Goal: Task Accomplishment & Management: Use online tool/utility

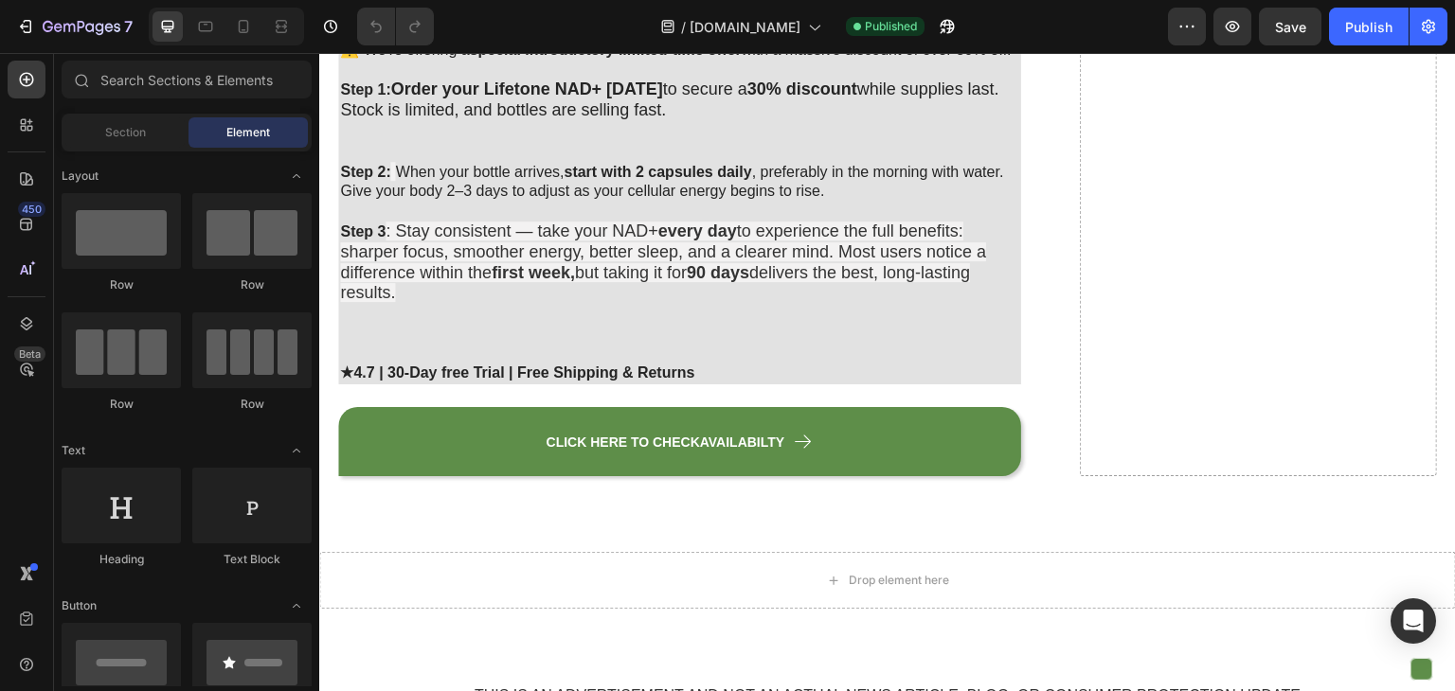
scroll to position [10566, 0]
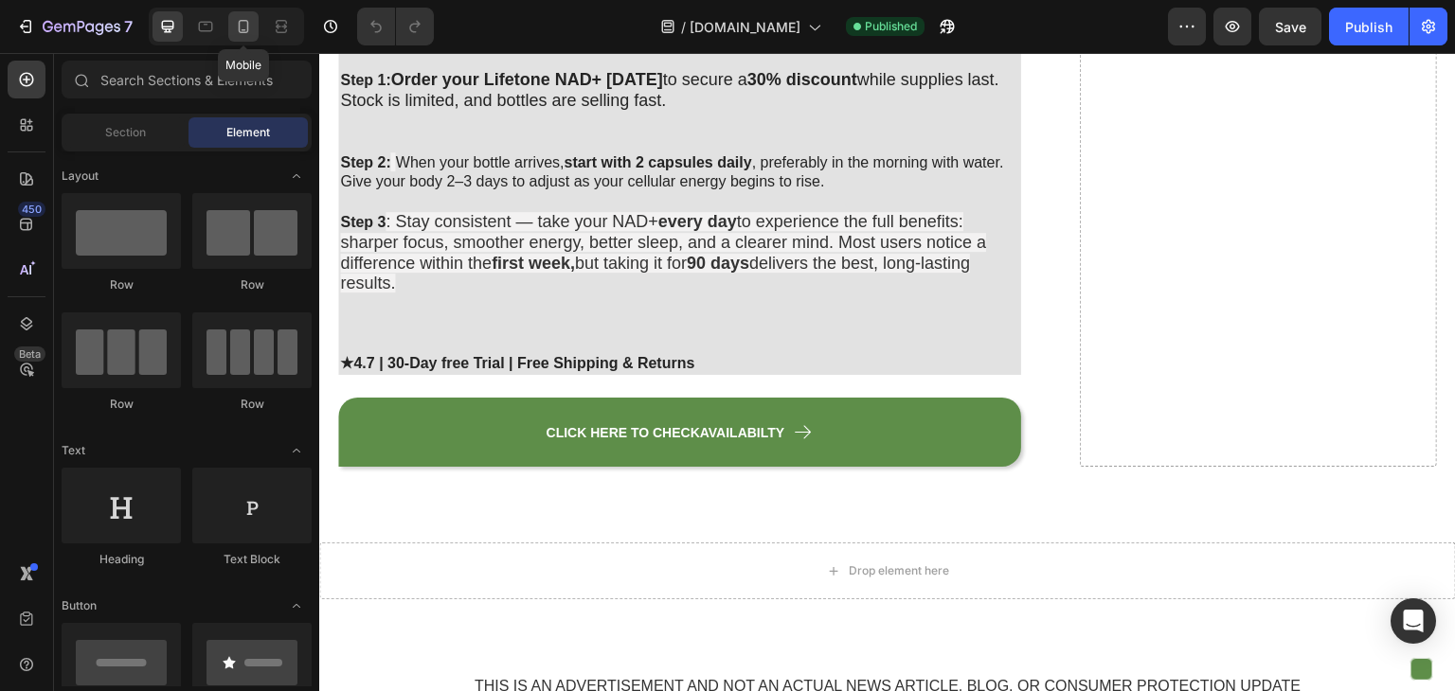
click at [250, 27] on icon at bounding box center [243, 26] width 19 height 19
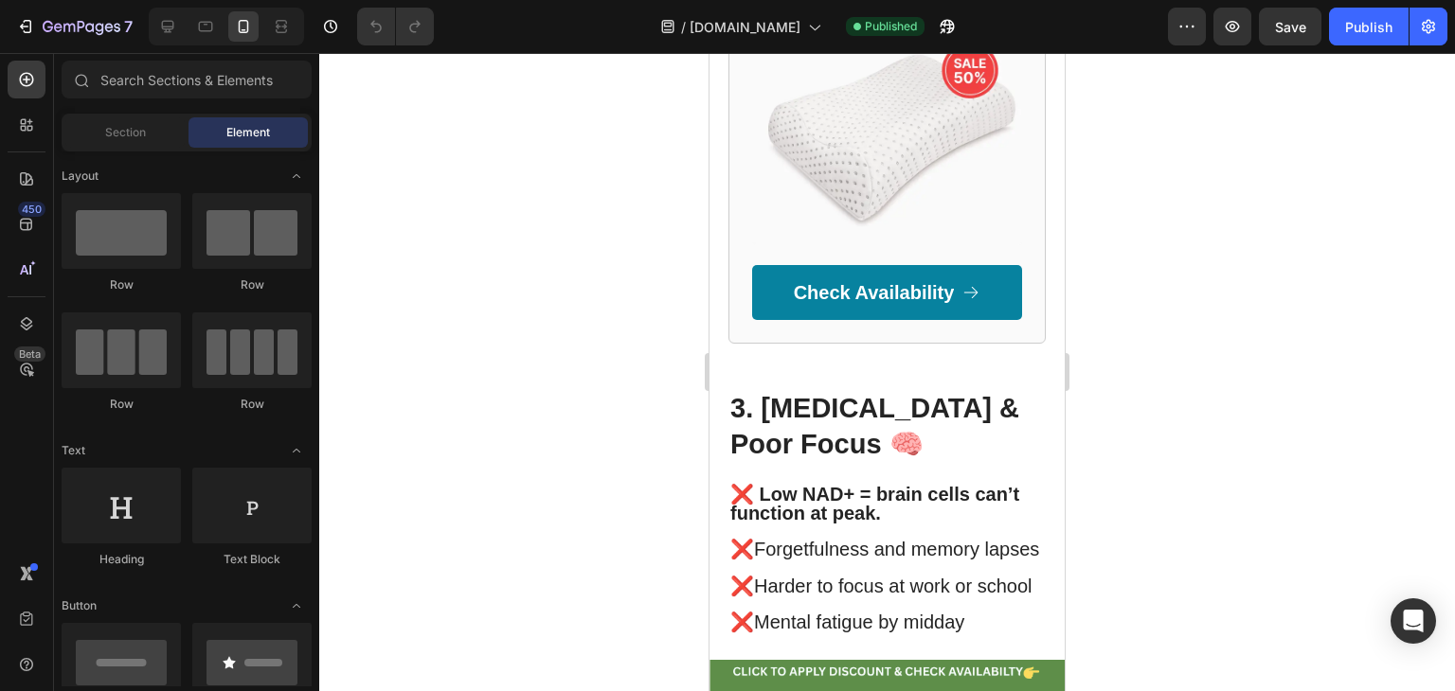
scroll to position [3097, 0]
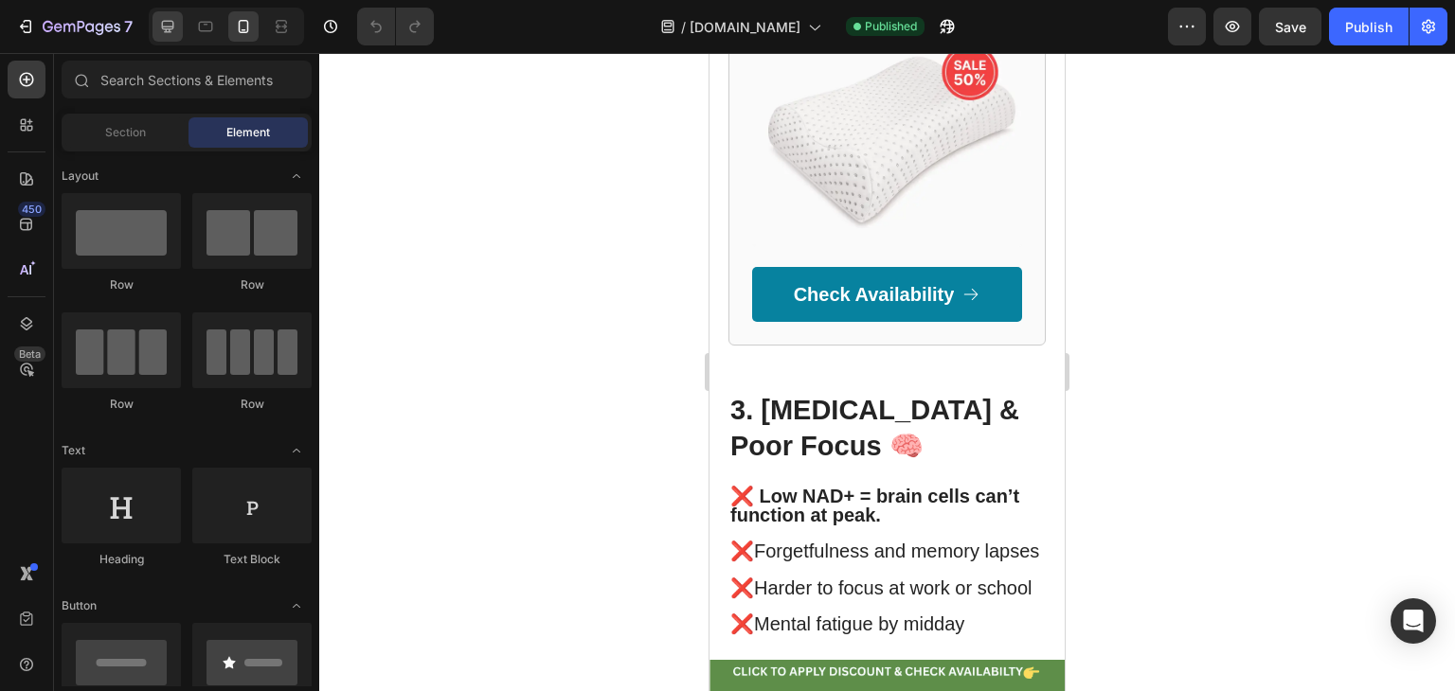
click at [171, 34] on icon at bounding box center [167, 26] width 19 height 19
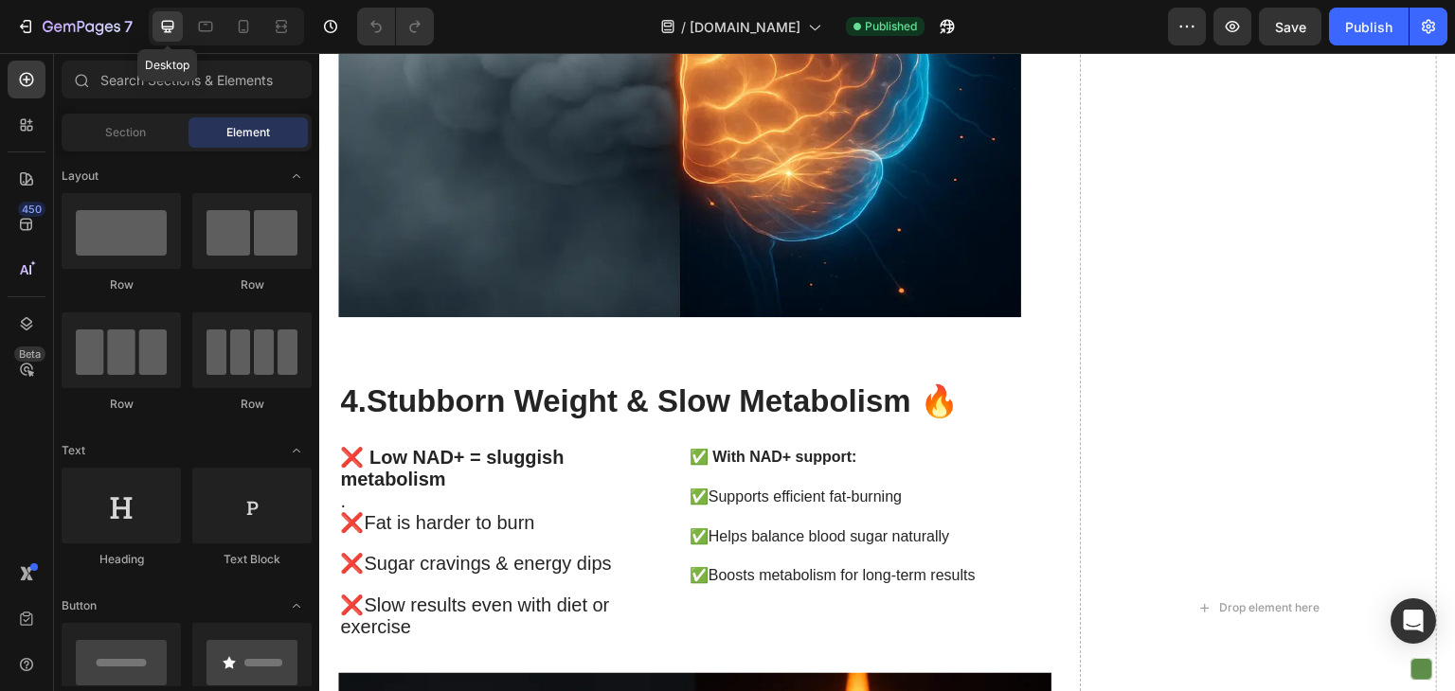
scroll to position [3099, 0]
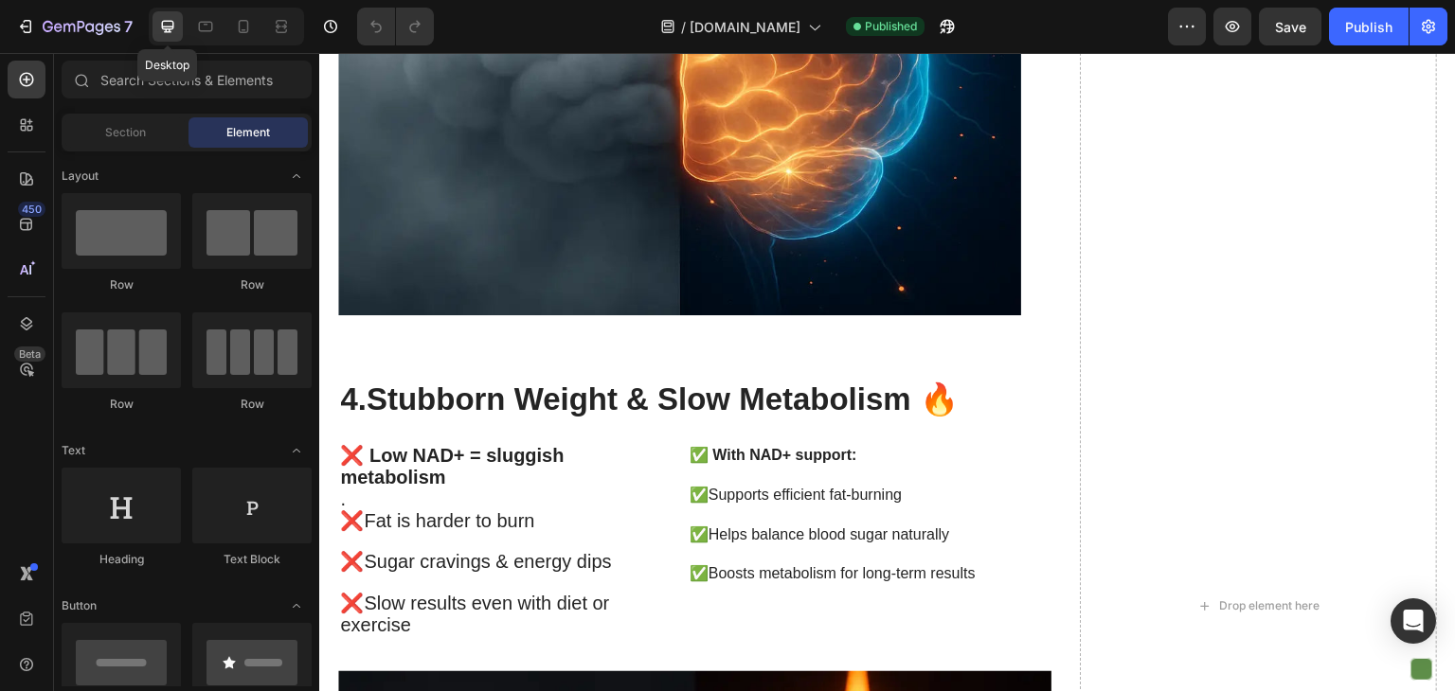
click at [171, 34] on icon at bounding box center [167, 26] width 19 height 19
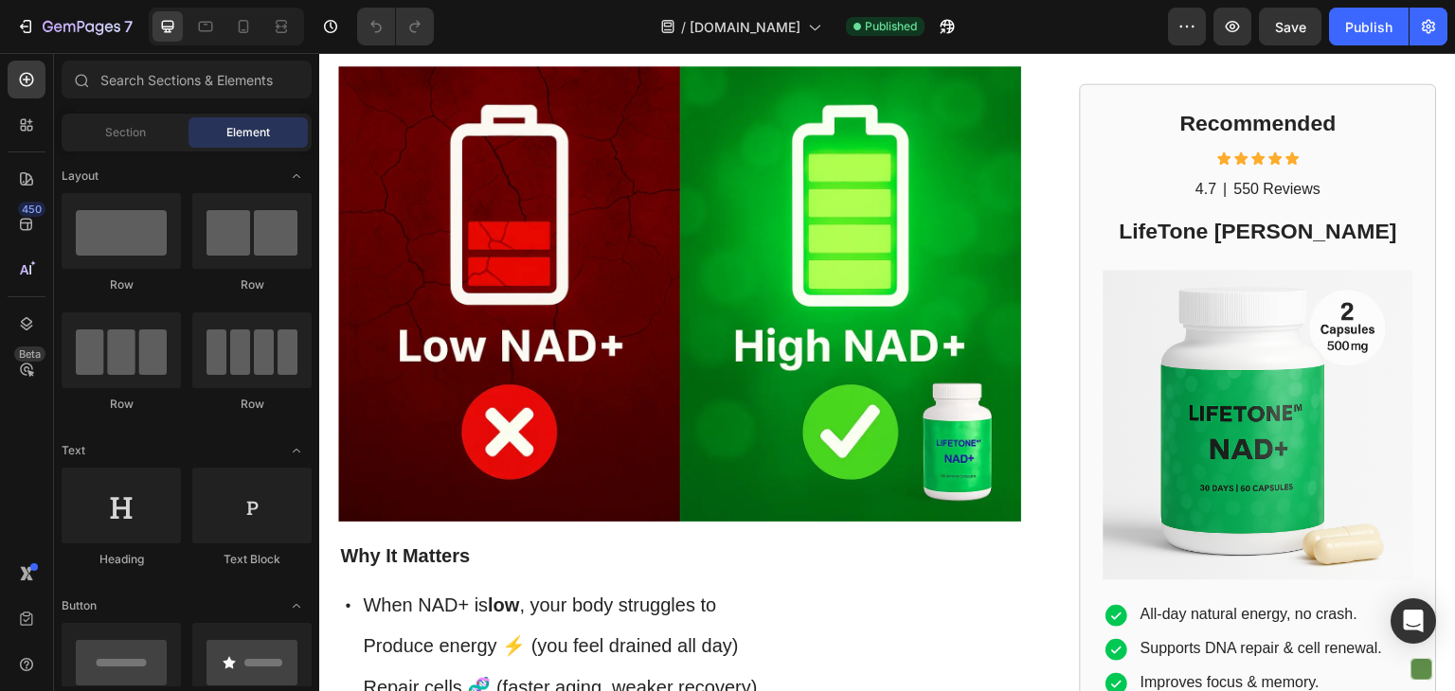
scroll to position [673, 0]
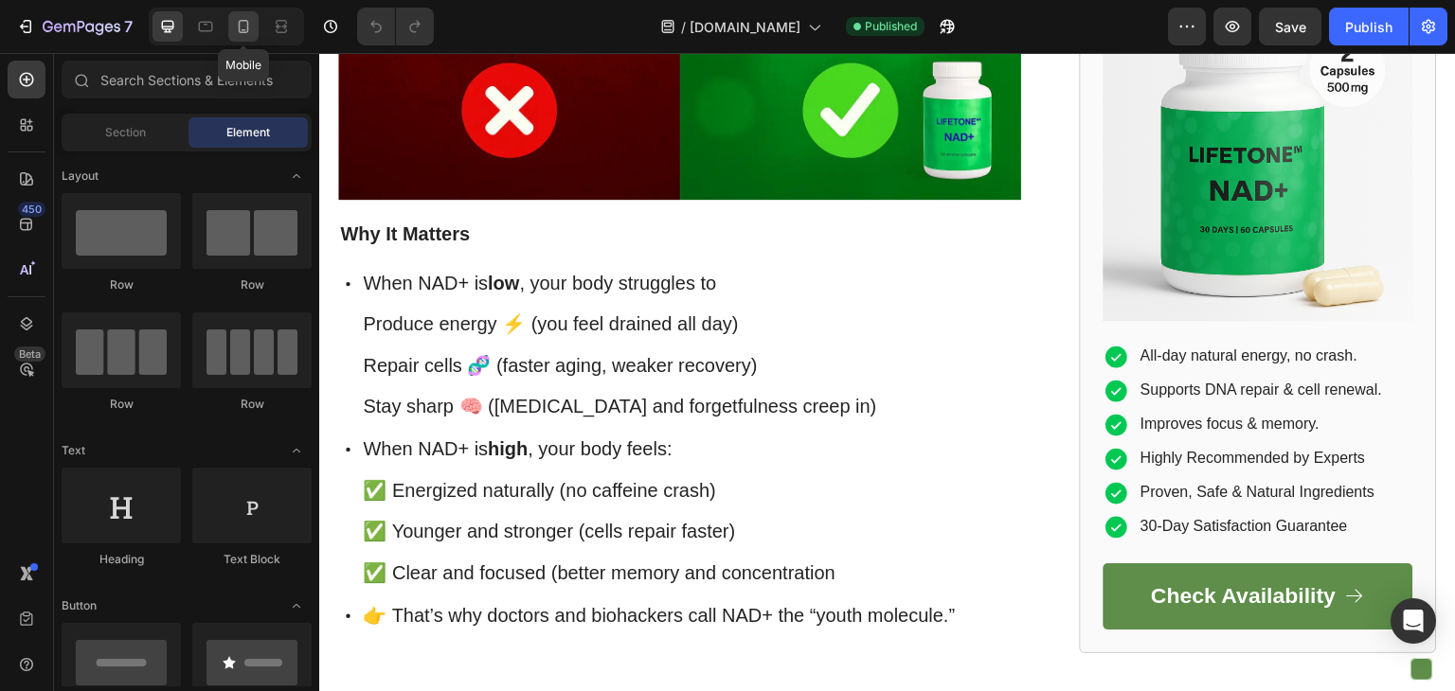
click at [245, 33] on icon at bounding box center [243, 26] width 19 height 19
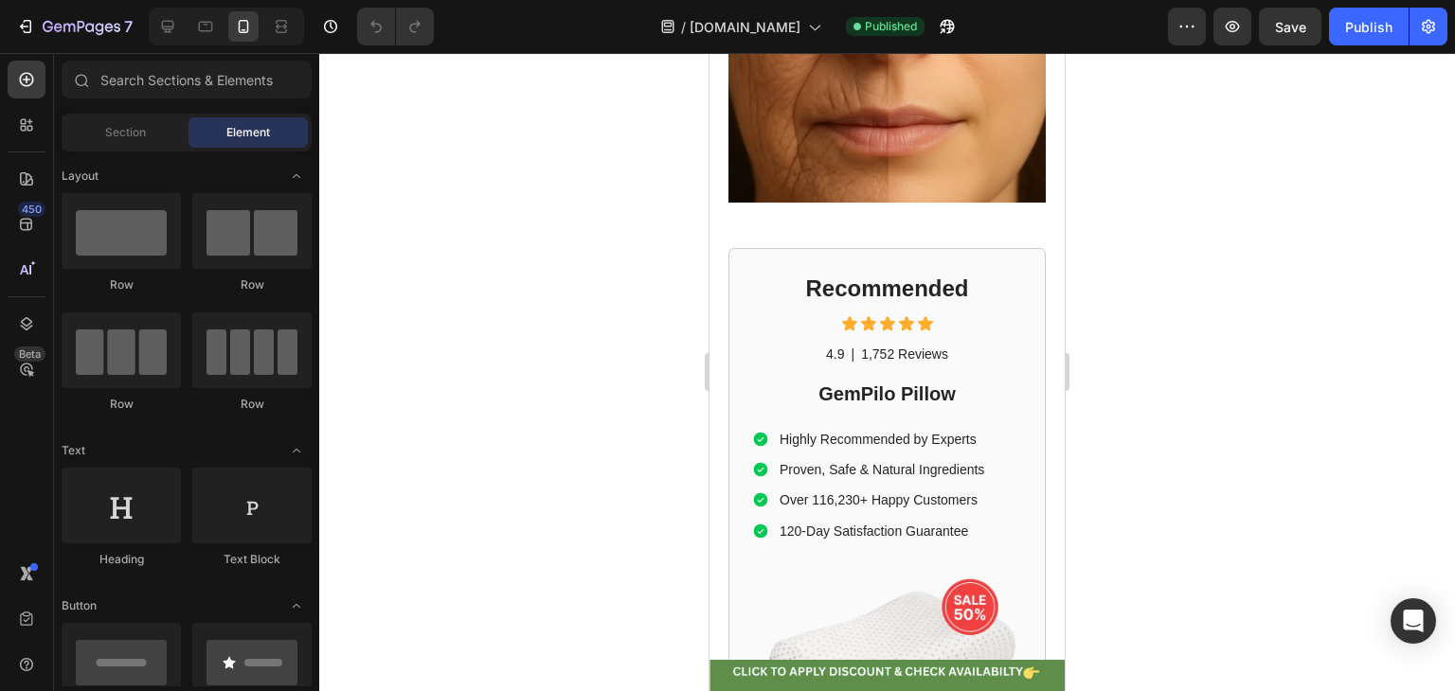
scroll to position [3493, 0]
click at [758, 305] on h2 "Recommended" at bounding box center [887, 288] width 270 height 33
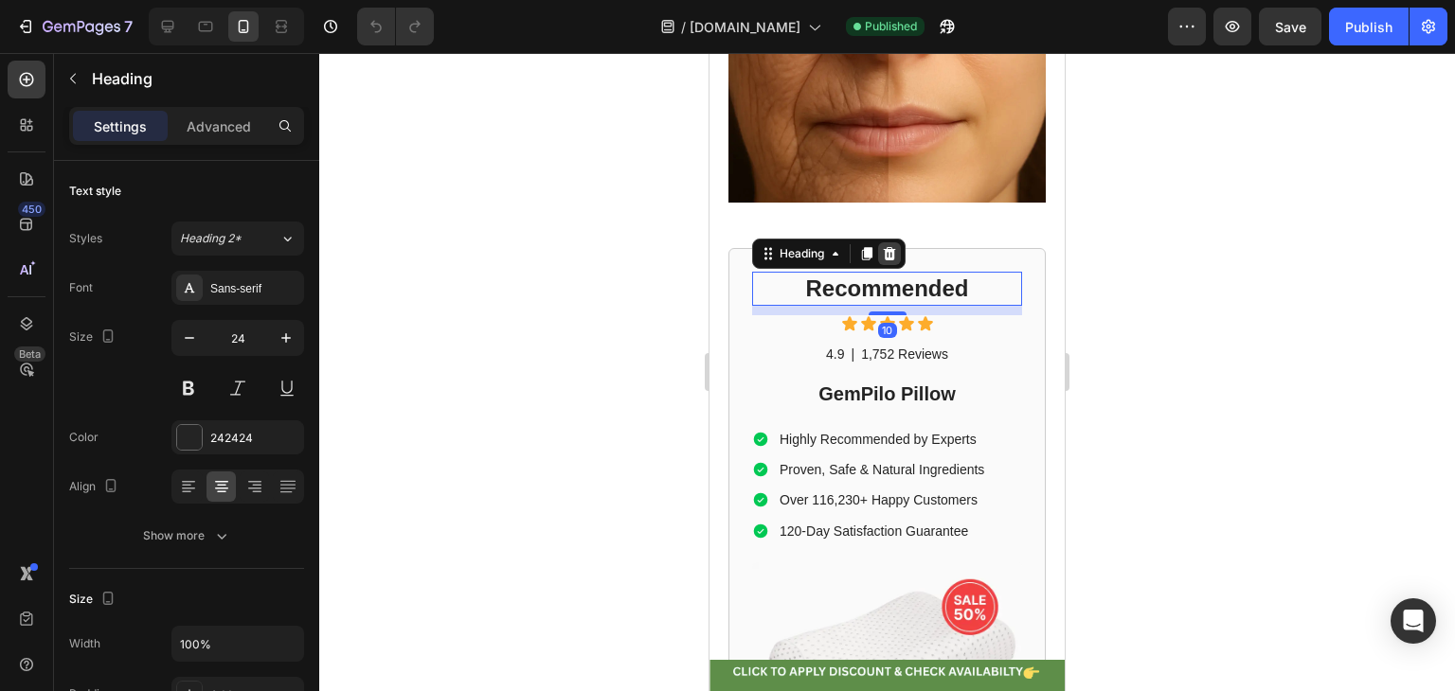
click at [886, 260] on icon at bounding box center [890, 253] width 12 height 13
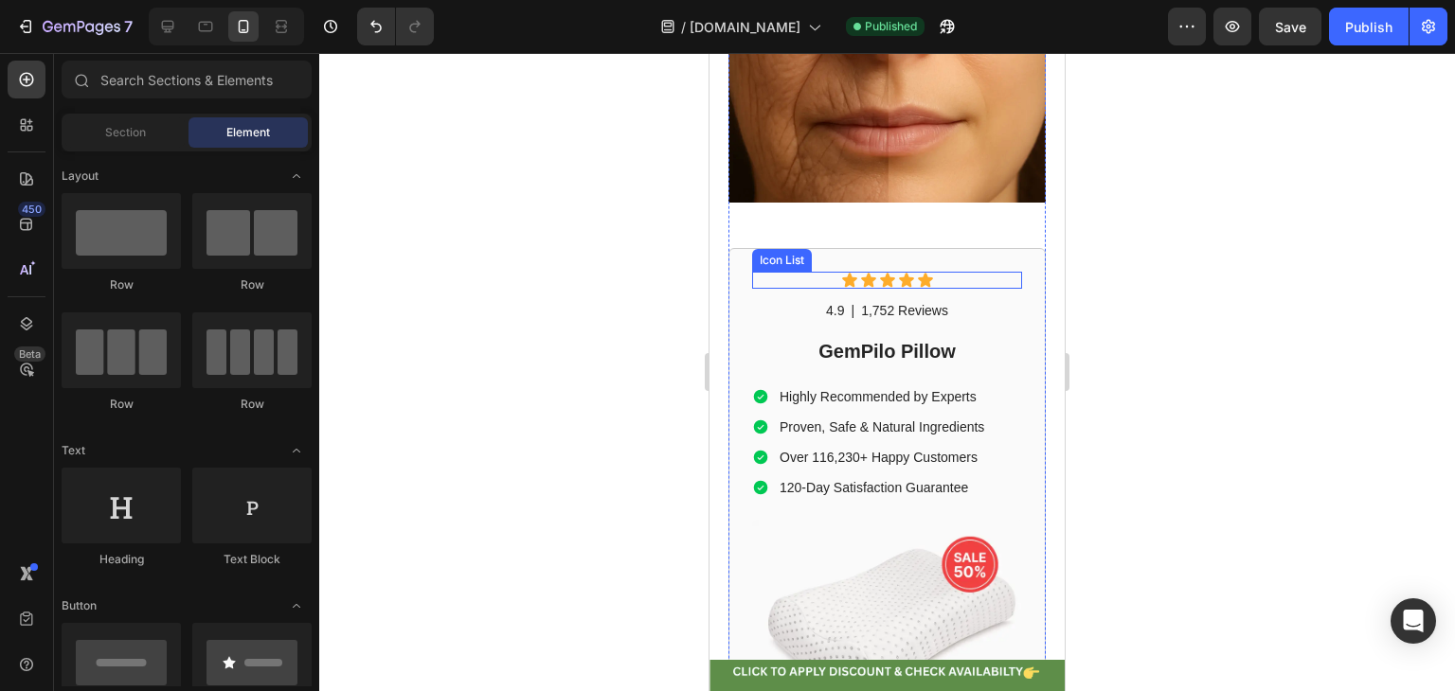
click at [758, 289] on div "Icon Icon Icon Icon Icon" at bounding box center [887, 280] width 270 height 17
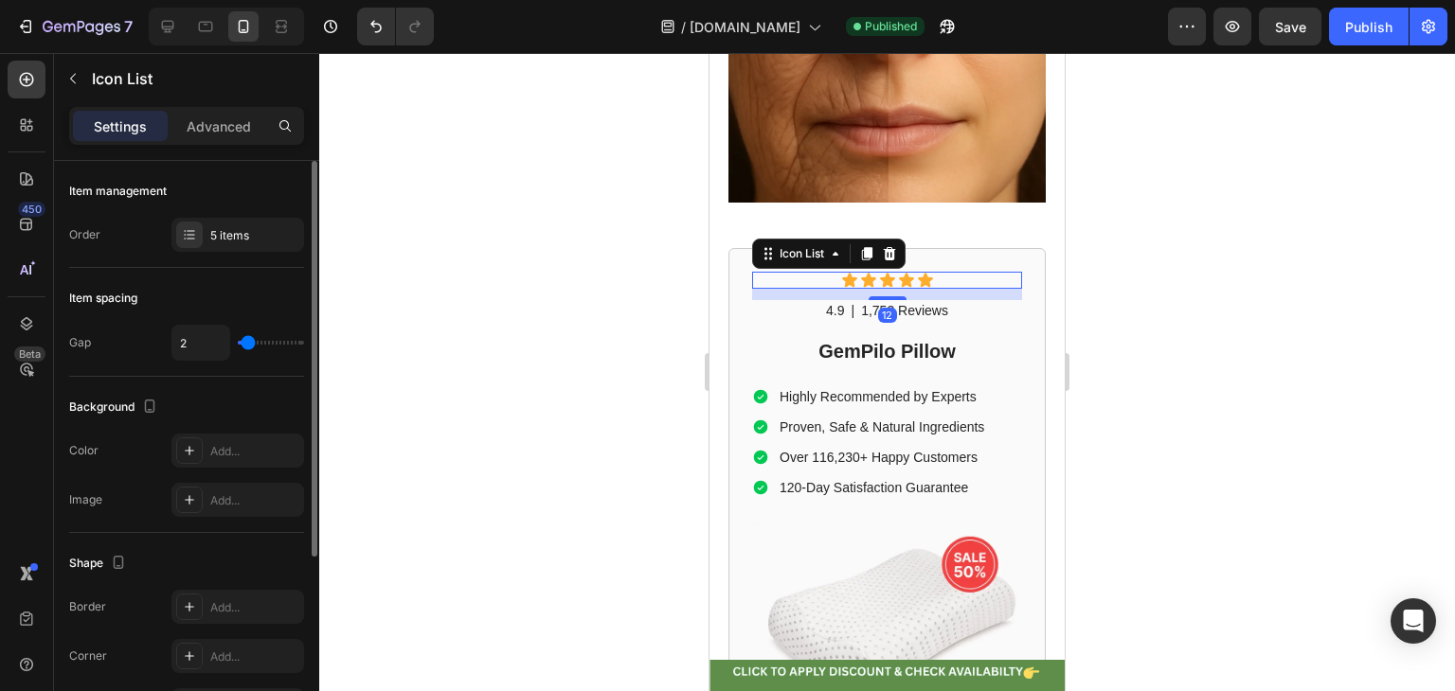
scroll to position [277, 0]
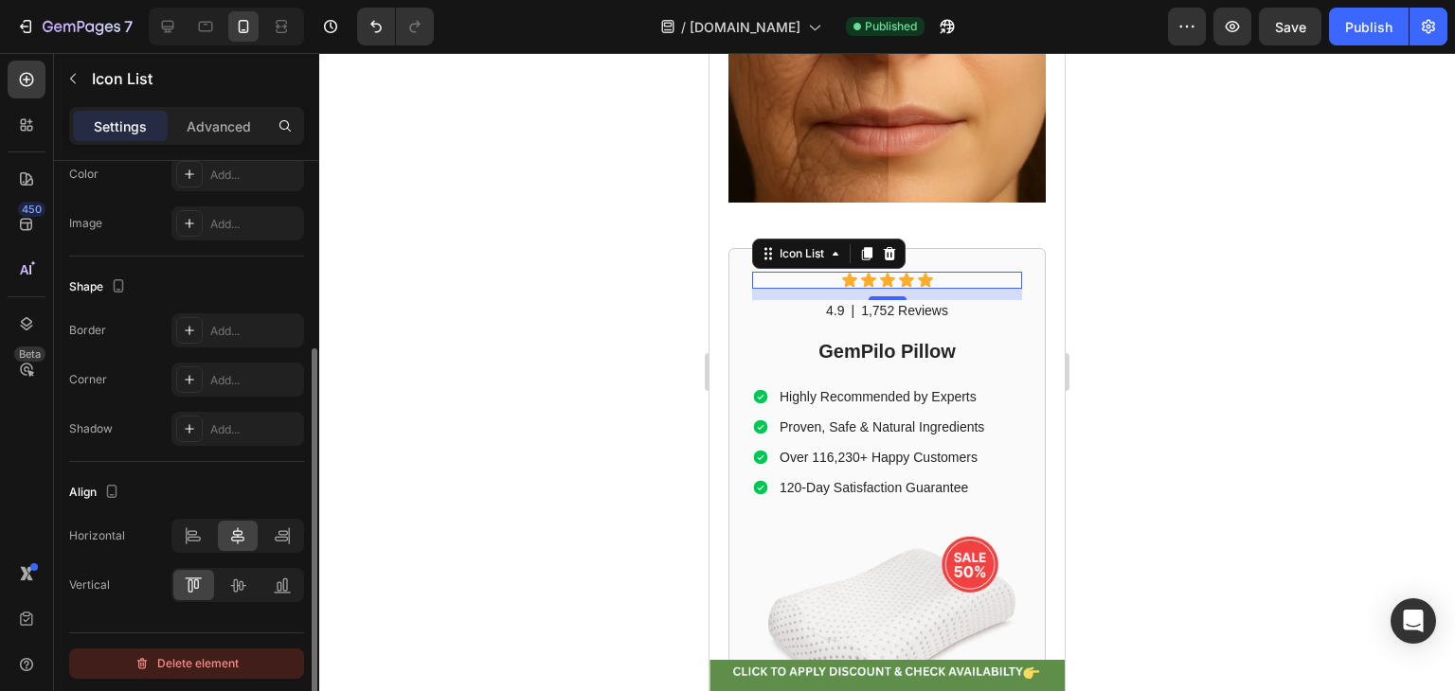
click at [198, 652] on div "Delete element" at bounding box center [186, 663] width 104 height 23
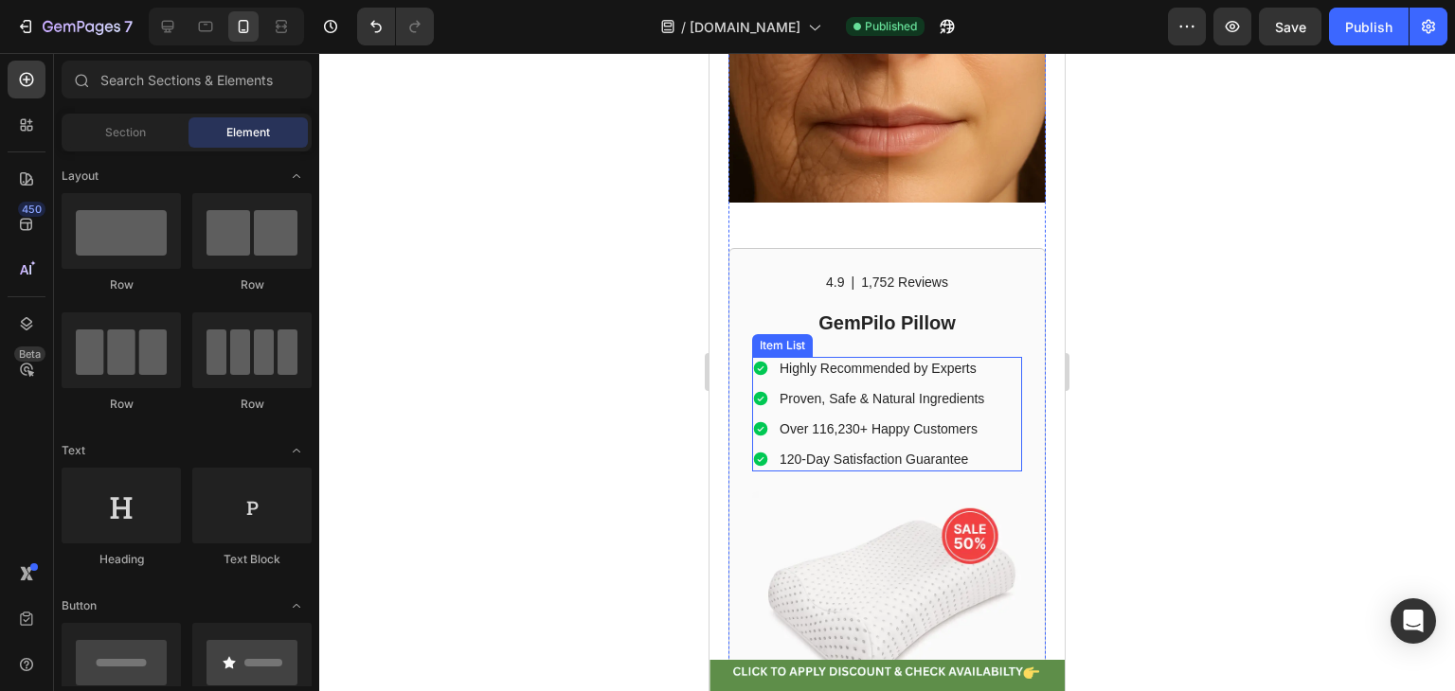
scroll to position [3726, 0]
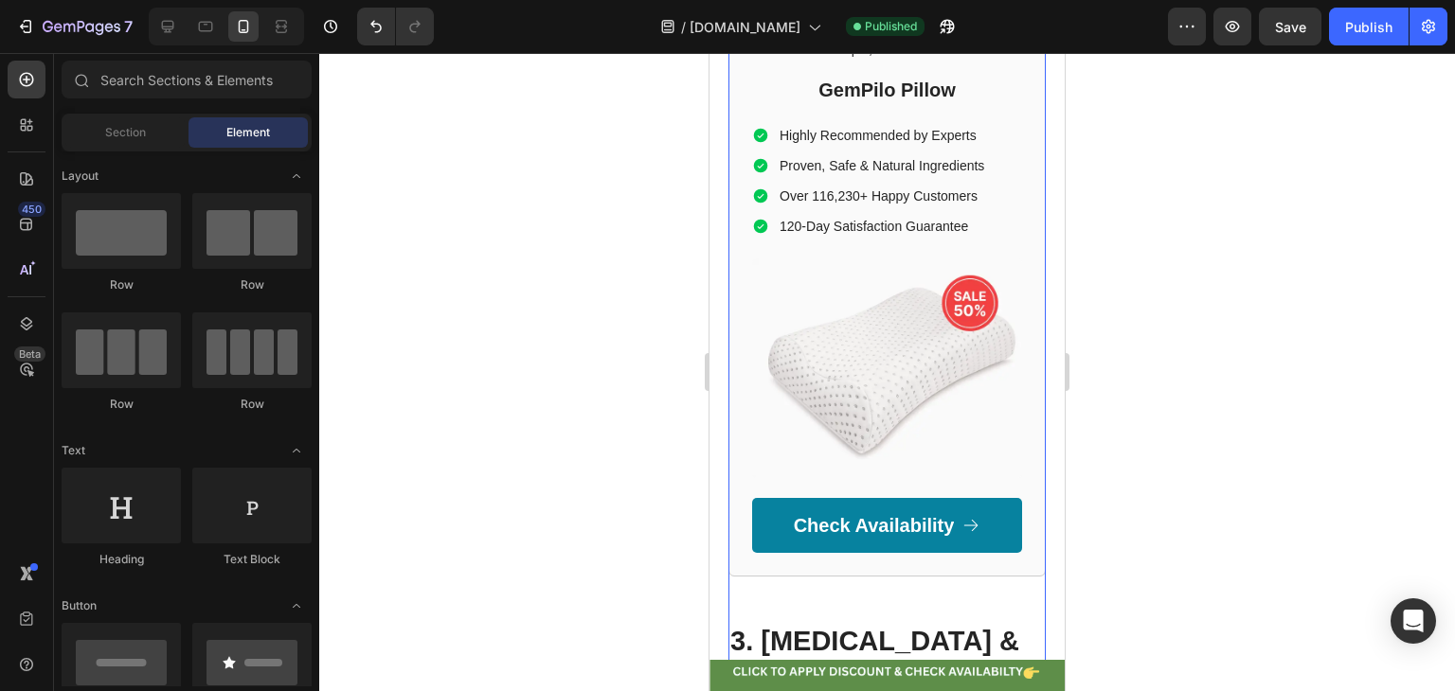
click at [754, 394] on img at bounding box center [887, 369] width 270 height 221
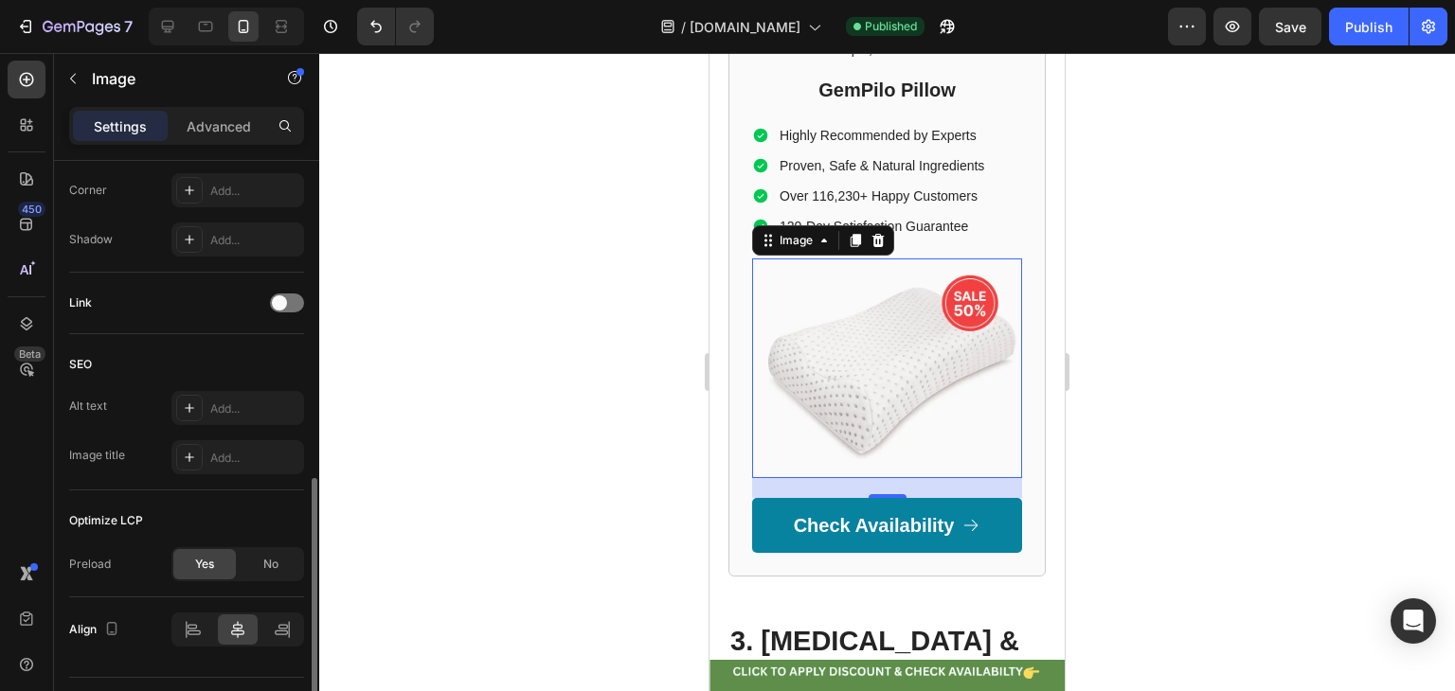
scroll to position [795, 0]
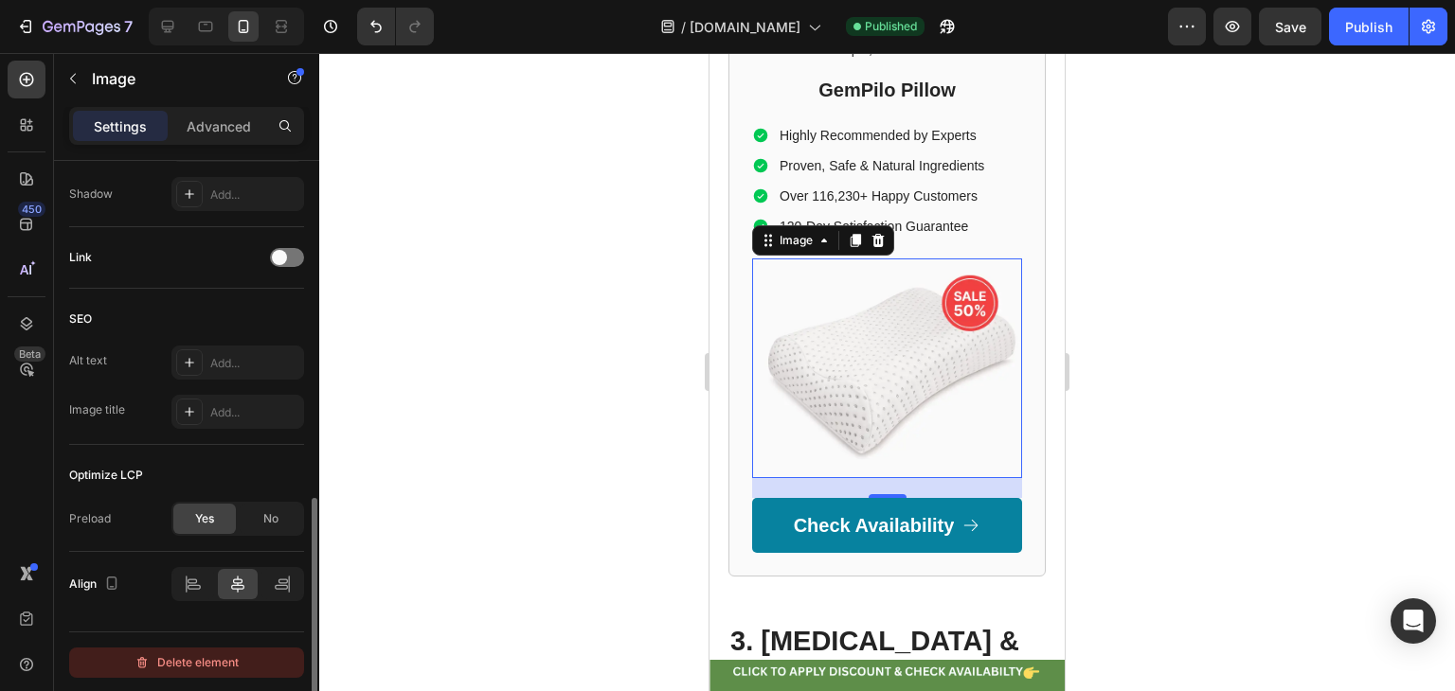
click at [201, 660] on div "Delete element" at bounding box center [186, 663] width 104 height 23
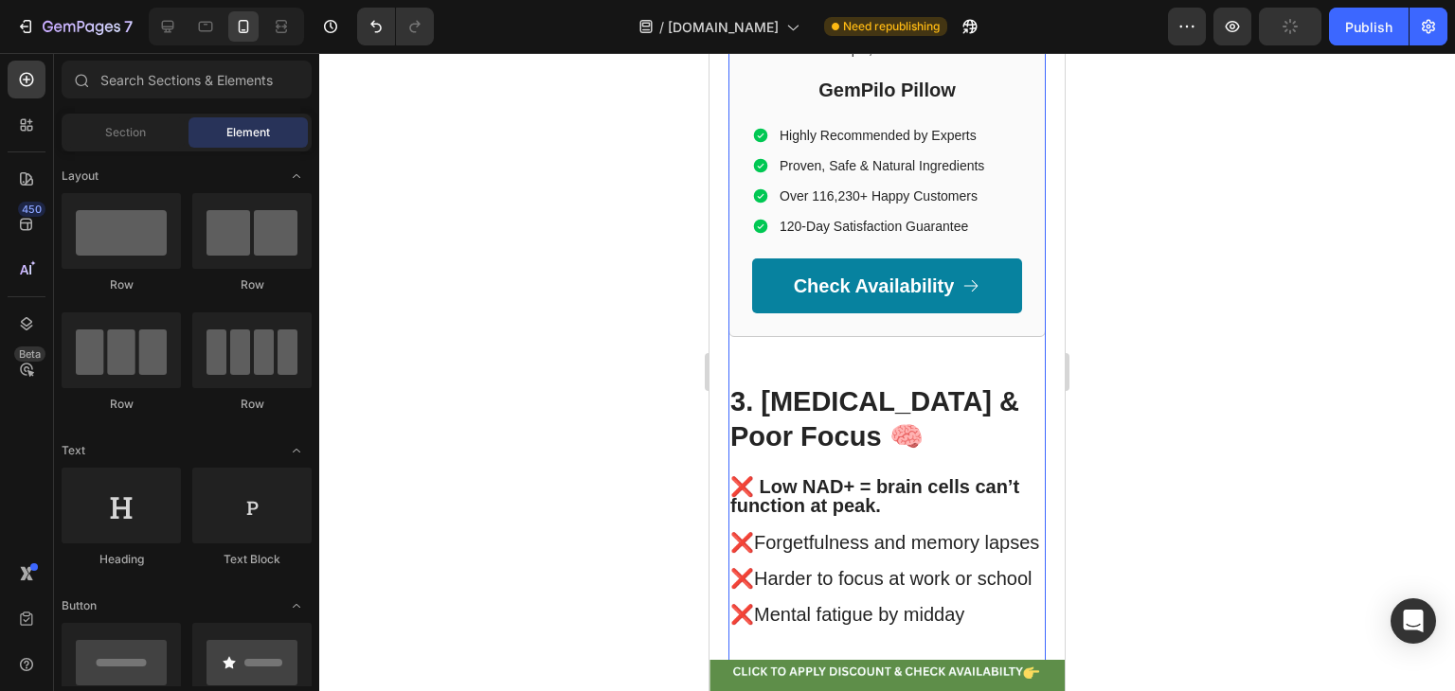
click at [742, 294] on div "4.9 Text Block | Text Block 1,752 Reviews Text Block Row GemPilo Pillow Heading…" at bounding box center [886, 175] width 317 height 321
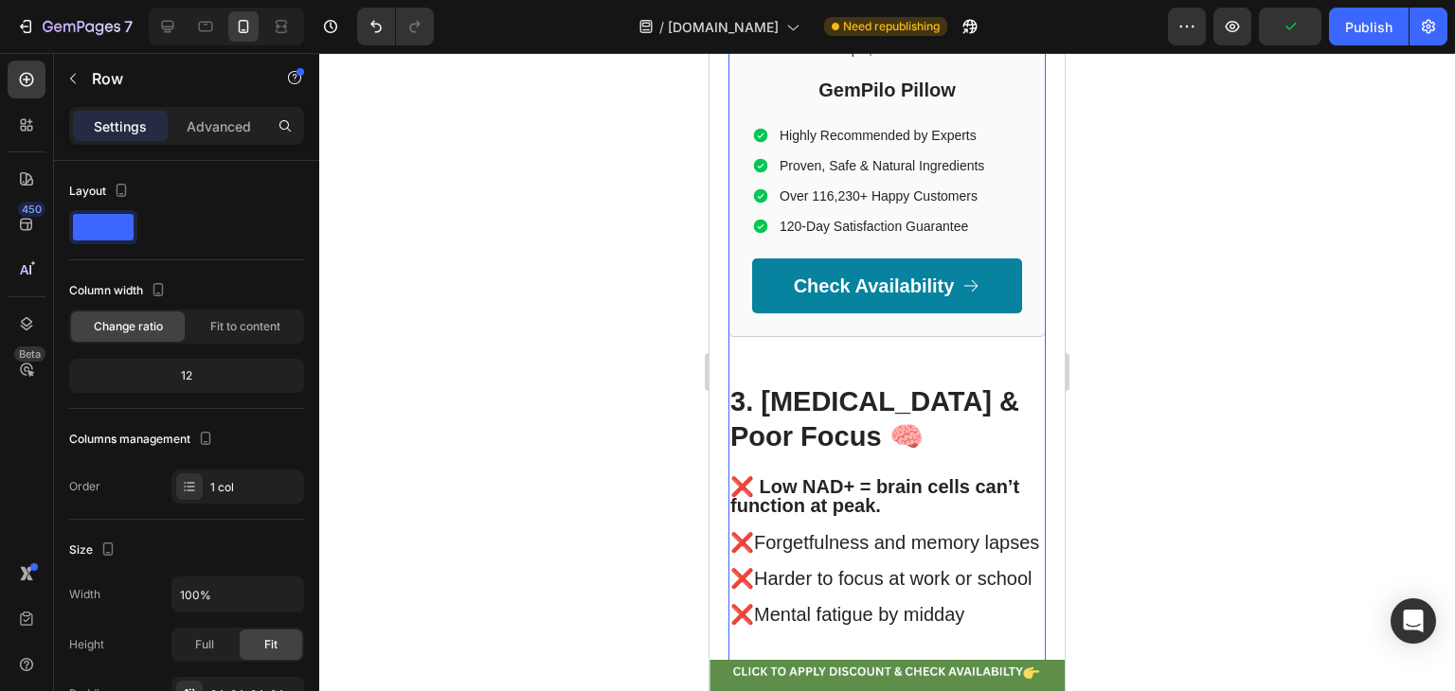
click at [914, 144] on p "Highly Recommended by Experts" at bounding box center [881, 135] width 205 height 17
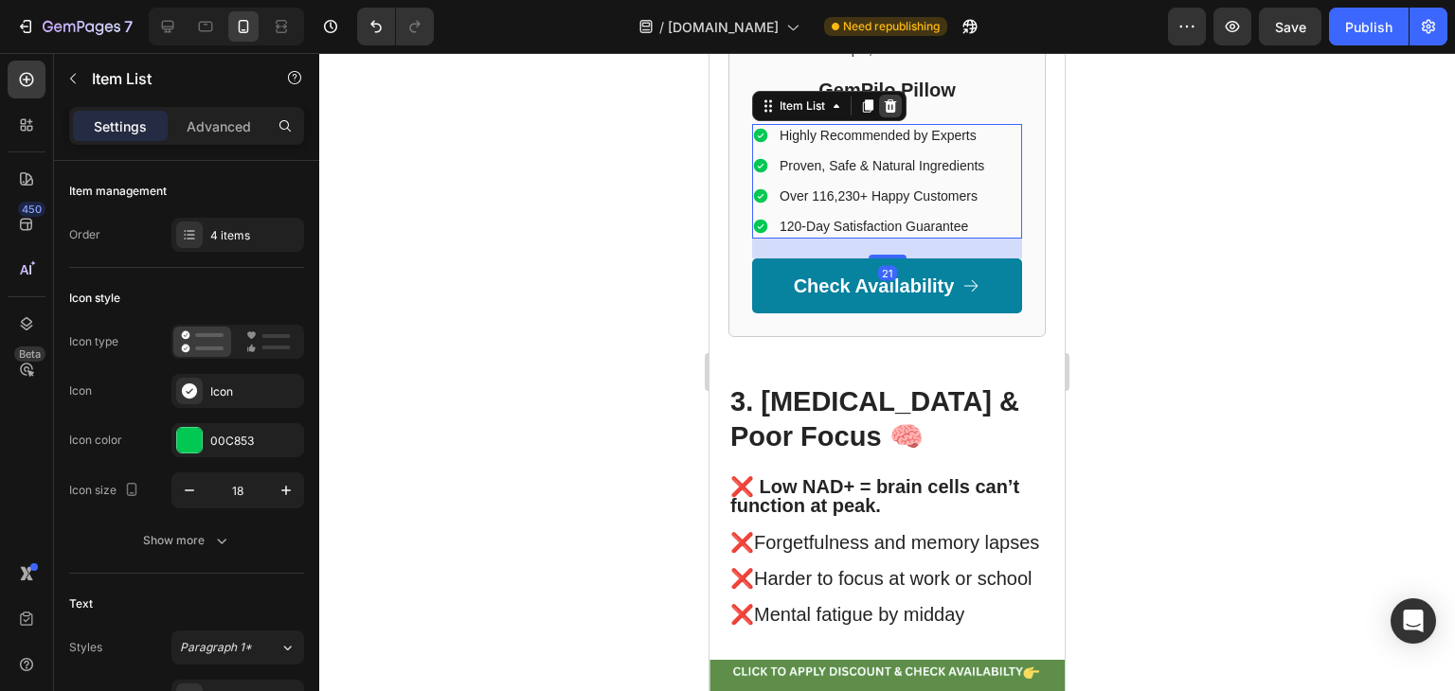
click at [890, 113] on icon at bounding box center [891, 105] width 12 height 13
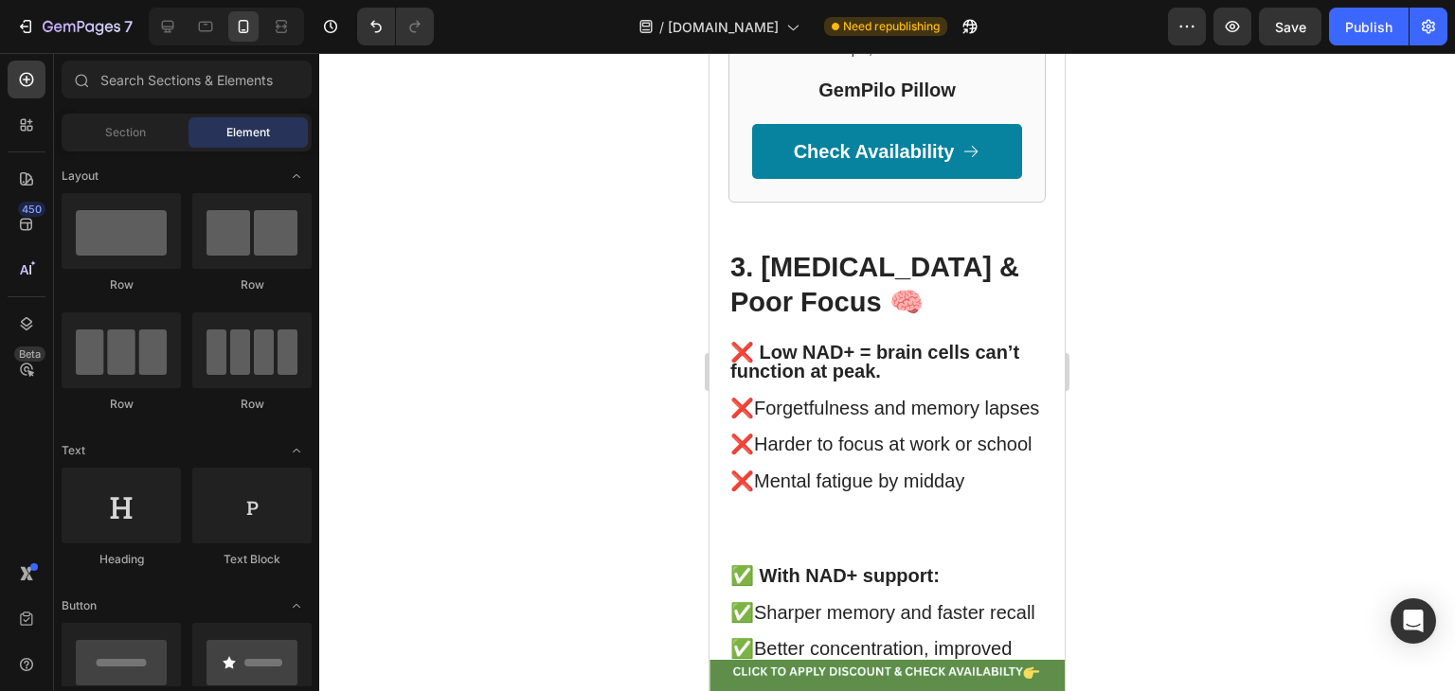
click at [890, 150] on div "4.9 Text Block | Text Block 1,752 Reviews Text Block Row GemPilo Pillow Heading…" at bounding box center [887, 108] width 270 height 139
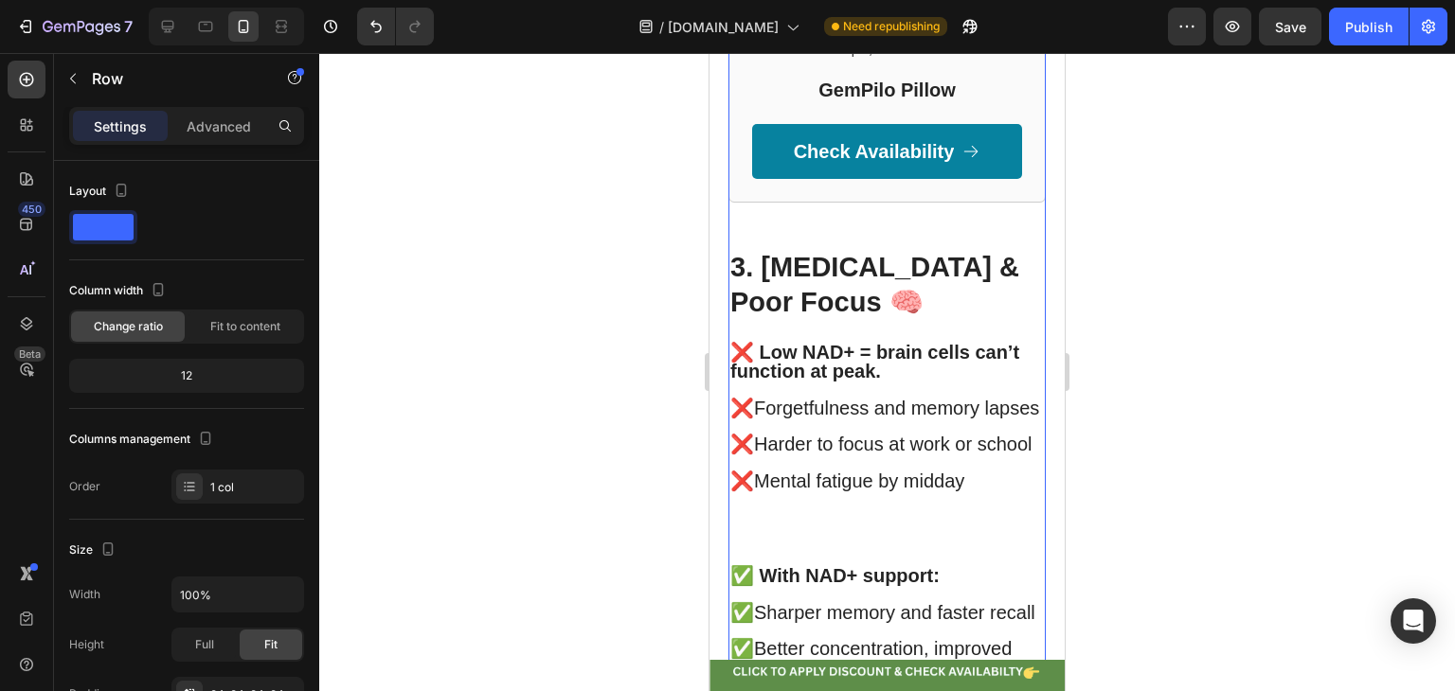
click at [756, 104] on h2 "GemPilo Pillow" at bounding box center [887, 90] width 270 height 28
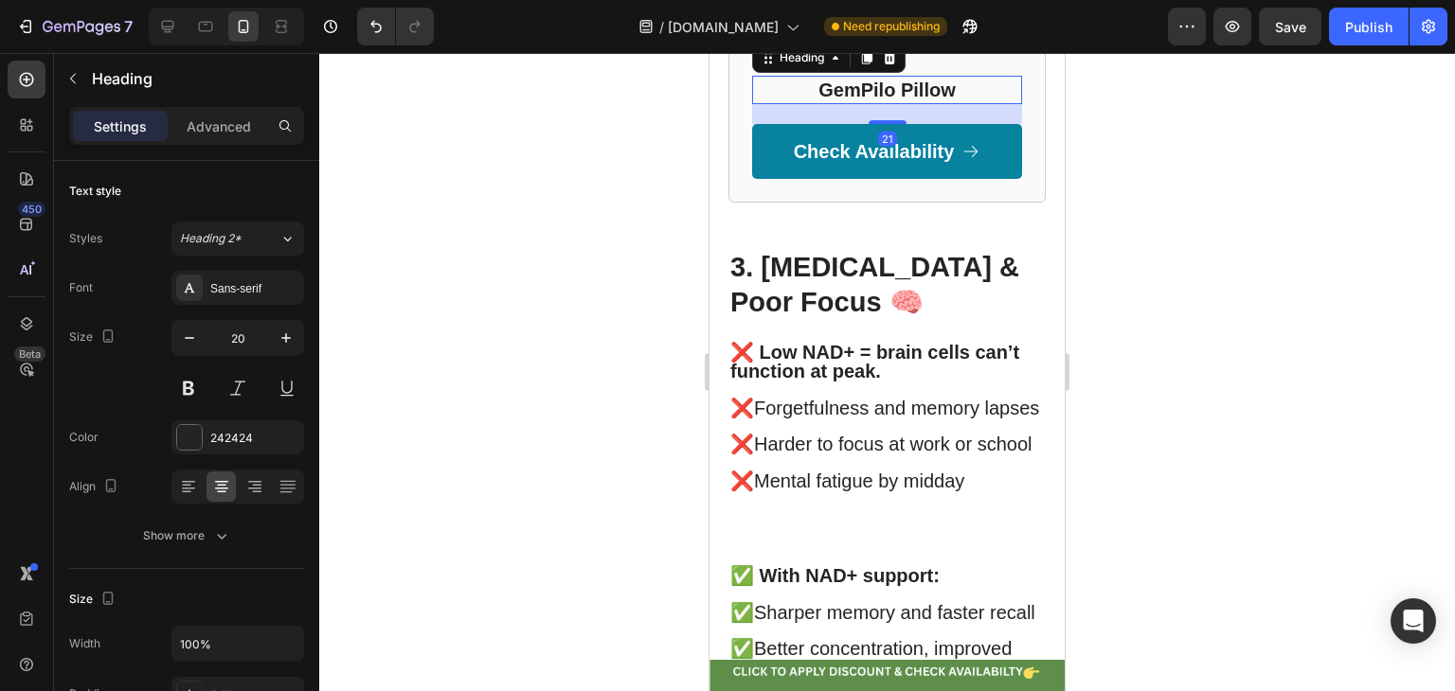
scroll to position [3624, 0]
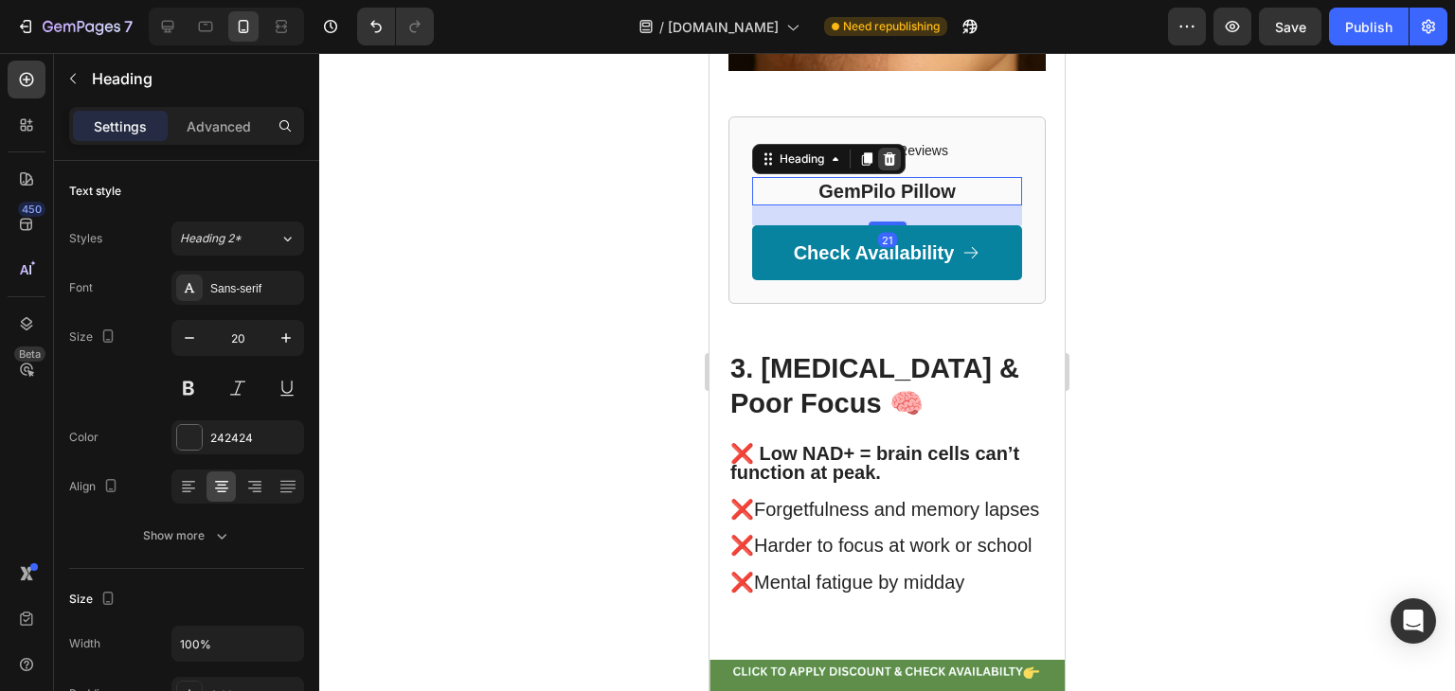
click at [893, 166] on icon at bounding box center [890, 158] width 12 height 13
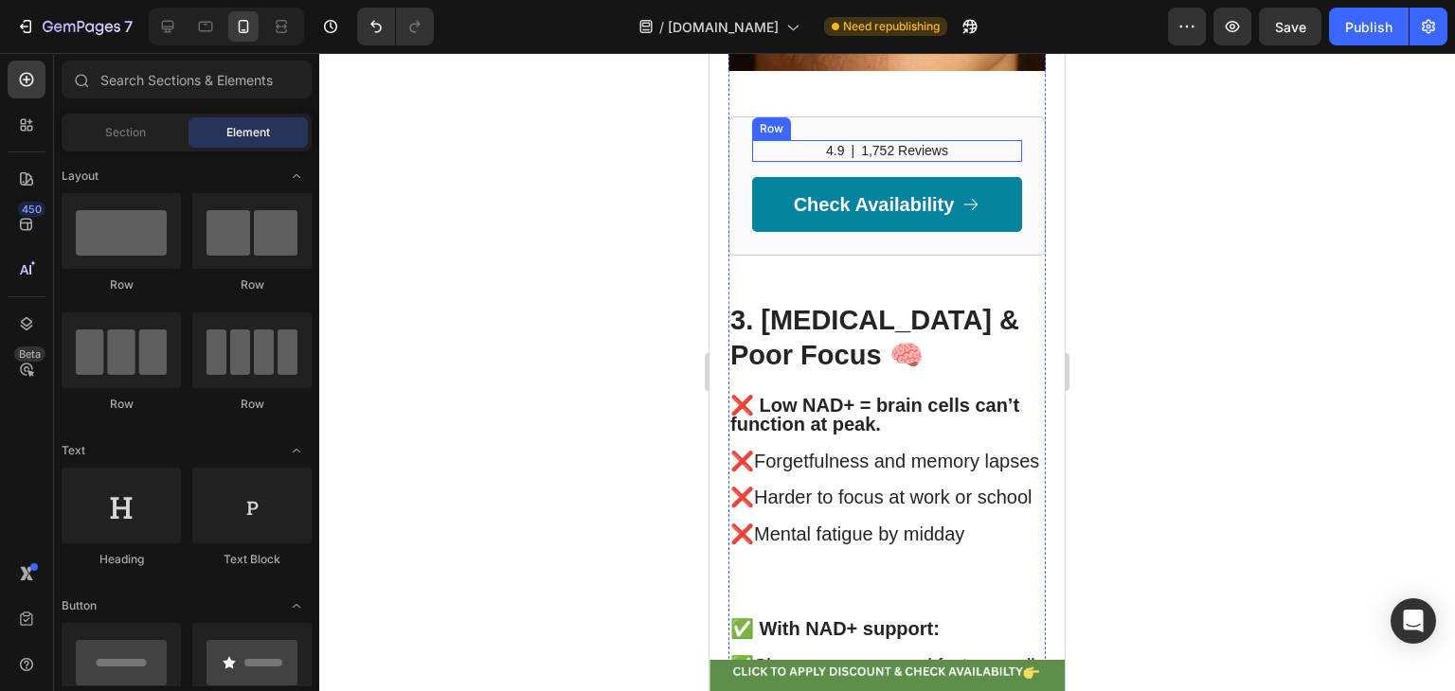
click at [805, 161] on div "4.9 Text Block | Text Block 1,752 Reviews Text Block Row" at bounding box center [887, 150] width 270 height 21
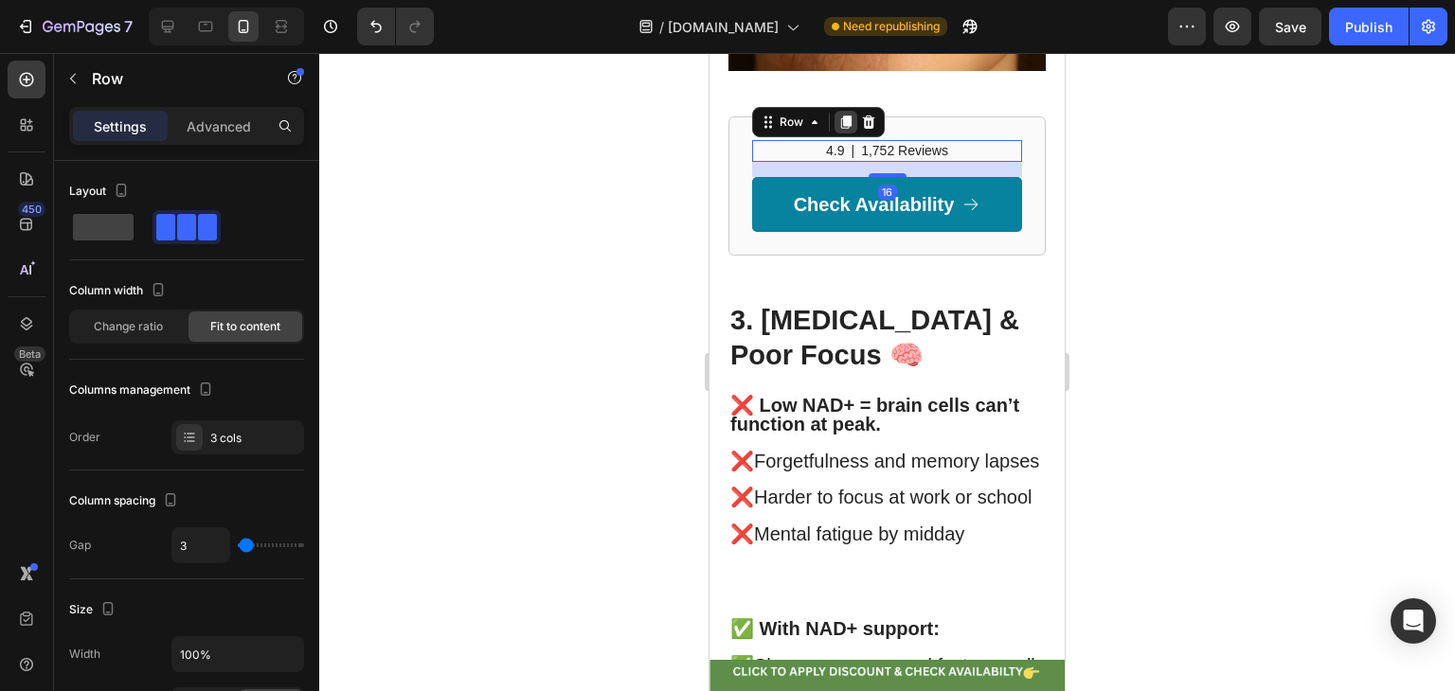
click at [852, 134] on div at bounding box center [845, 122] width 23 height 23
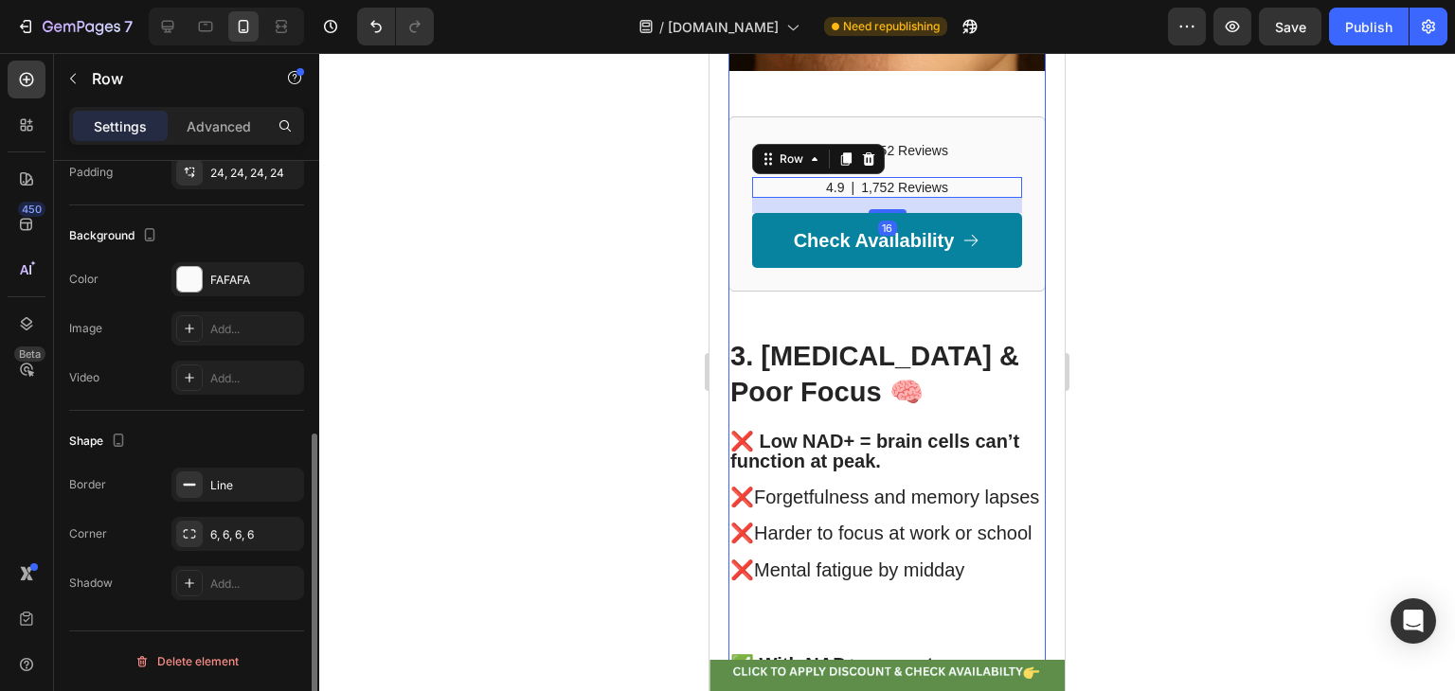
click at [867, 175] on div "4.9 Text Block | Text Block 1,752 Reviews Text Block Row 4.9 Text Block | Text …" at bounding box center [886, 203] width 317 height 174
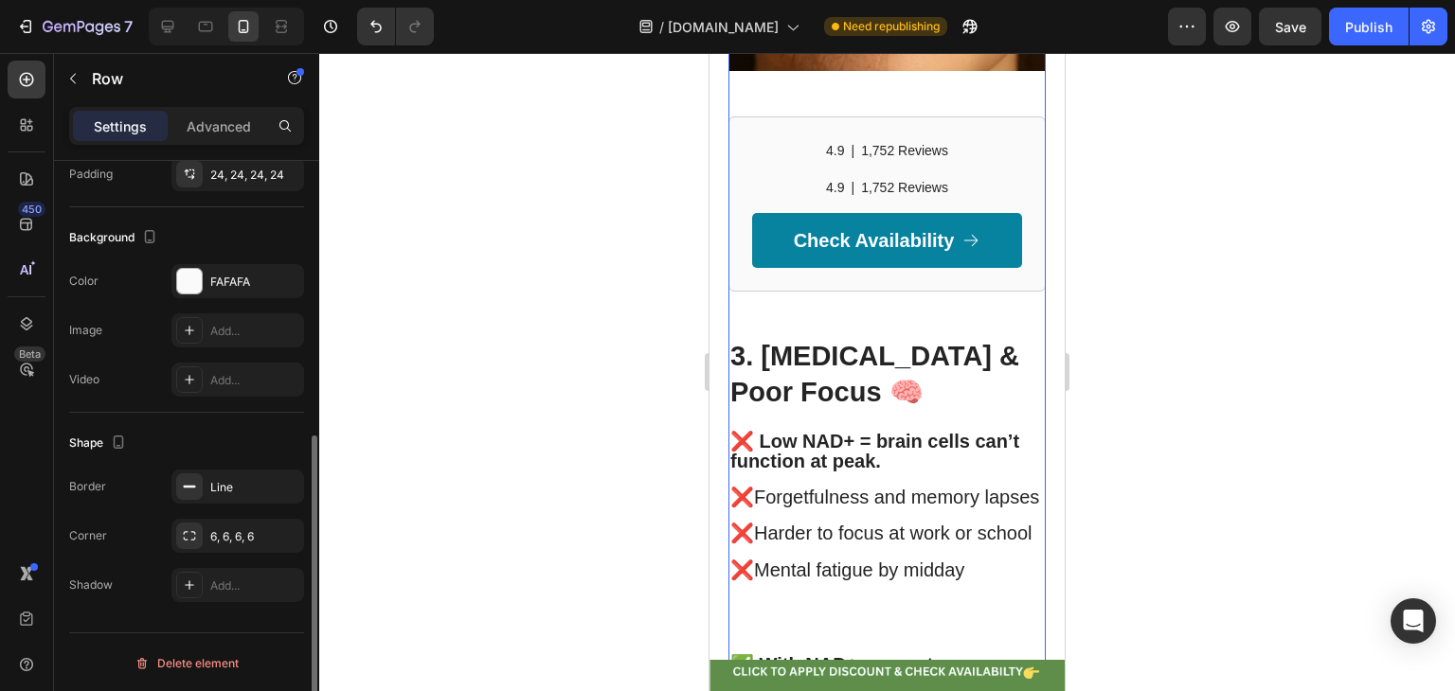
click at [867, 252] on div "4.9 Text Block | Text Block 1,752 Reviews Text Block Row 4.9 Text Block | Text …" at bounding box center [887, 203] width 270 height 127
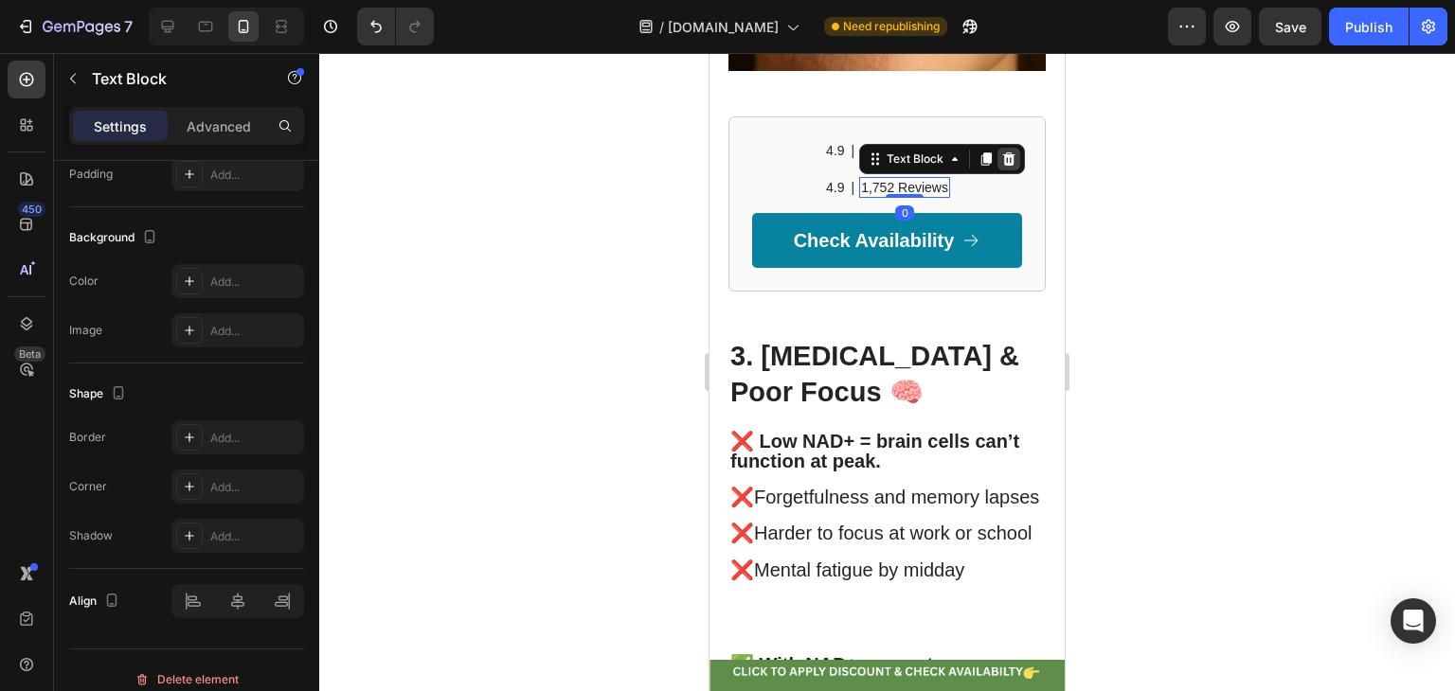
scroll to position [0, 0]
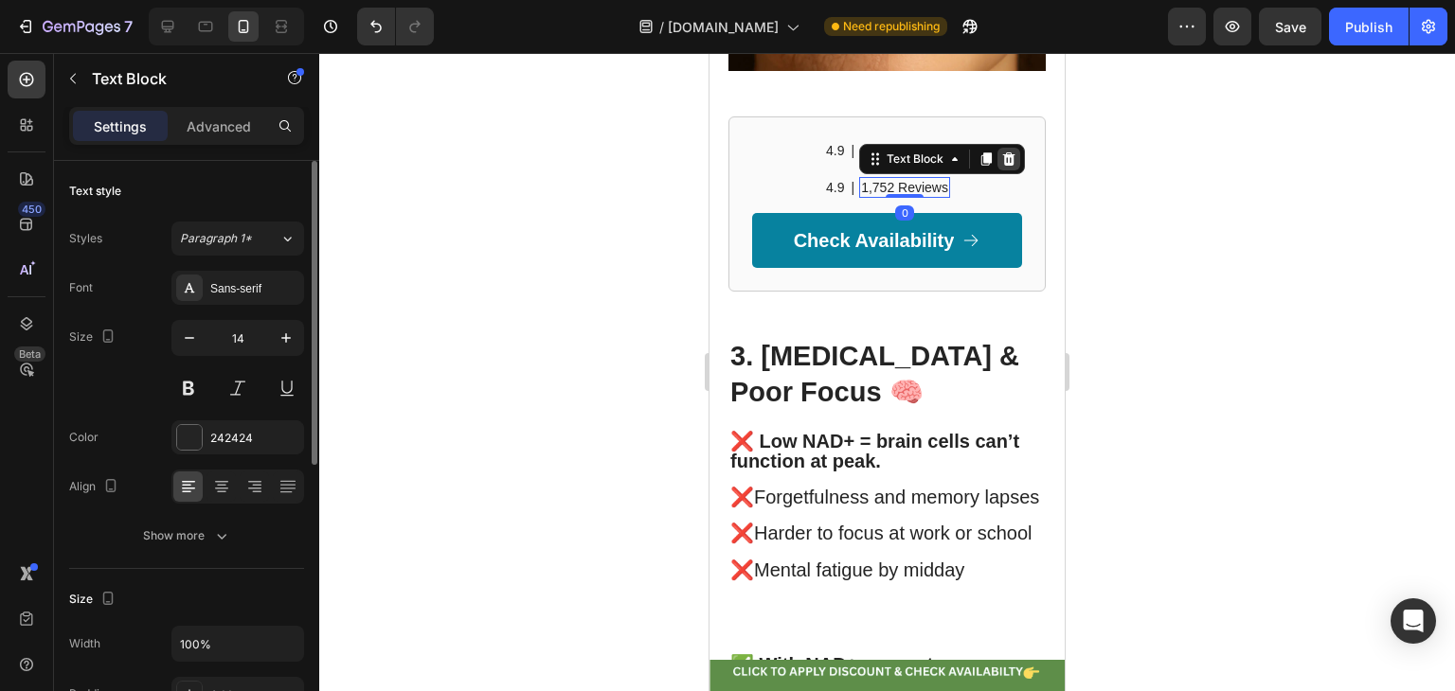
click at [1002, 167] on icon at bounding box center [1008, 159] width 15 height 15
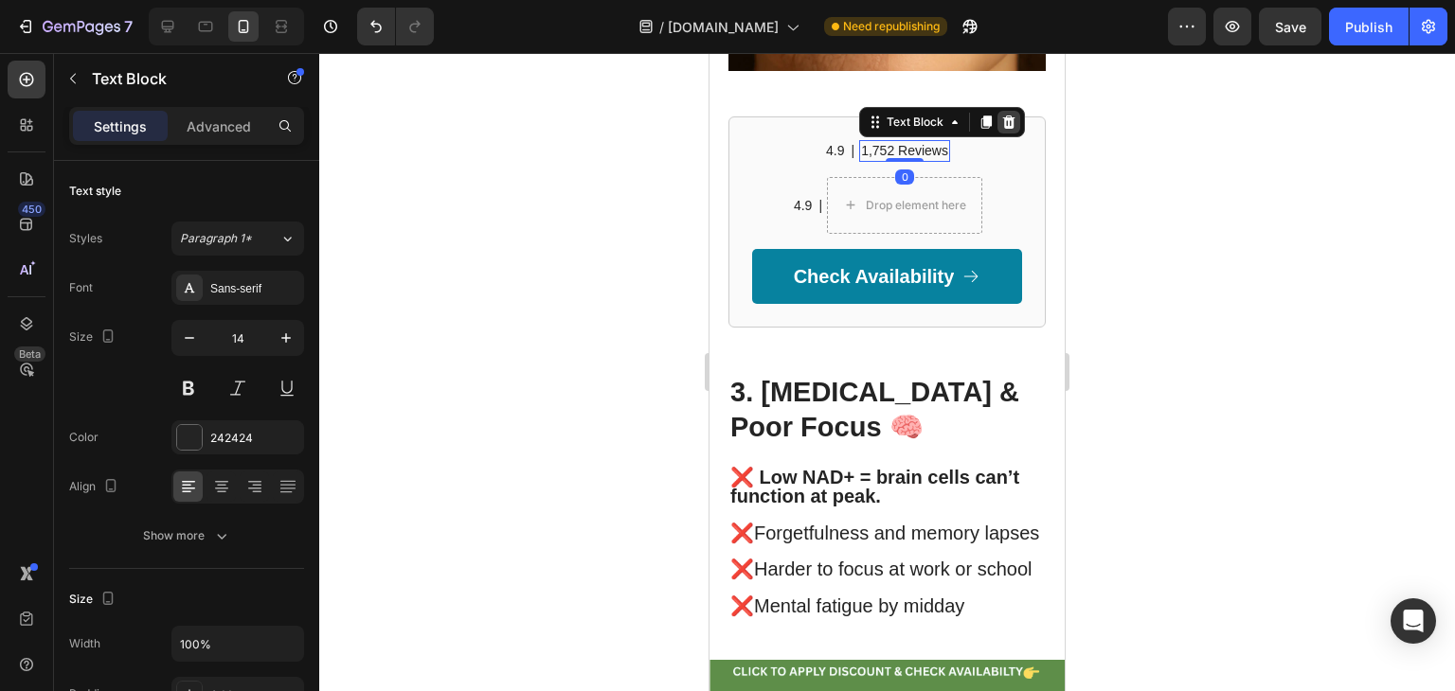
click at [1003, 129] on icon at bounding box center [1009, 122] width 12 height 13
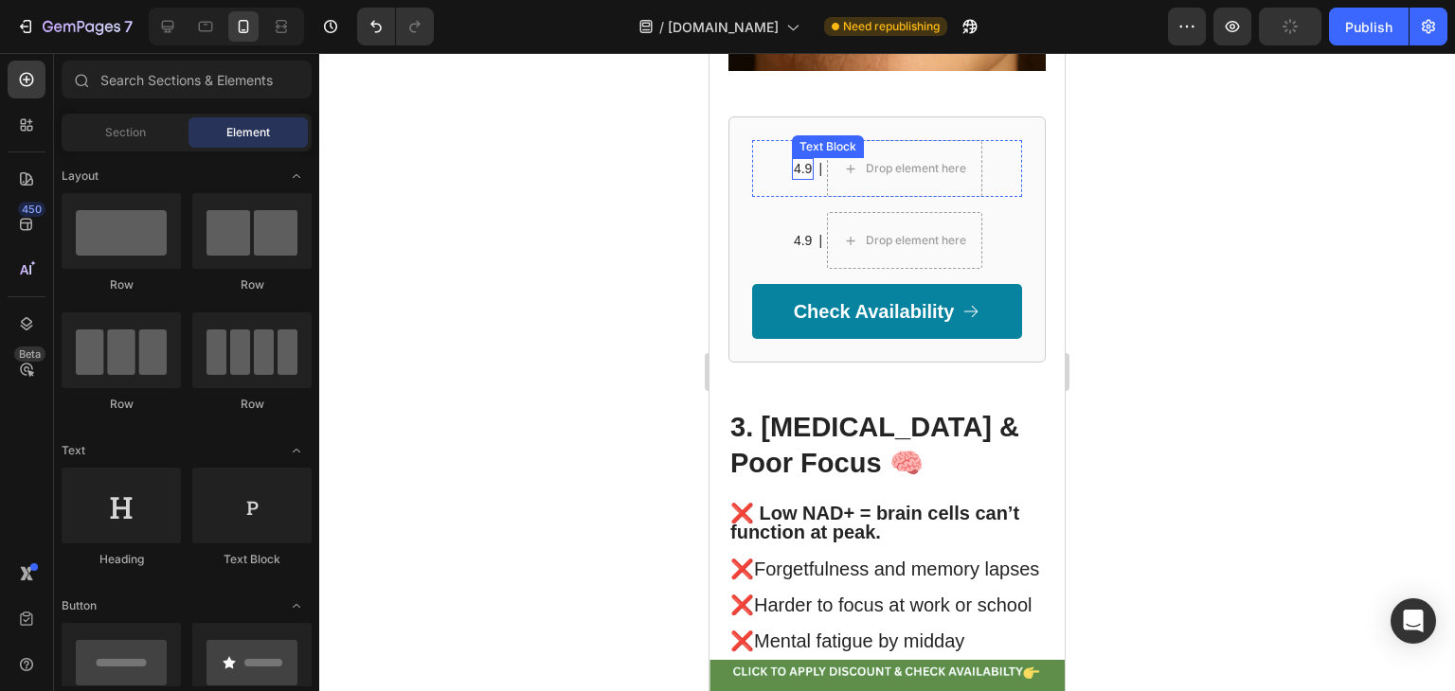
click at [795, 177] on p "4.9" at bounding box center [803, 168] width 18 height 17
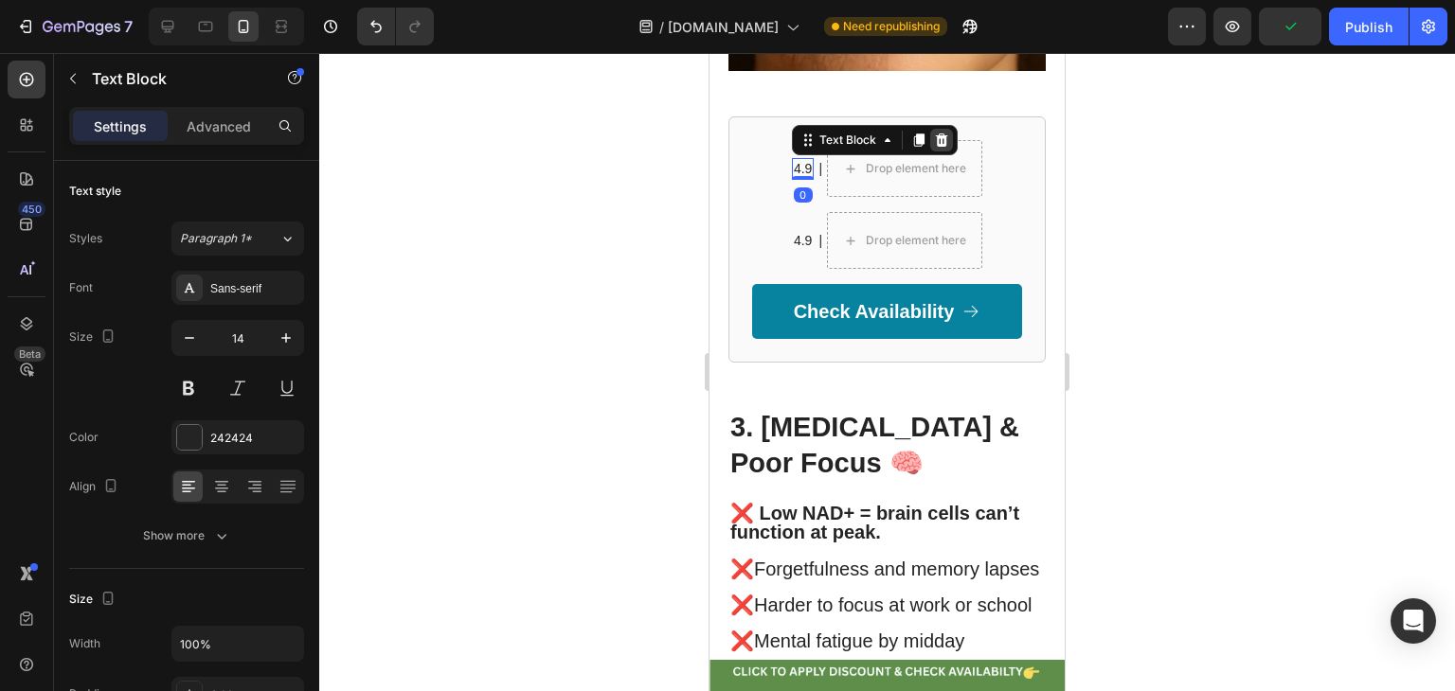
click at [939, 148] on icon at bounding box center [941, 140] width 15 height 15
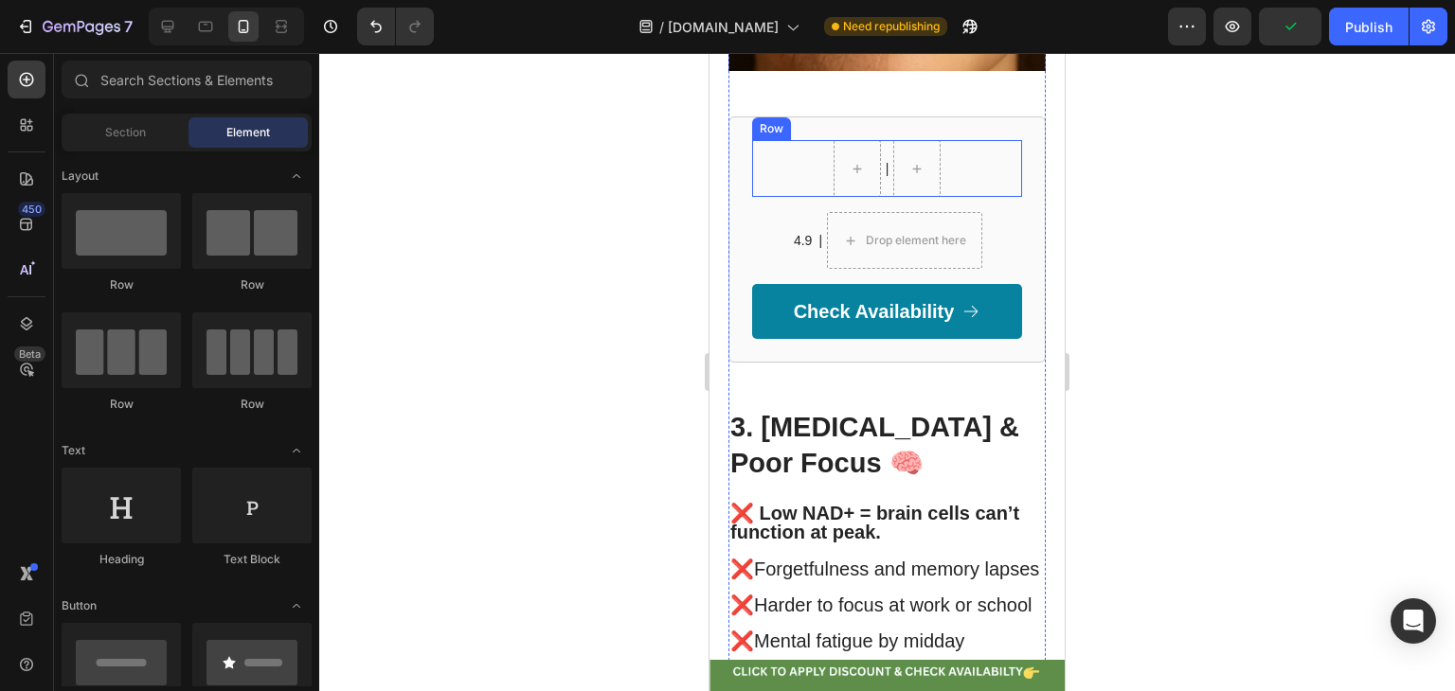
click at [820, 188] on div "| Text Block Row" at bounding box center [887, 168] width 270 height 57
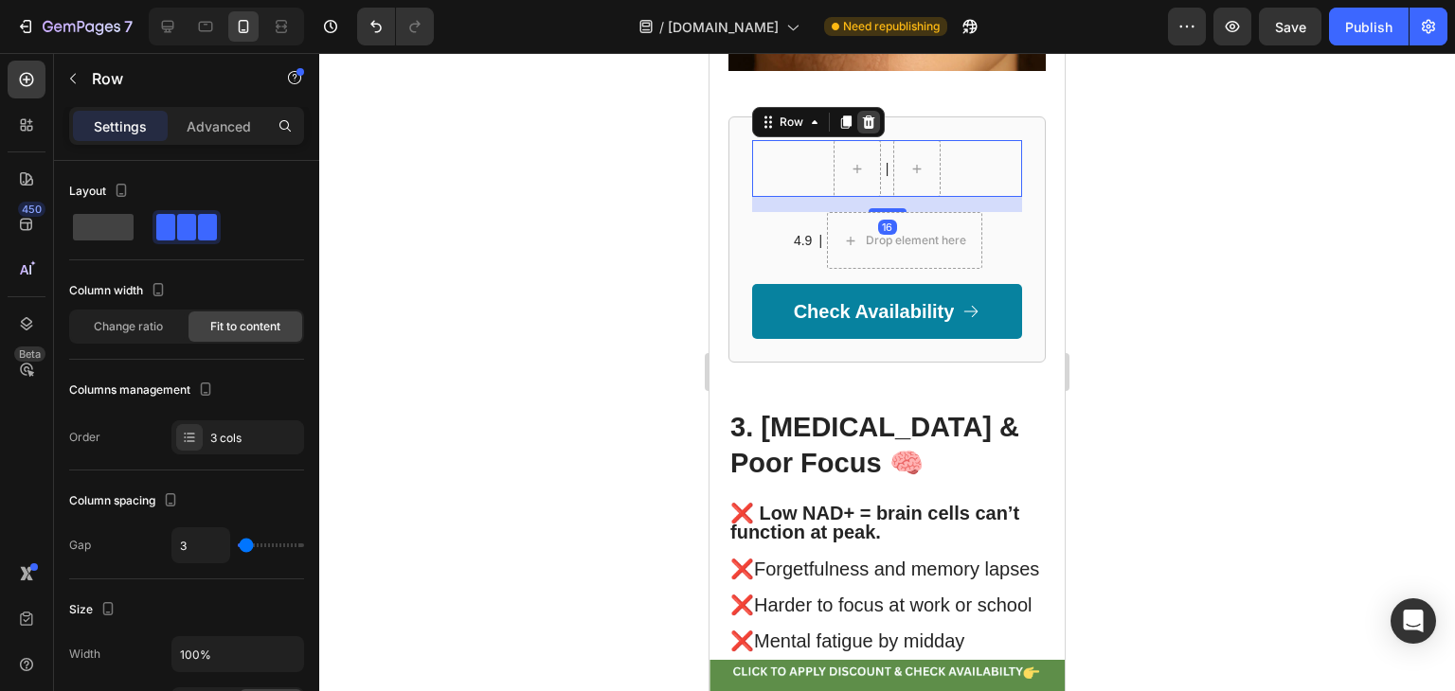
click at [867, 129] on icon at bounding box center [869, 122] width 12 height 13
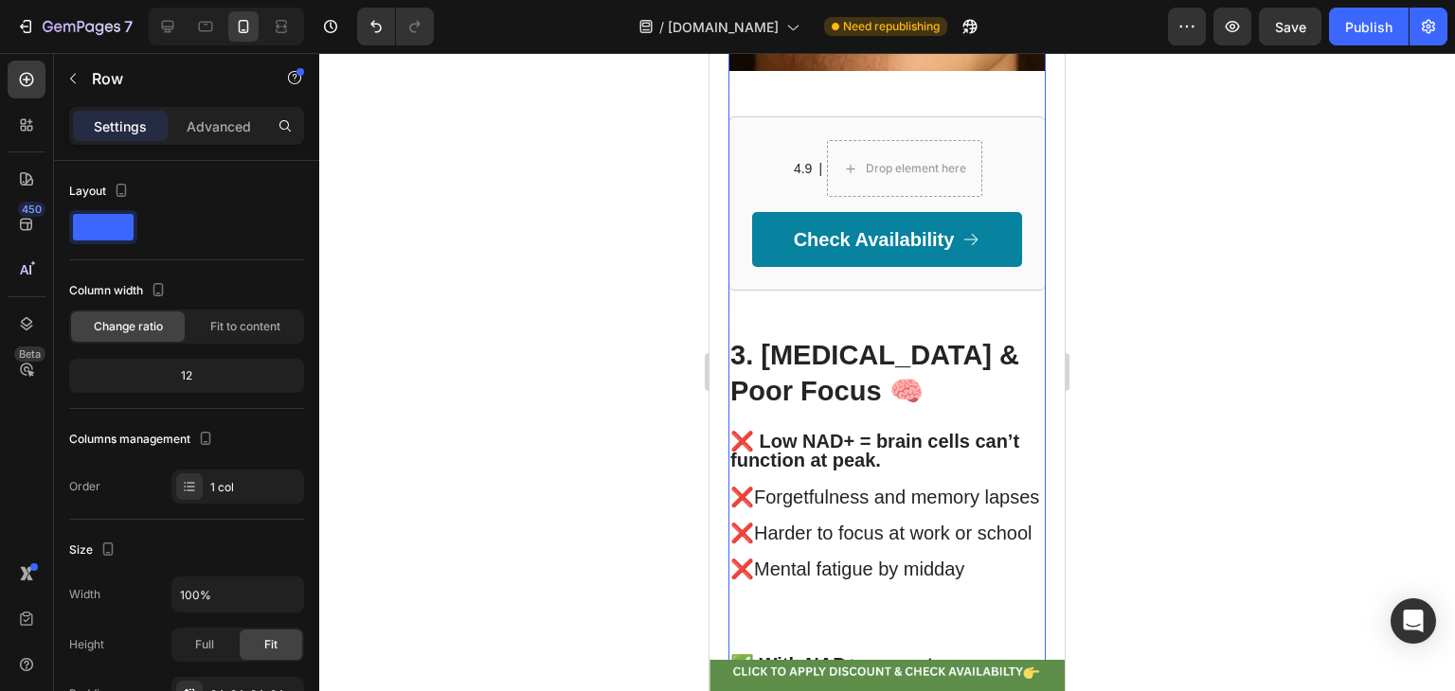
click at [795, 170] on div "4.9 Text Block | Text Block Drop element here Row Check Availability Button Row" at bounding box center [886, 203] width 317 height 174
click at [752, 185] on div "4.9 Text Block | Text Block Drop element here Row Check Availability Button Row…" at bounding box center [886, 203] width 317 height 174
click at [742, 277] on div "4.9 Text Block | Text Block Drop element here Row Check Availability Button Row…" at bounding box center [886, 203] width 317 height 174
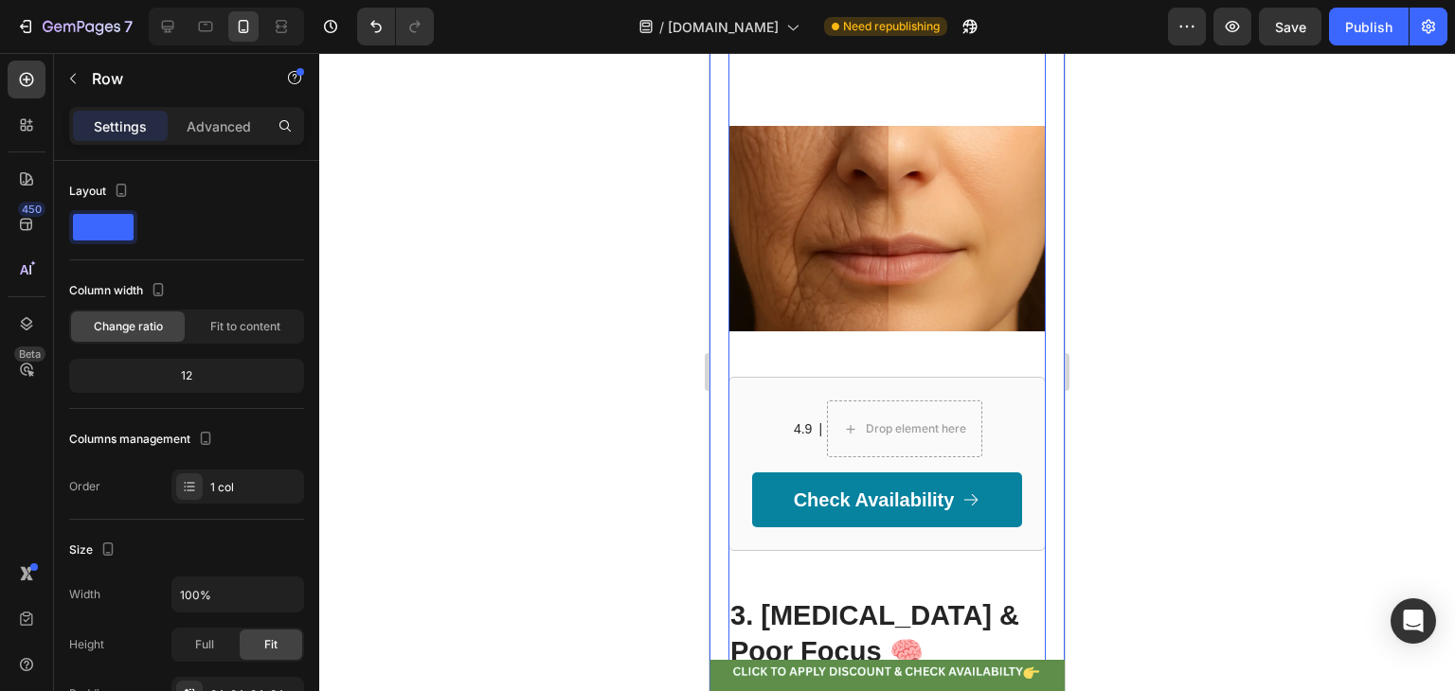
scroll to position [3364, 0]
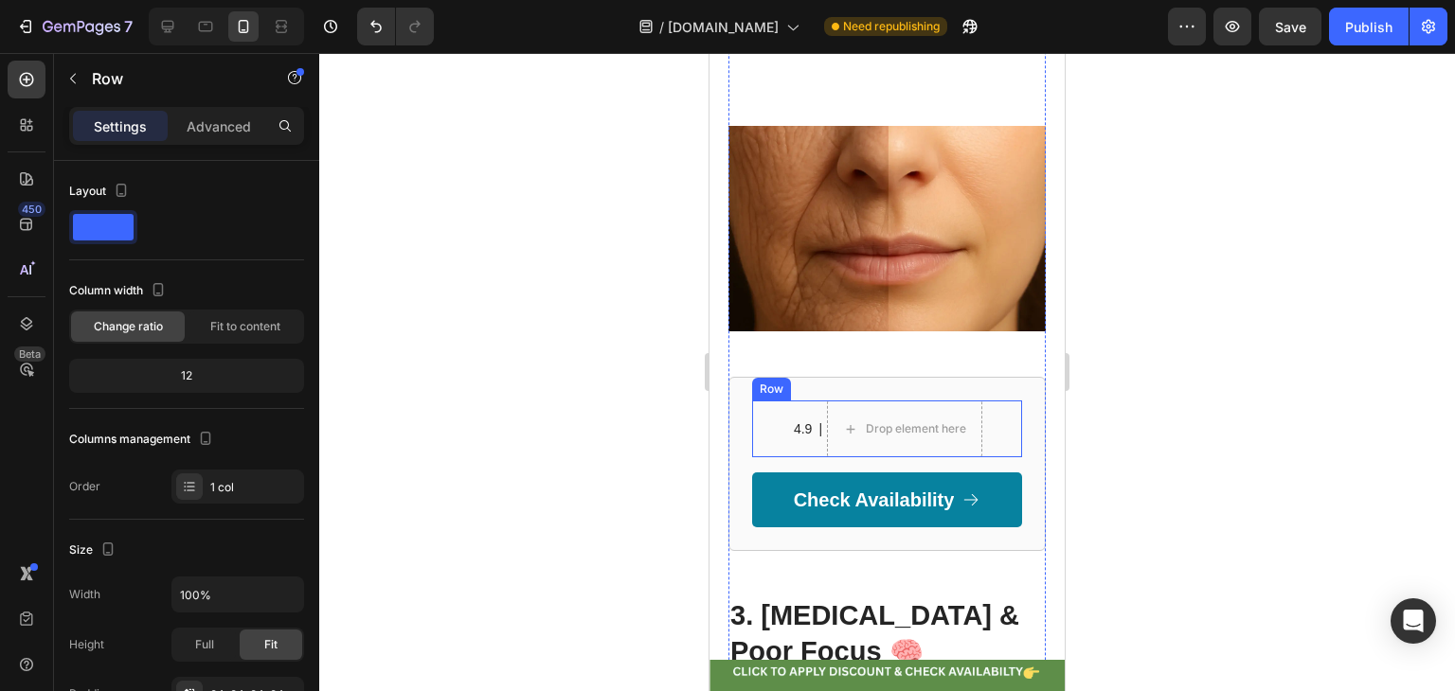
click at [1004, 457] on div "4.9 Text Block | Text Block Drop element here Row" at bounding box center [887, 429] width 270 height 57
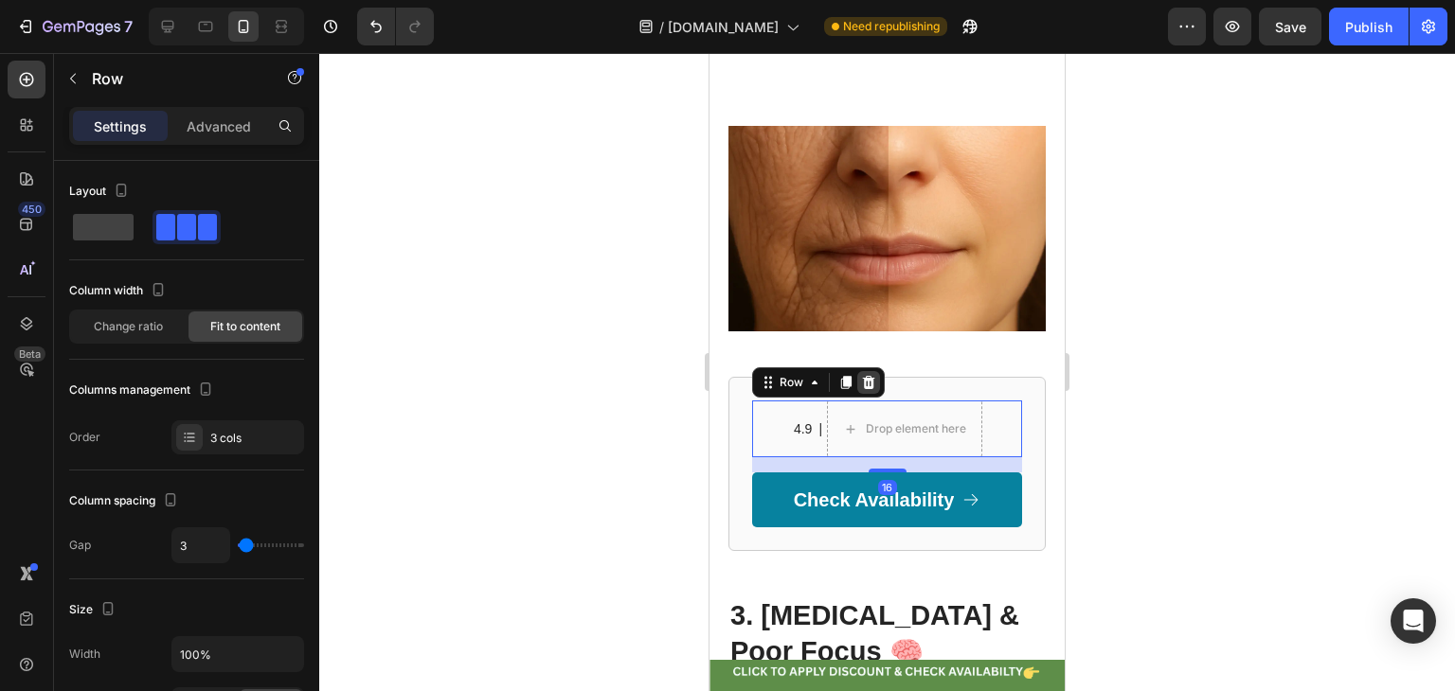
click at [864, 389] on icon at bounding box center [869, 382] width 12 height 13
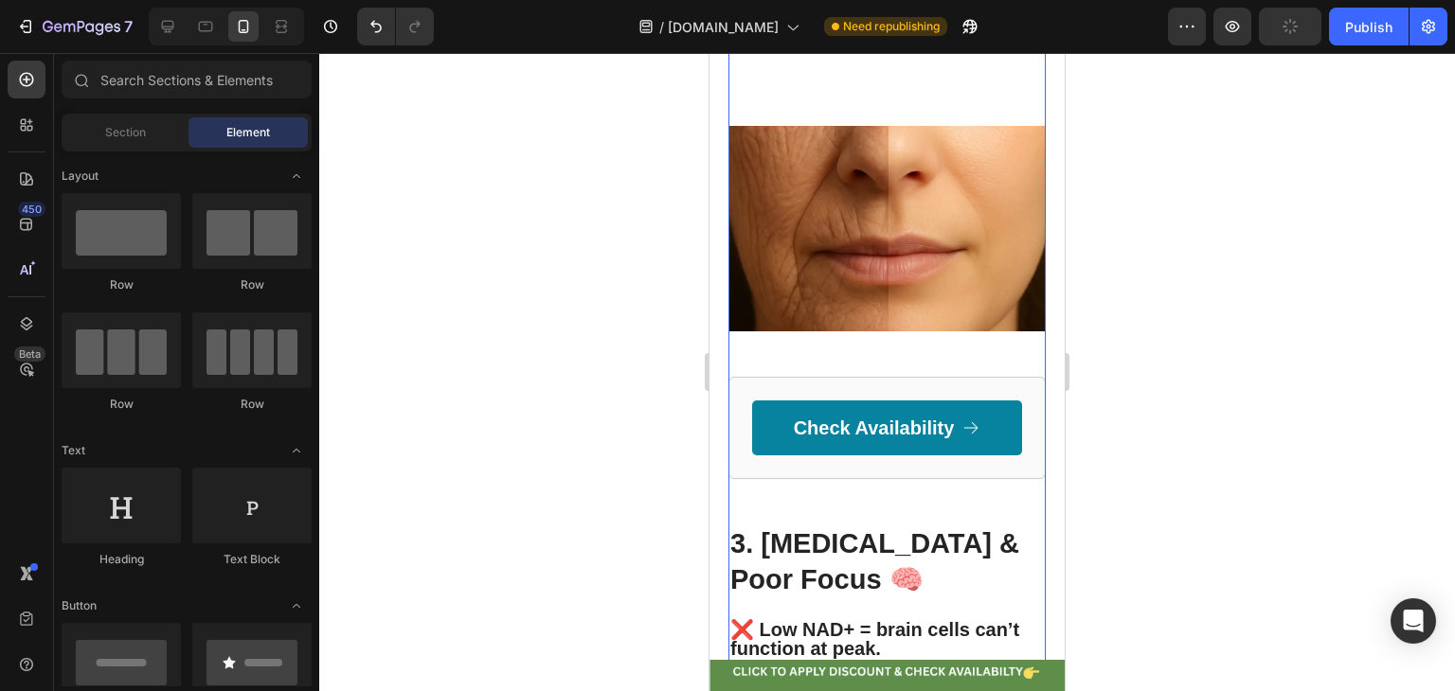
click at [747, 466] on div "Check Availability Button Row" at bounding box center [886, 428] width 317 height 102
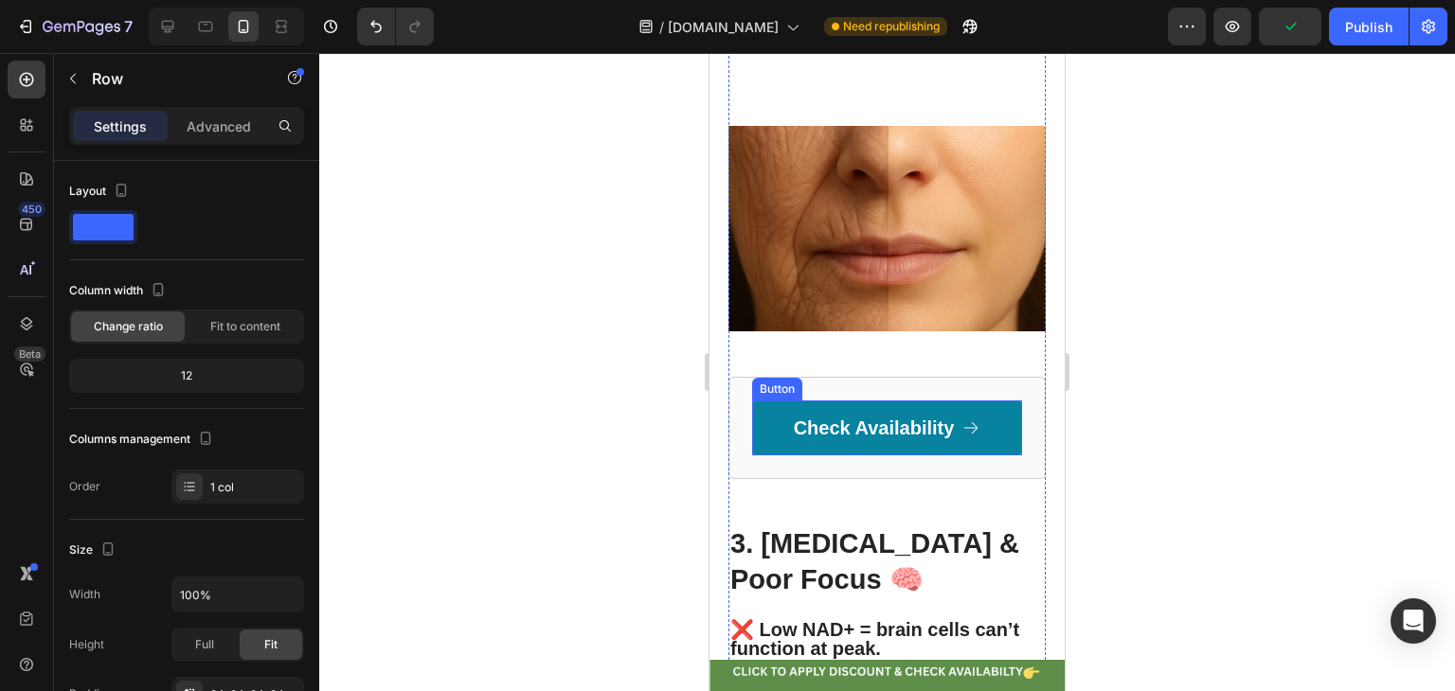
click at [956, 453] on link "Check Availability" at bounding box center [887, 428] width 270 height 55
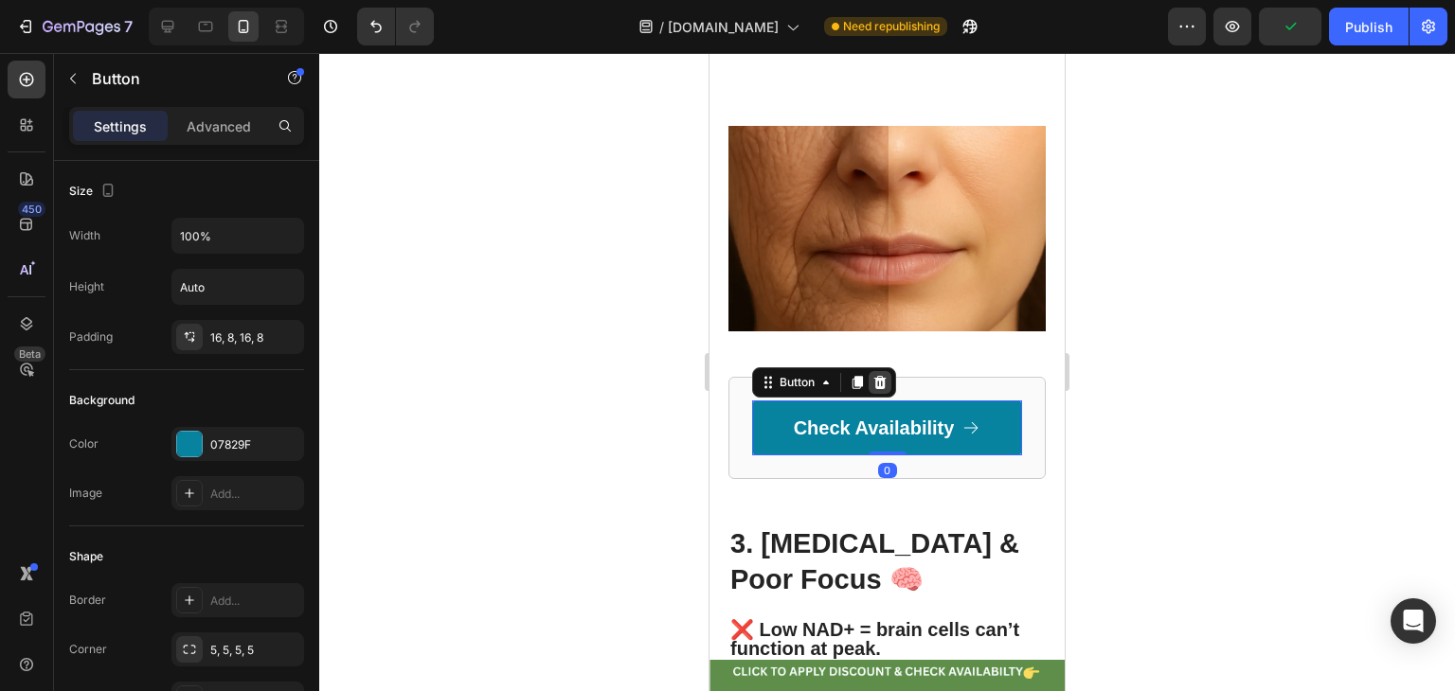
click at [883, 389] on icon at bounding box center [880, 382] width 12 height 13
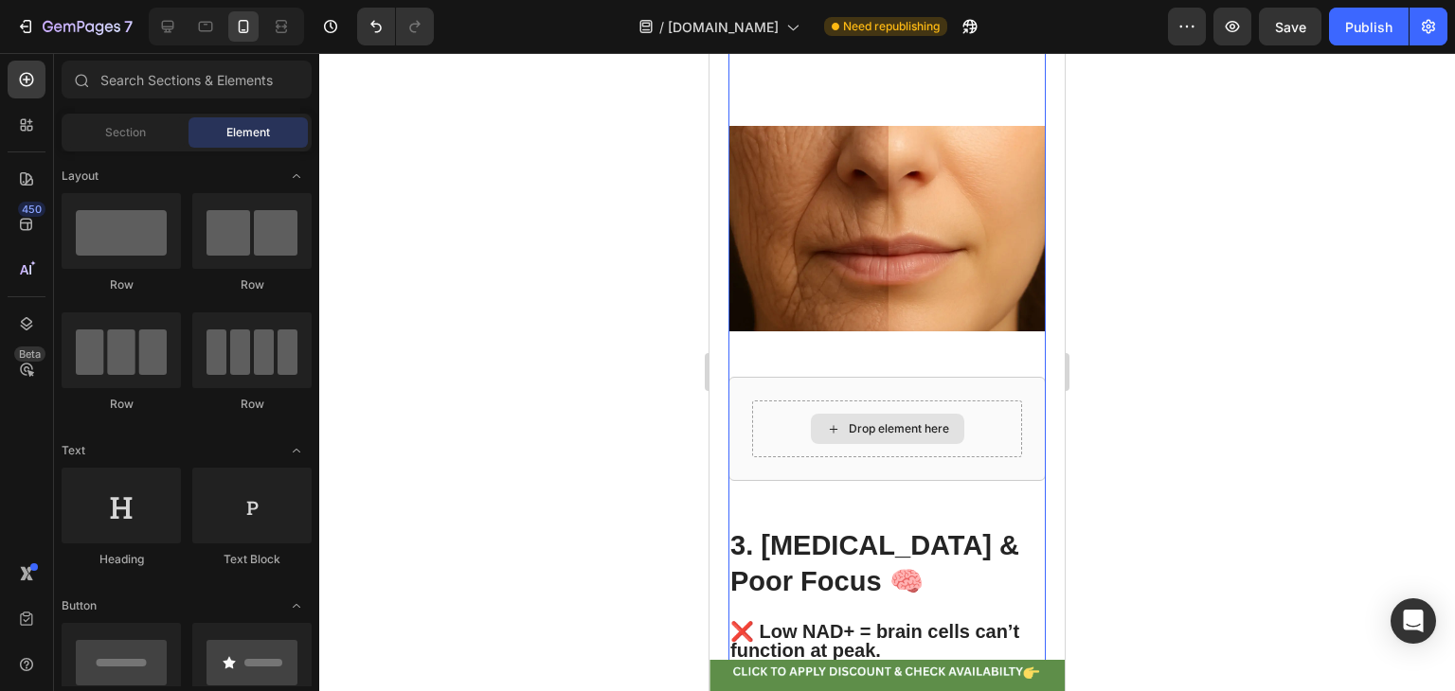
click at [811, 444] on div "Drop element here" at bounding box center [887, 429] width 153 height 30
click at [751, 440] on div "Drop element here Row" at bounding box center [886, 429] width 317 height 104
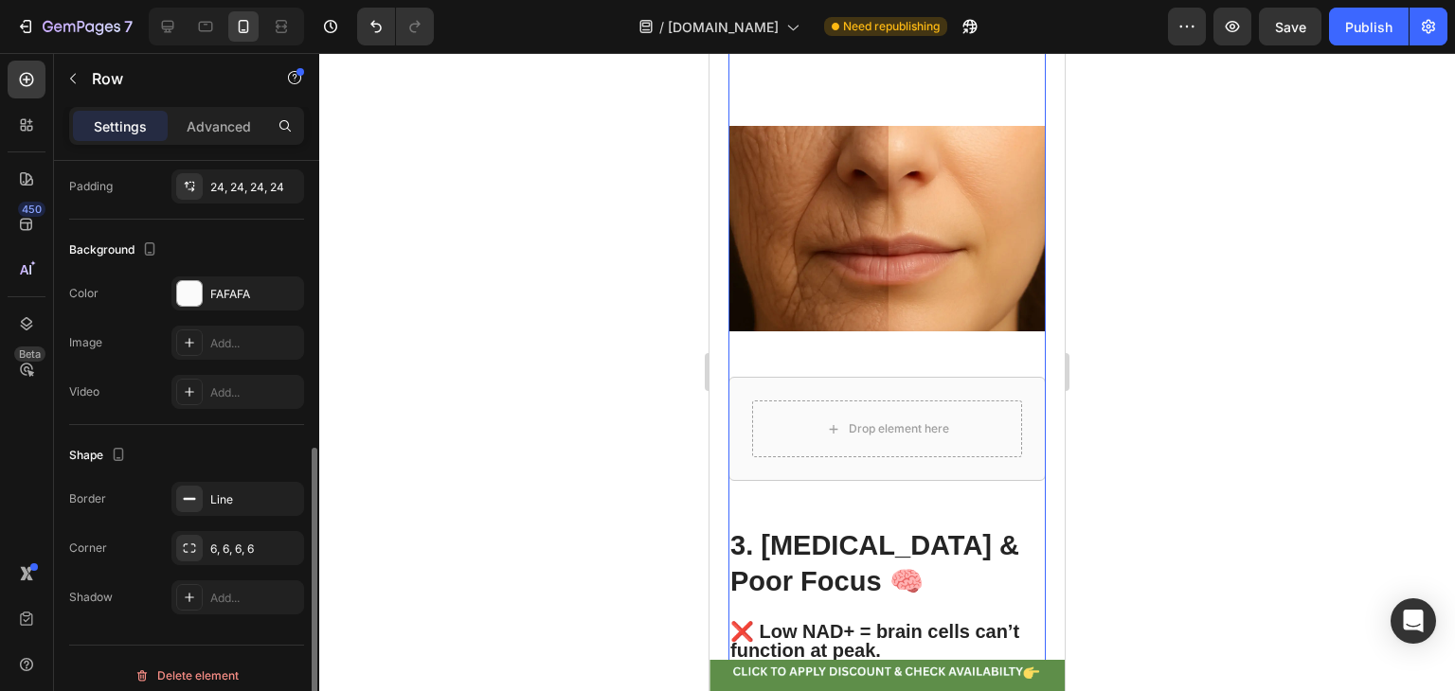
scroll to position [520, 0]
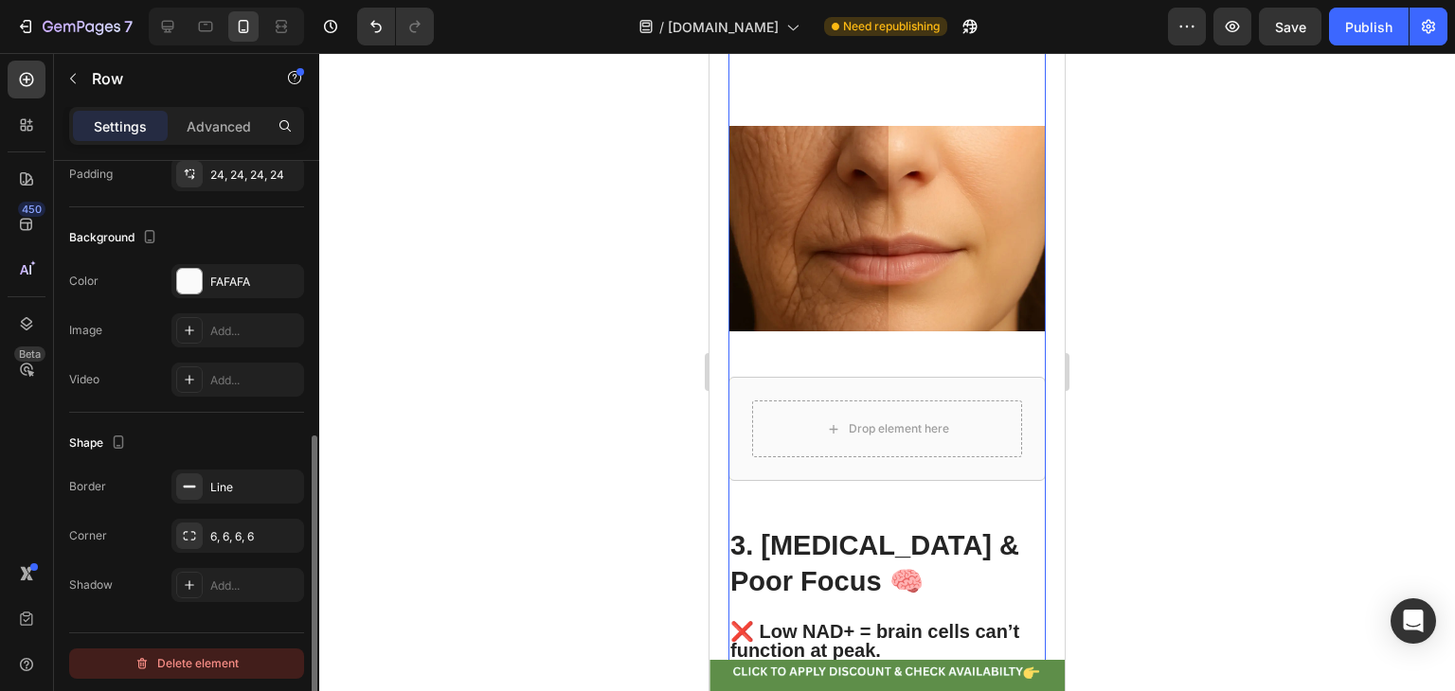
click at [216, 659] on div "Delete element" at bounding box center [186, 663] width 104 height 23
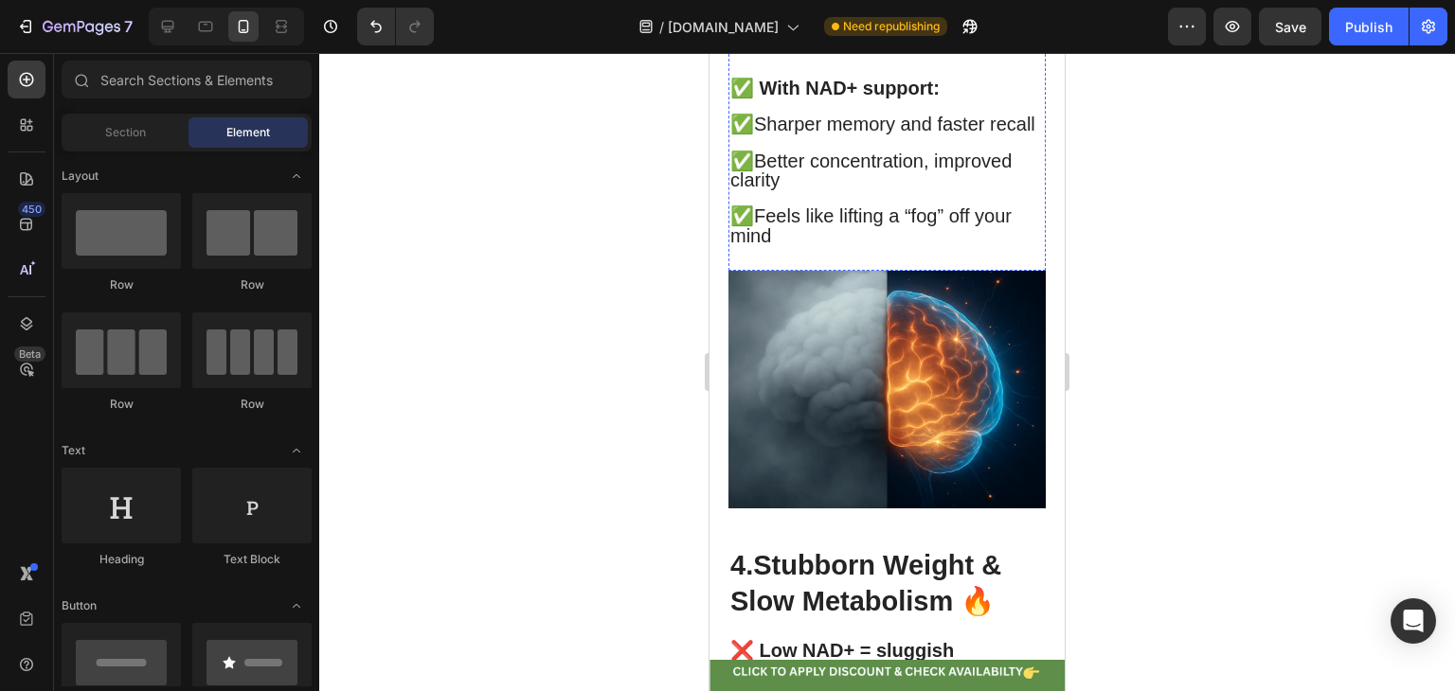
scroll to position [3920, 0]
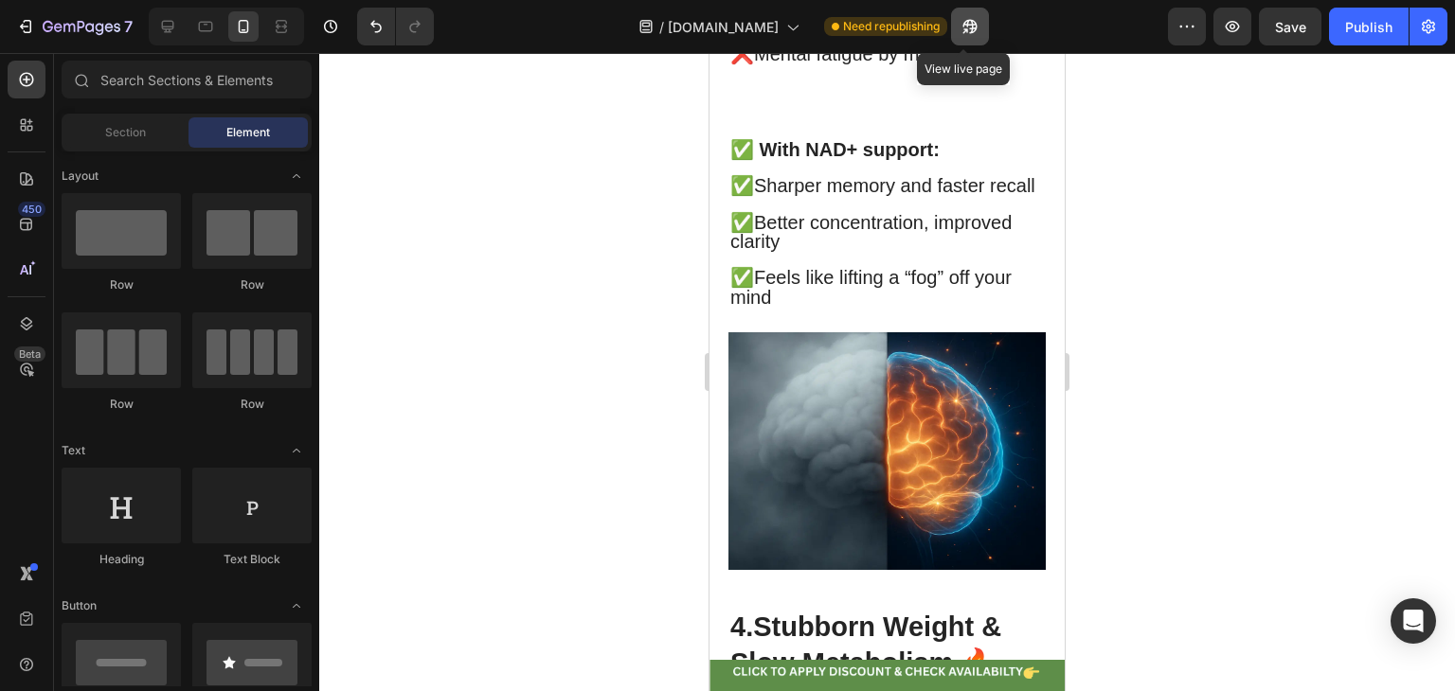
click at [966, 29] on icon "button" at bounding box center [969, 27] width 14 height 14
click at [1186, 27] on icon "button" at bounding box center [1186, 26] width 19 height 19
click at [1233, 40] on button "button" at bounding box center [1232, 27] width 38 height 38
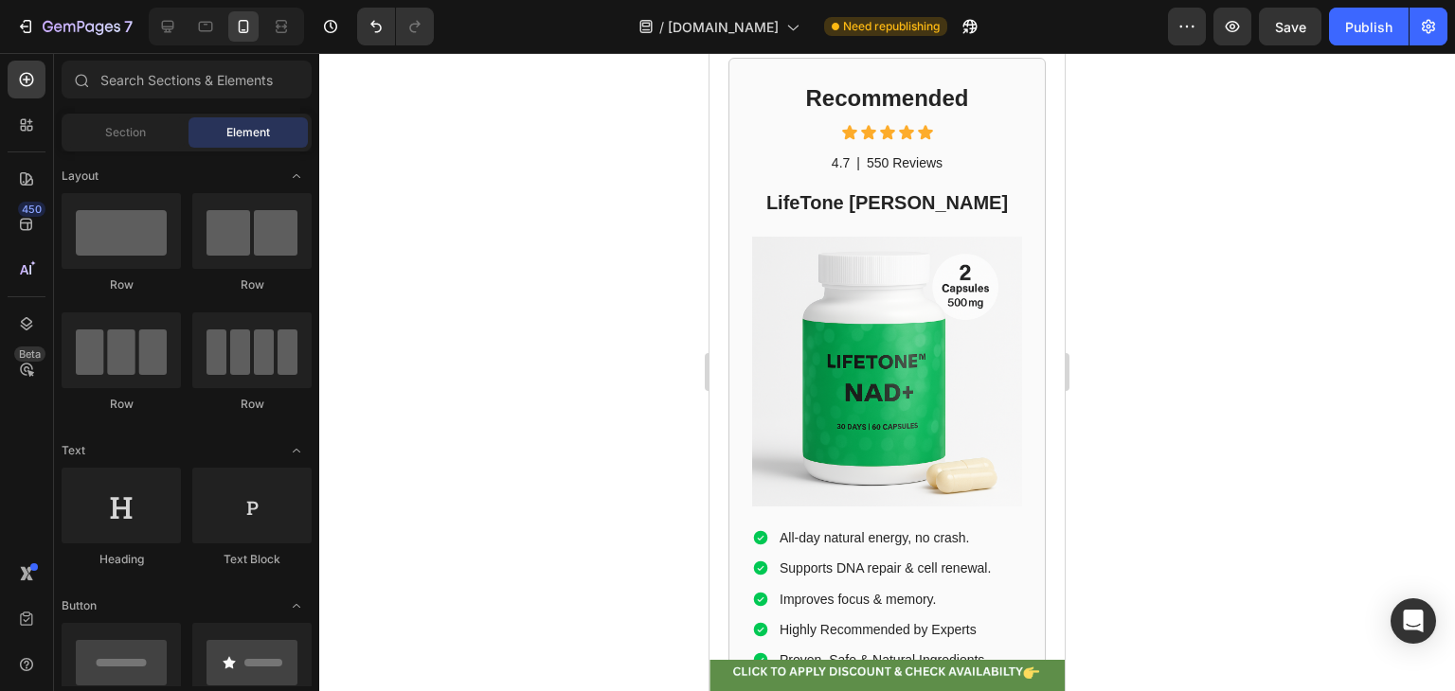
scroll to position [1171, 0]
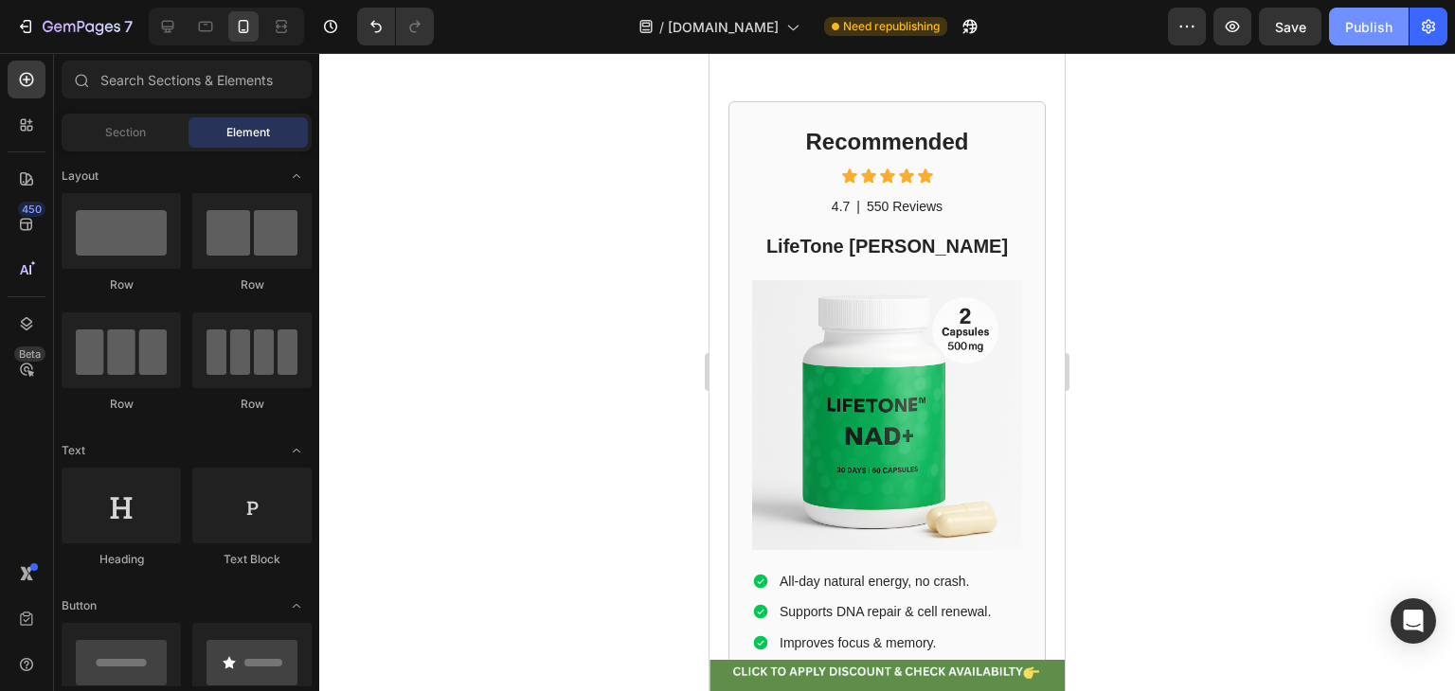
click at [1356, 32] on div "Publish" at bounding box center [1368, 27] width 47 height 20
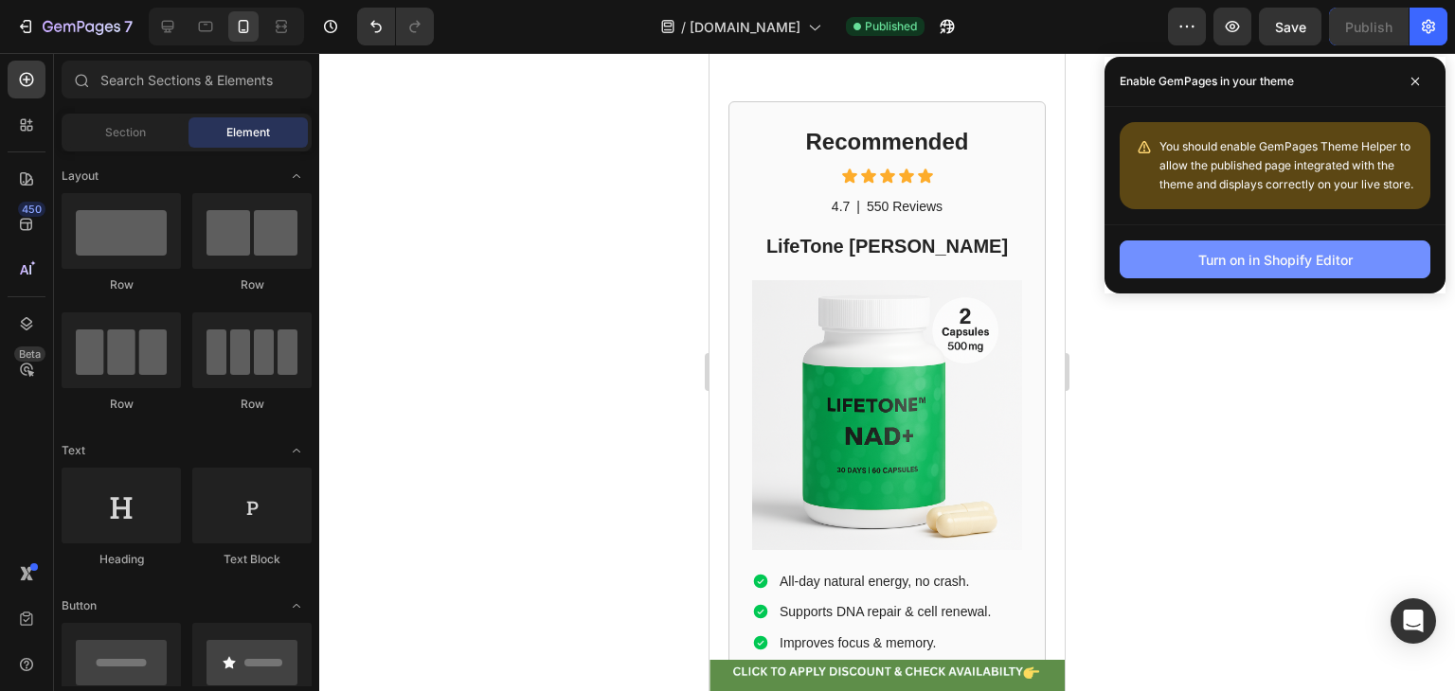
click at [1311, 268] on div "Turn on in Shopify Editor" at bounding box center [1275, 260] width 154 height 20
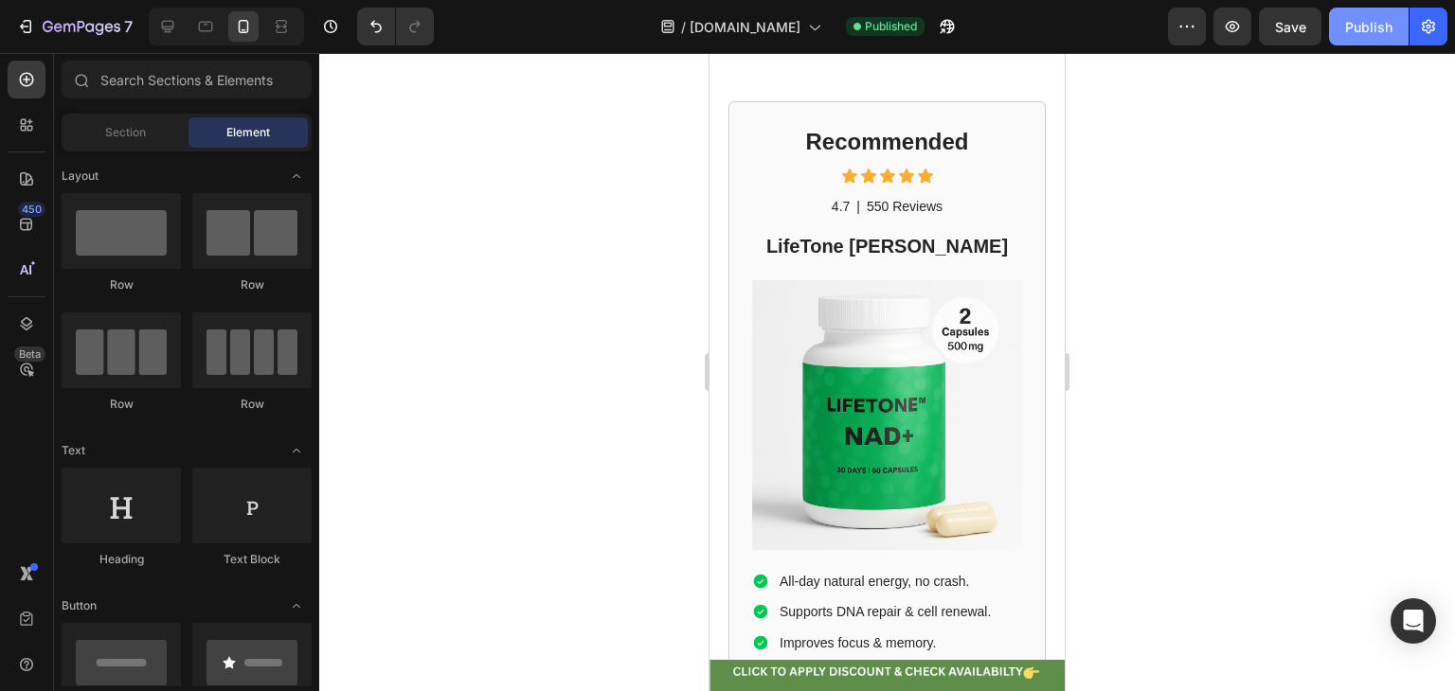
click at [1371, 27] on div "Publish" at bounding box center [1368, 27] width 47 height 20
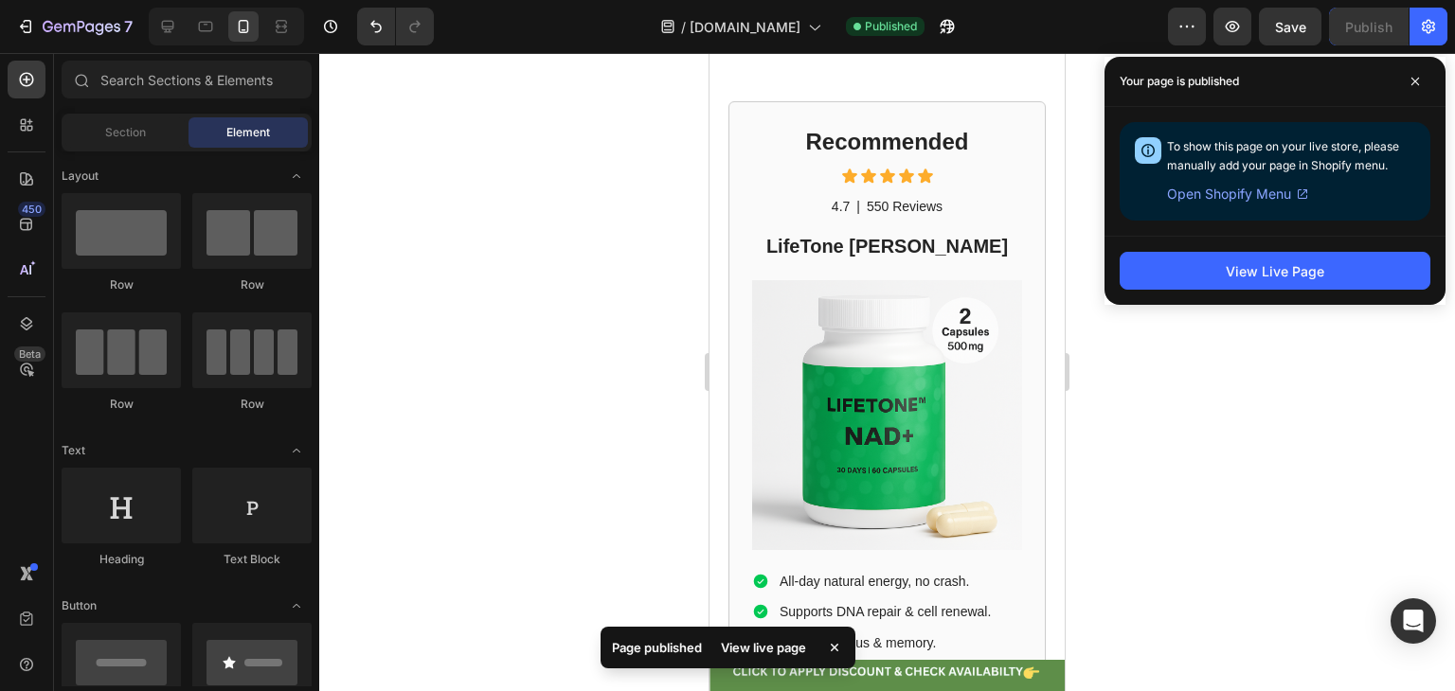
click at [1429, 96] on div "Your page is published" at bounding box center [1274, 82] width 341 height 50
click at [1420, 91] on span at bounding box center [1415, 81] width 30 height 30
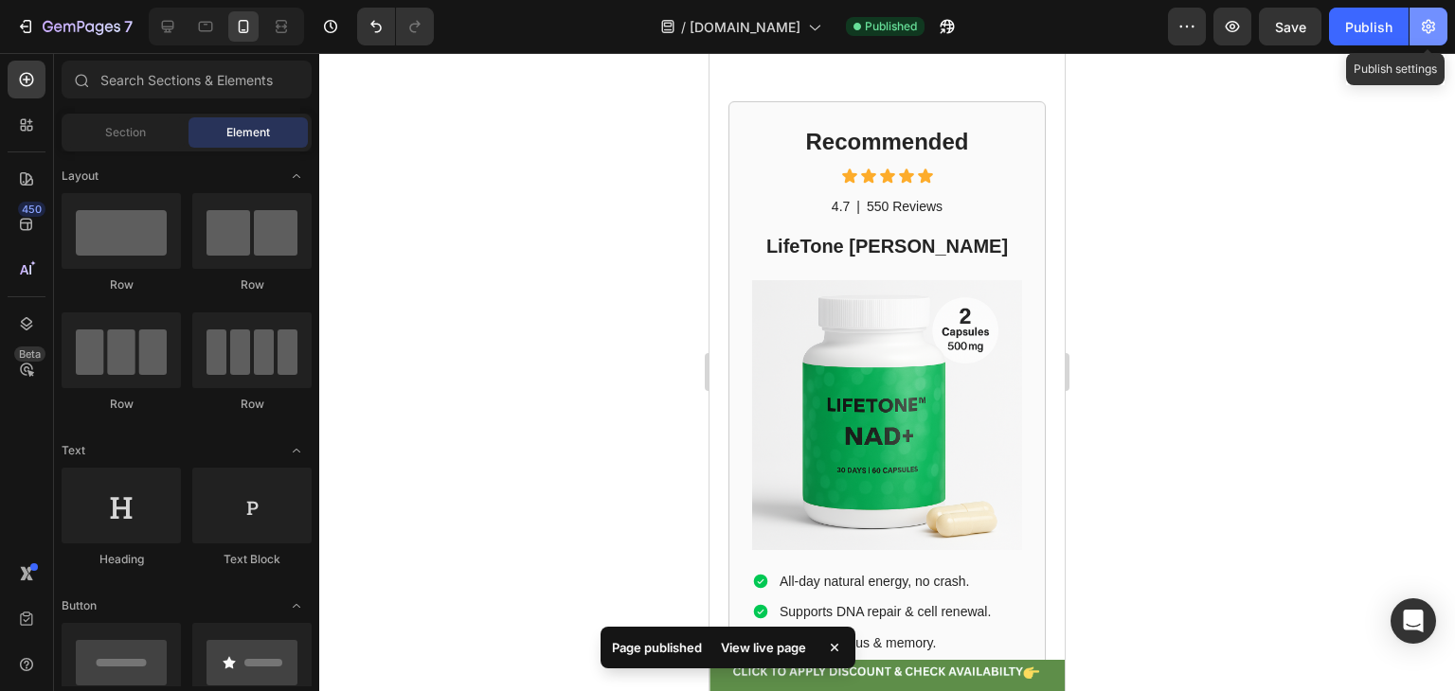
click at [1419, 24] on icon "button" at bounding box center [1428, 26] width 19 height 19
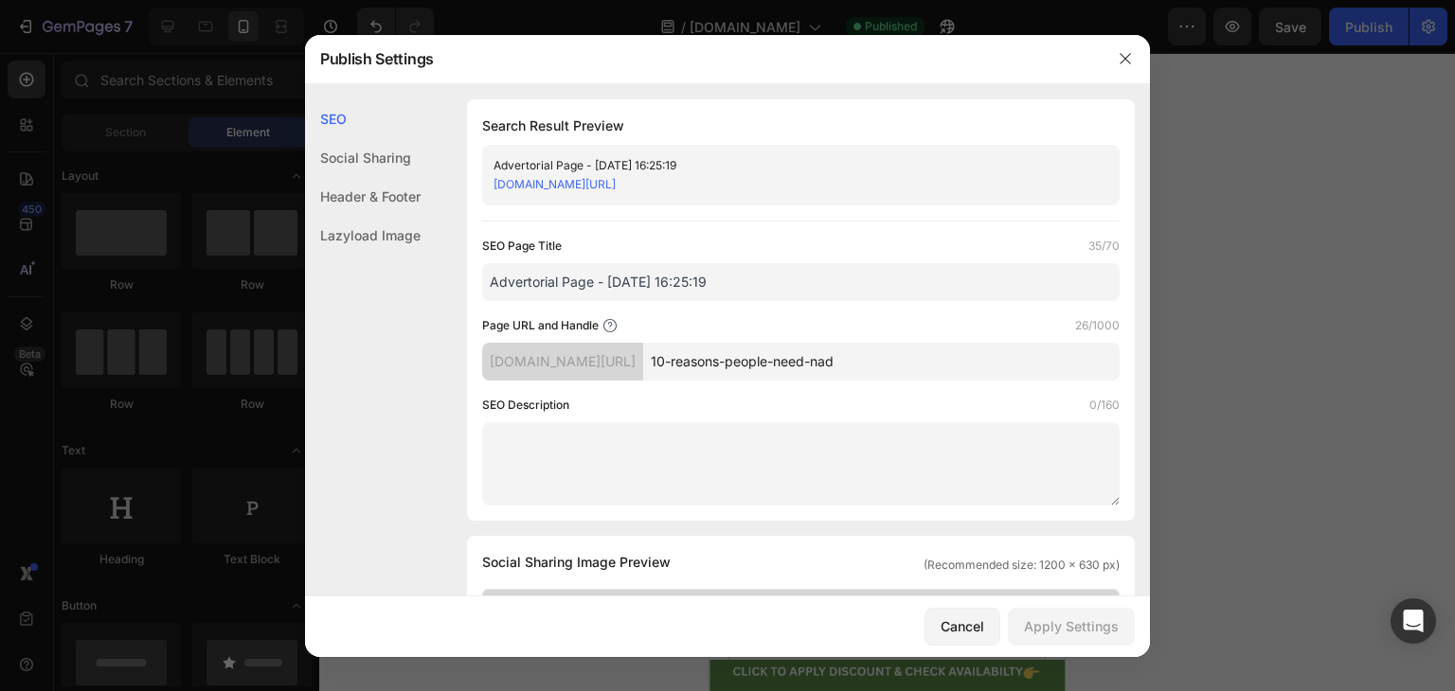
drag, startPoint x: 777, startPoint y: 285, endPoint x: 516, endPoint y: 258, distance: 262.8
click at [565, 258] on div "SEO Page Title 35/70 Advertorial Page - [DATE] 16:25:19" at bounding box center [800, 269] width 637 height 64
click at [482, 259] on div "SEO Page Title 35/70 Advertorial Page - [DATE] 16:25:19" at bounding box center [800, 269] width 637 height 64
drag, startPoint x: 742, startPoint y: 279, endPoint x: 413, endPoint y: 255, distance: 329.5
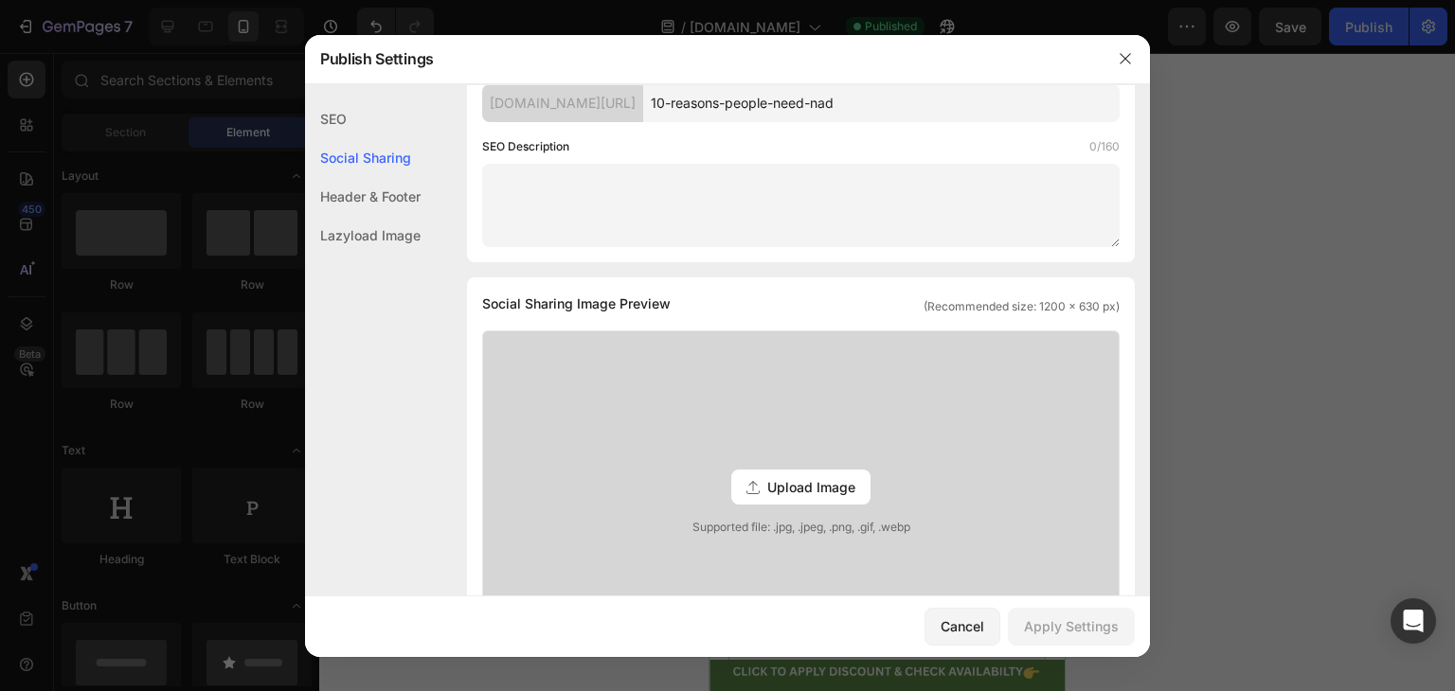
scroll to position [0, 0]
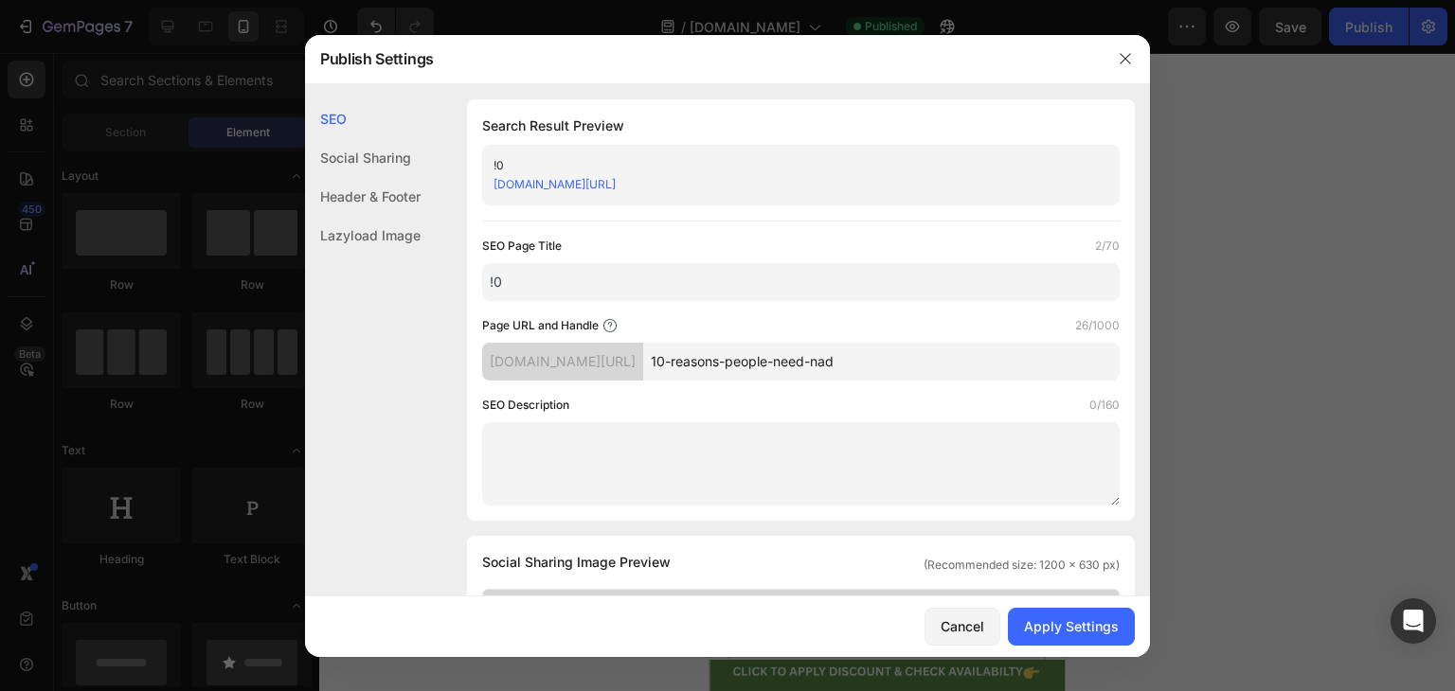
type input "!"
type input "10 reasons"
click at [1076, 633] on div "Apply Settings" at bounding box center [1071, 626] width 95 height 20
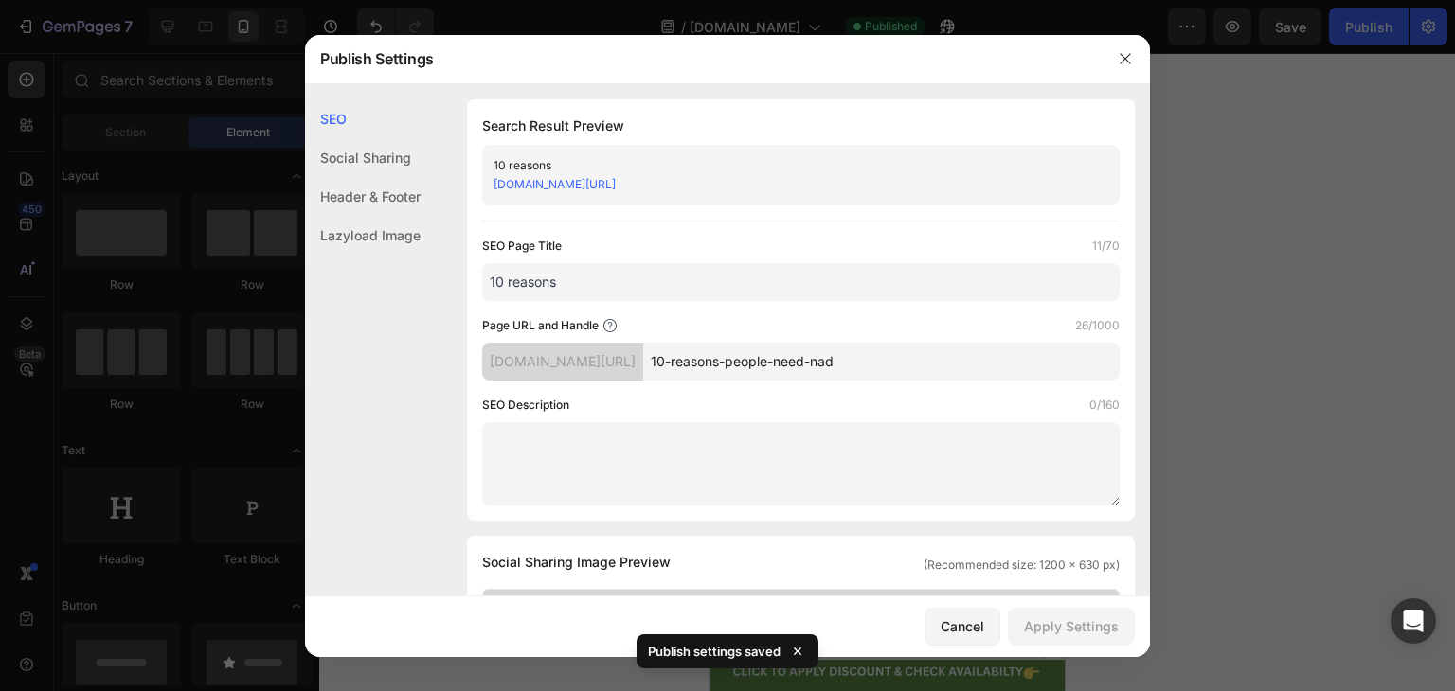
drag, startPoint x: 635, startPoint y: 277, endPoint x: 485, endPoint y: 272, distance: 150.7
click at [485, 272] on input "10 reasons" at bounding box center [800, 282] width 637 height 38
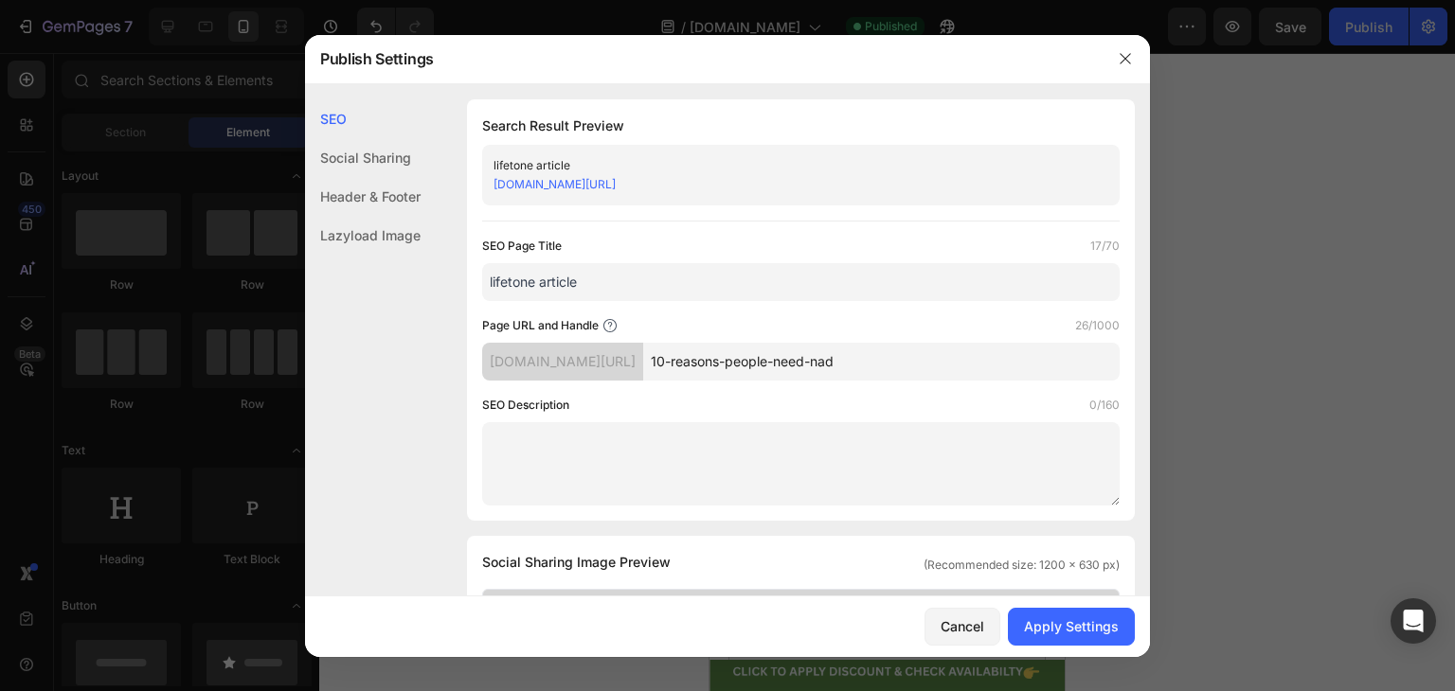
click at [491, 286] on input "lifetone article" at bounding box center [800, 282] width 637 height 38
click at [493, 280] on input "lifetone article" at bounding box center [800, 282] width 637 height 38
type input "Lifetone article"
click at [1099, 618] on div "Apply Settings" at bounding box center [1071, 626] width 95 height 20
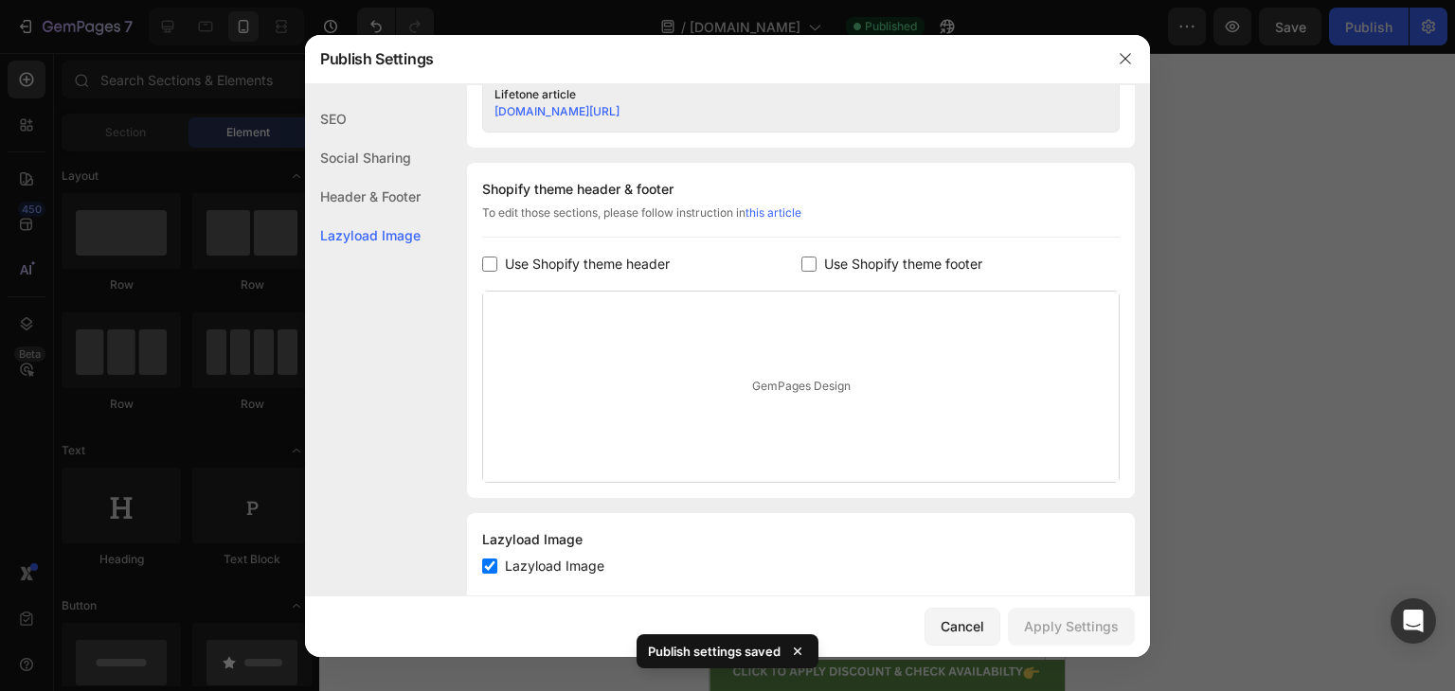
scroll to position [867, 0]
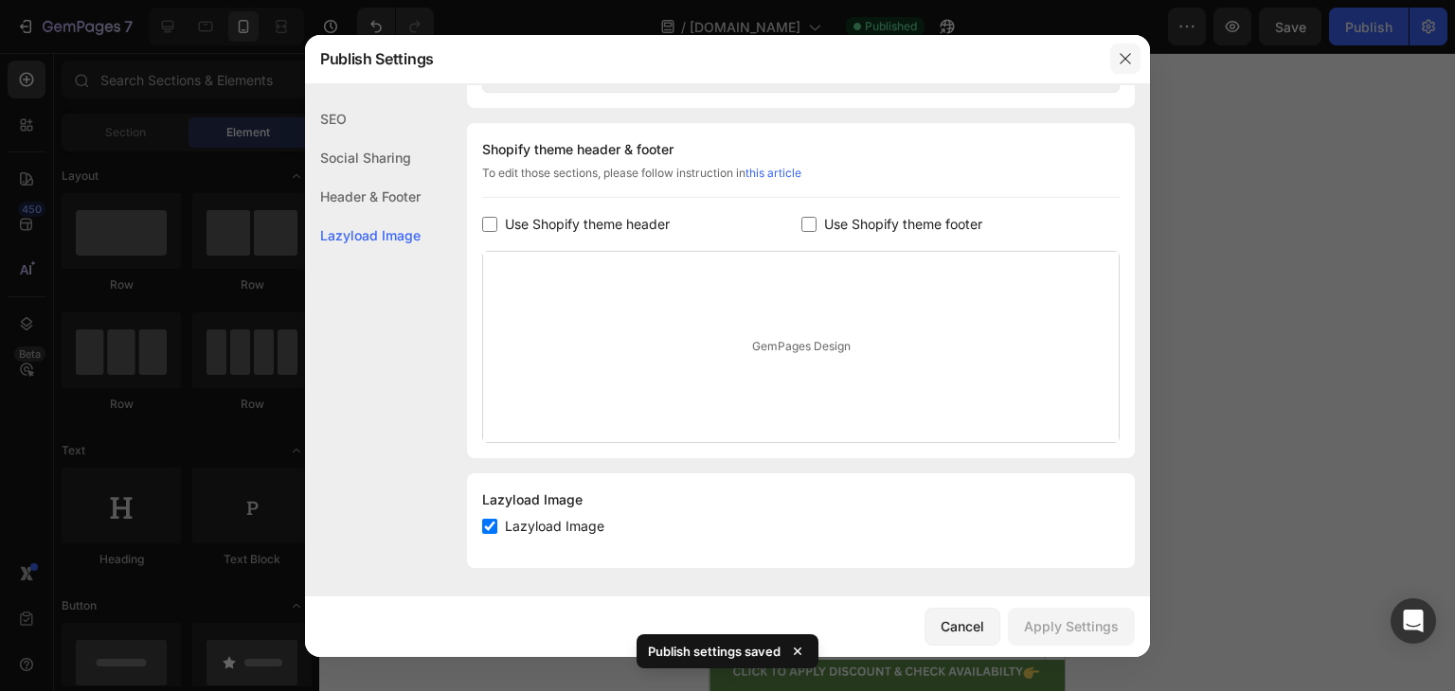
click at [1128, 58] on icon "button" at bounding box center [1124, 58] width 15 height 15
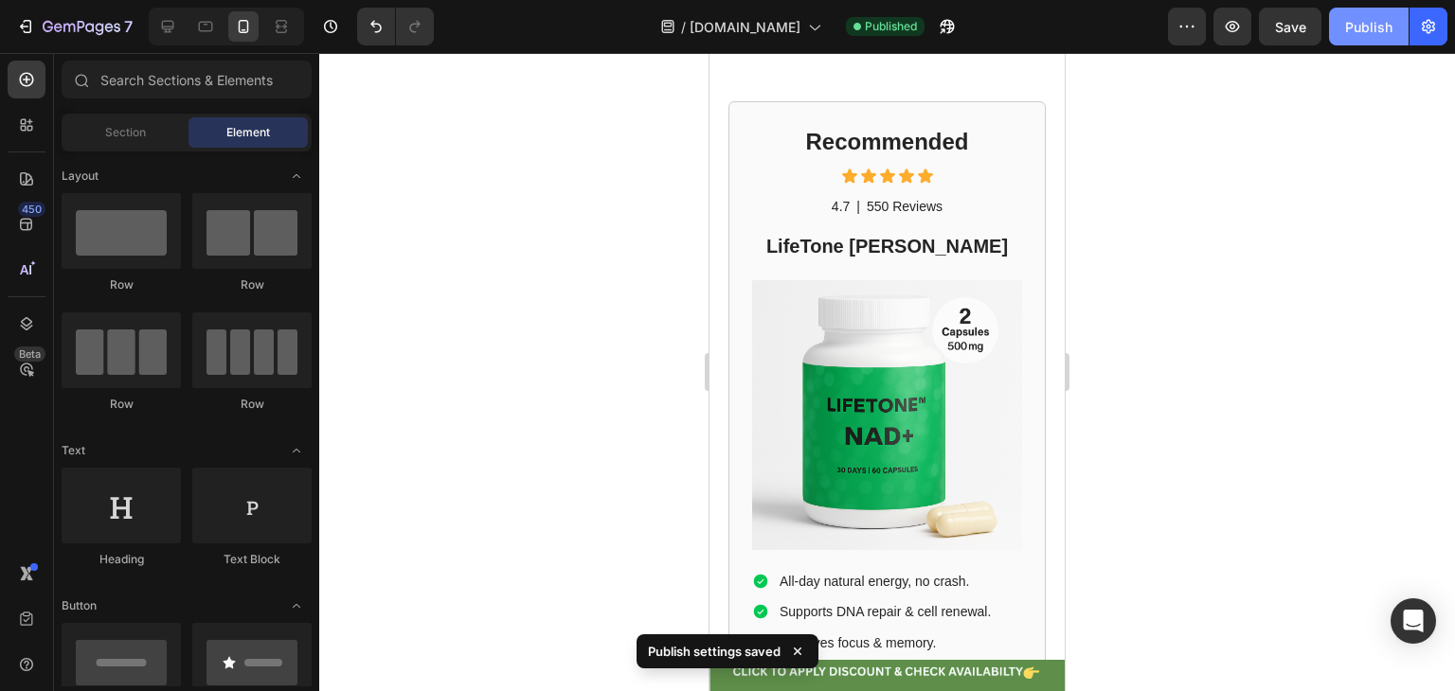
click at [1353, 21] on div "Publish" at bounding box center [1368, 27] width 47 height 20
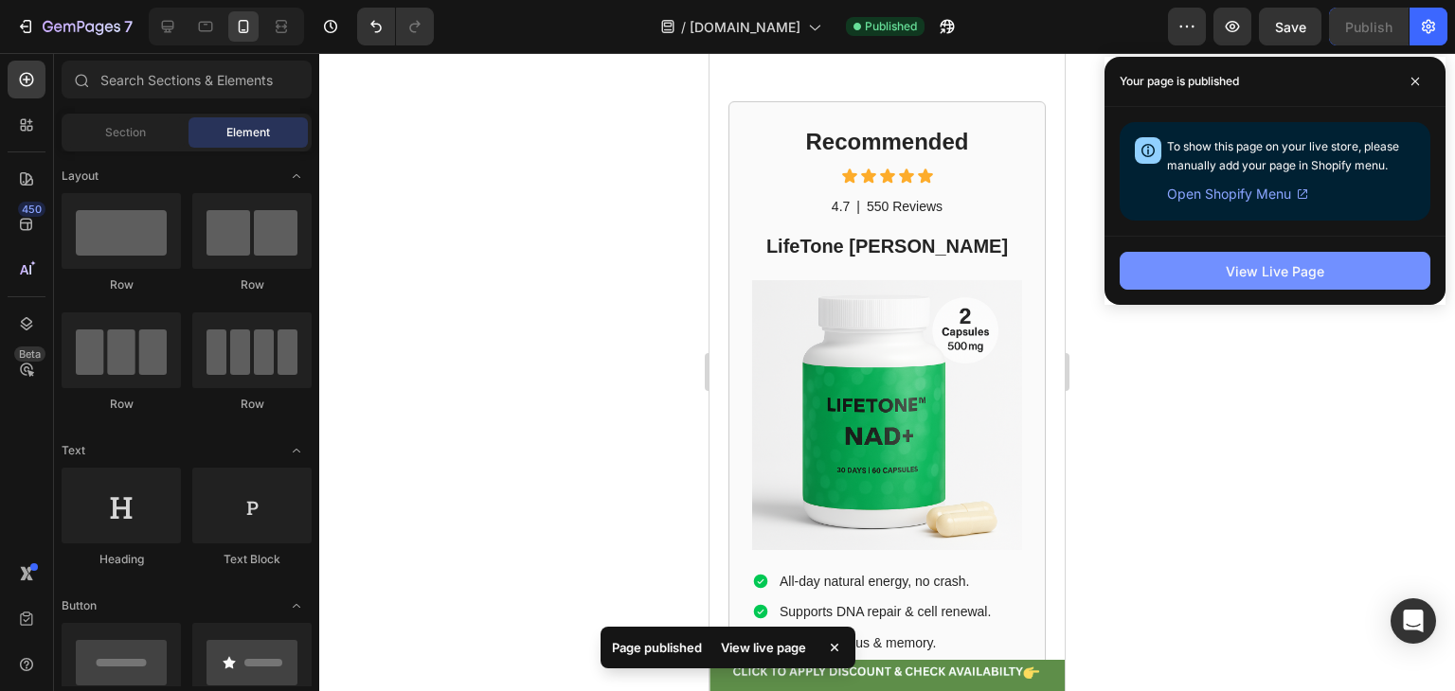
click at [1292, 270] on div "View Live Page" at bounding box center [1274, 271] width 98 height 20
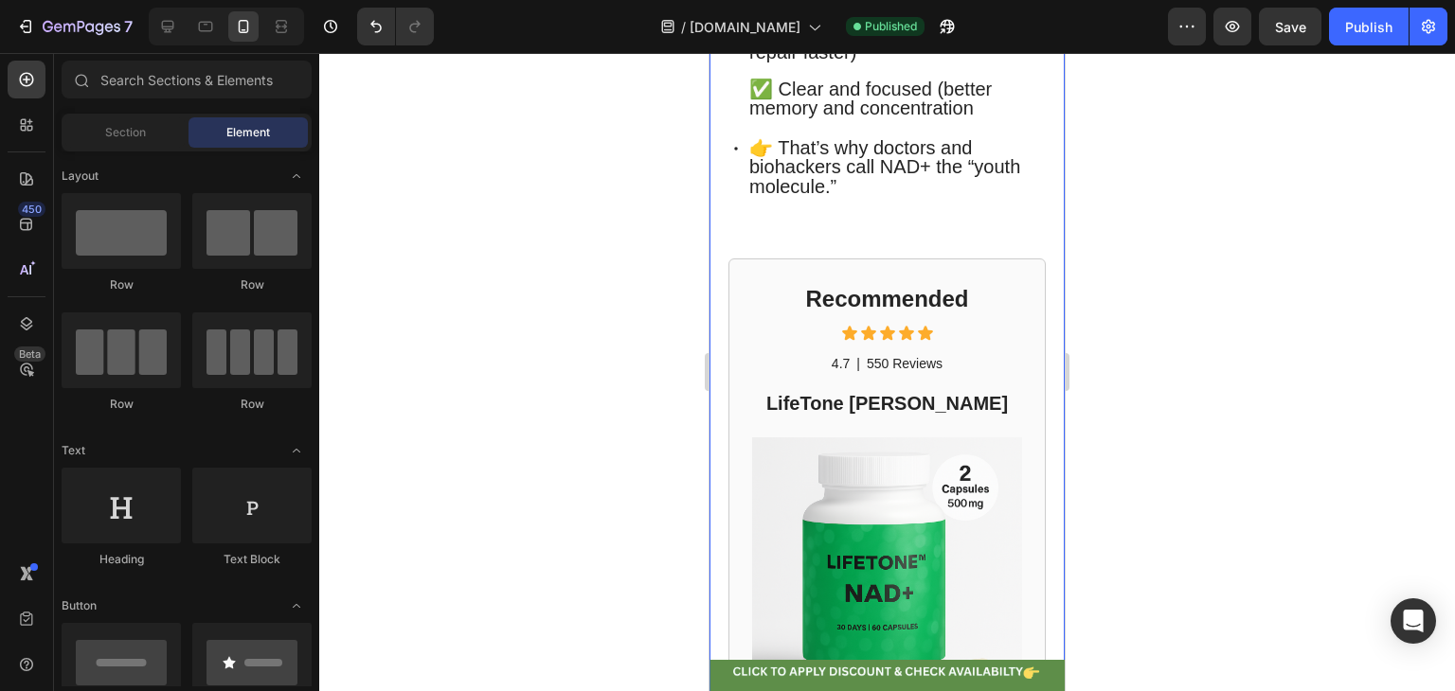
scroll to position [1004, 0]
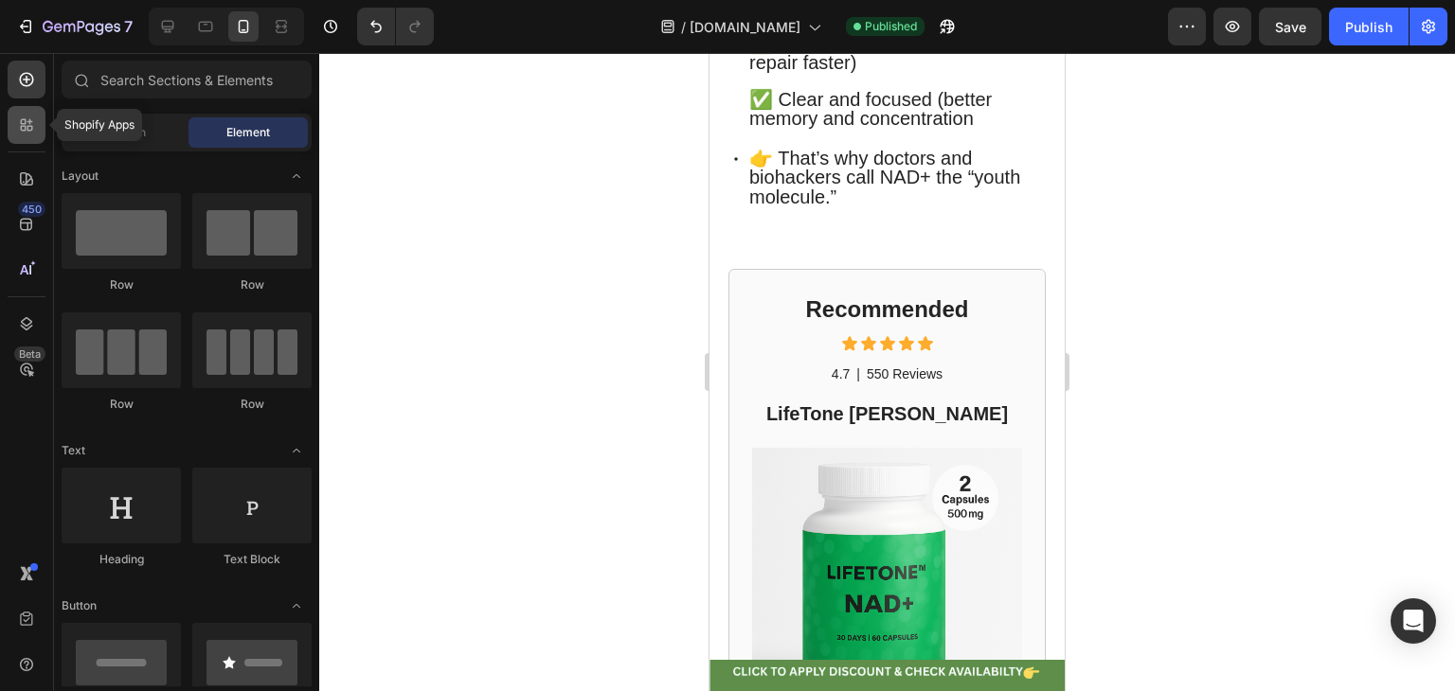
click at [23, 124] on icon at bounding box center [24, 122] width 6 height 6
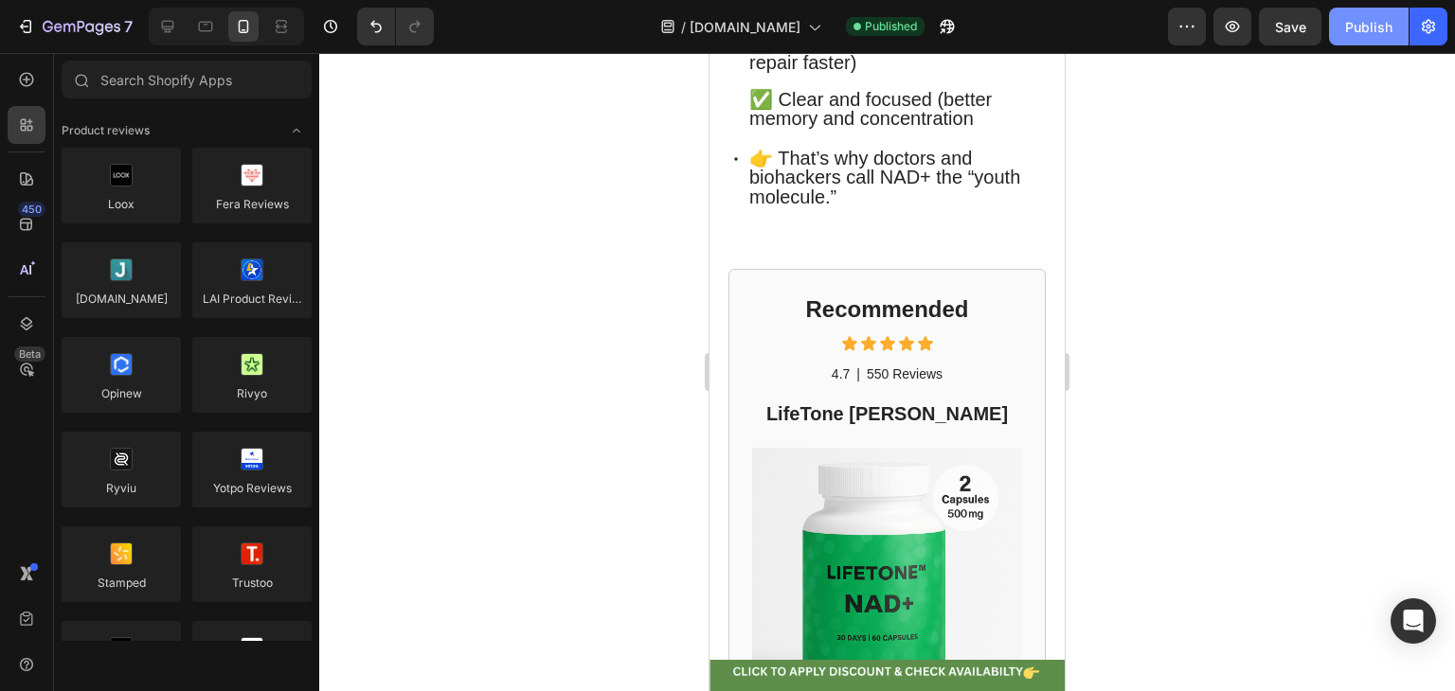
click at [1358, 30] on div "Publish" at bounding box center [1368, 27] width 47 height 20
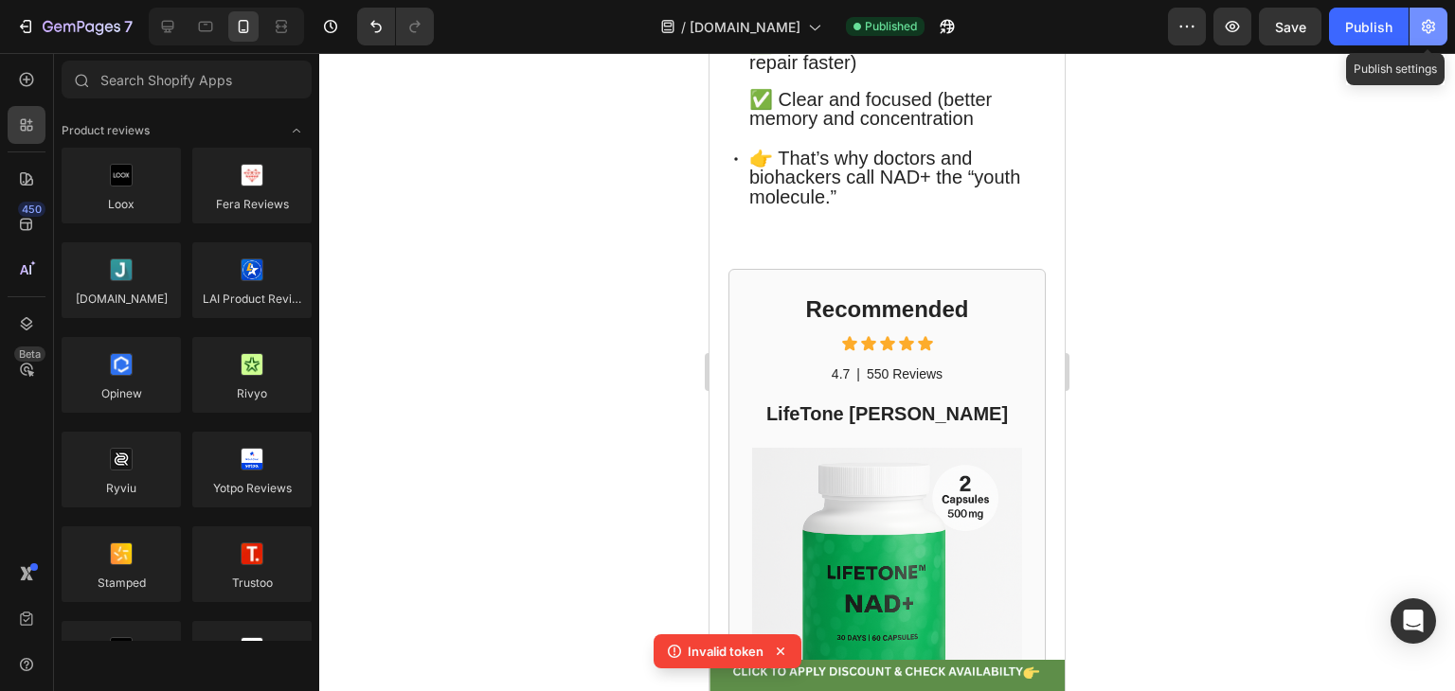
click at [1428, 25] on icon "button" at bounding box center [1428, 27] width 5 height 5
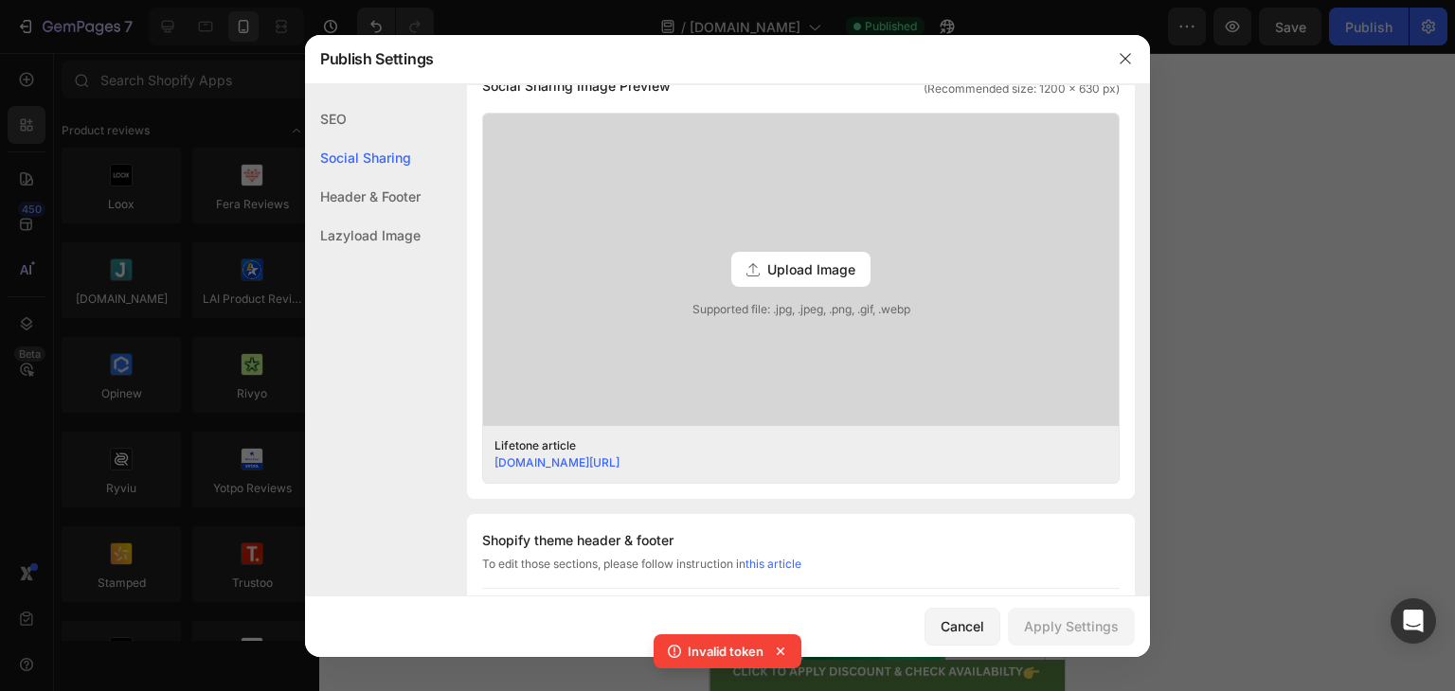
scroll to position [867, 0]
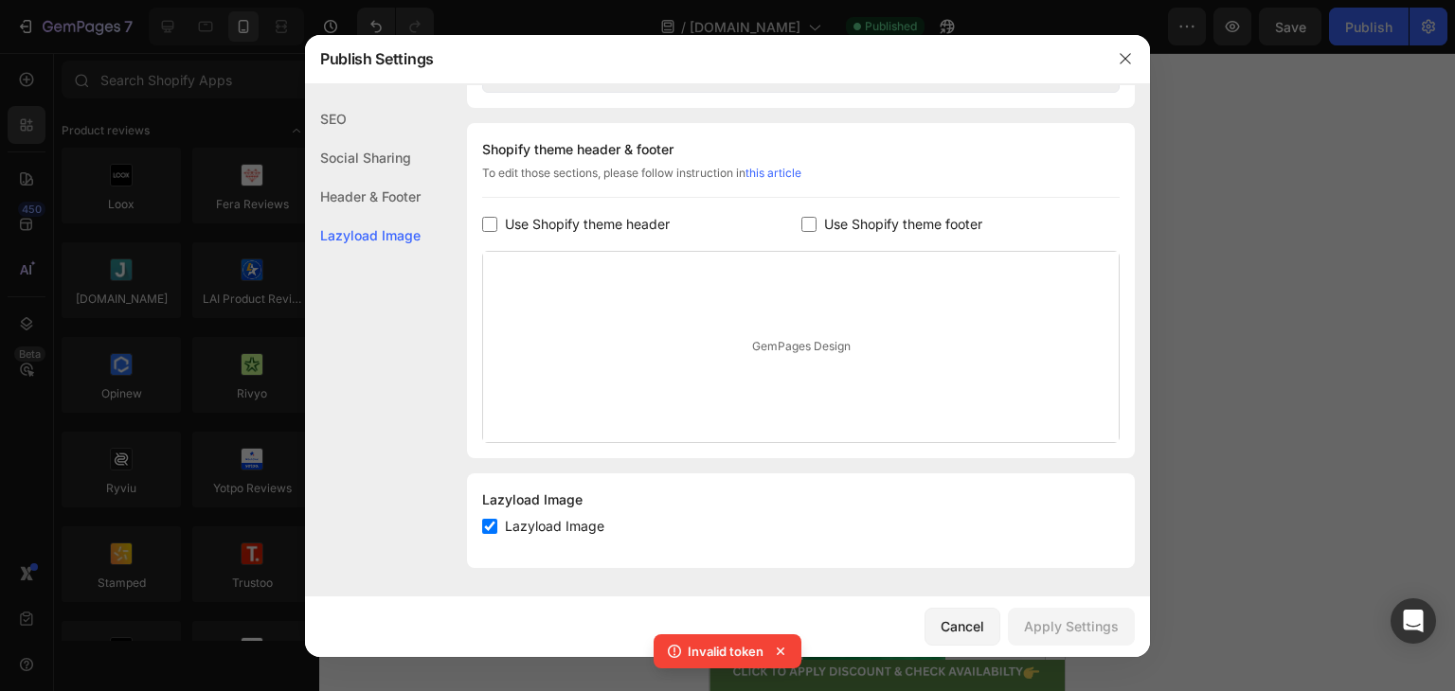
click at [398, 188] on div "Header & Footer" at bounding box center [363, 196] width 116 height 39
click at [390, 160] on div "Social Sharing" at bounding box center [363, 157] width 116 height 39
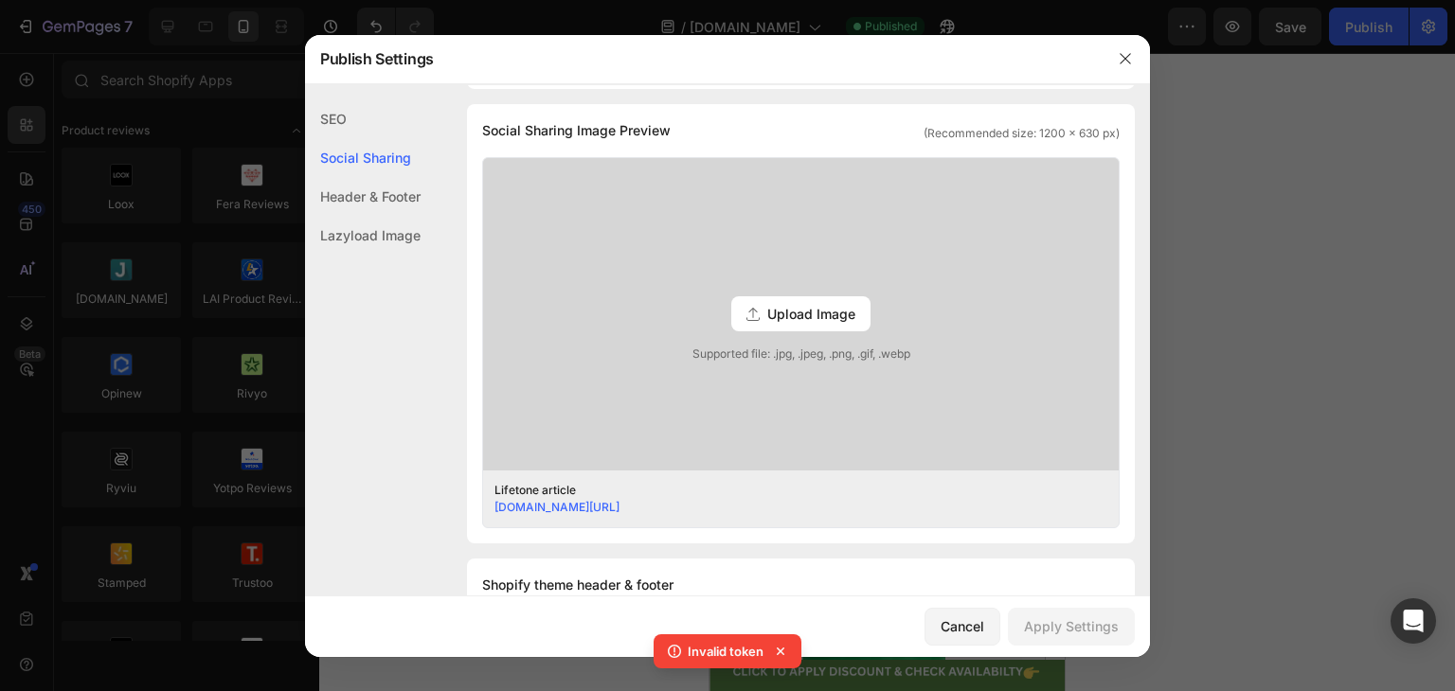
click at [348, 118] on div "SEO" at bounding box center [363, 118] width 116 height 39
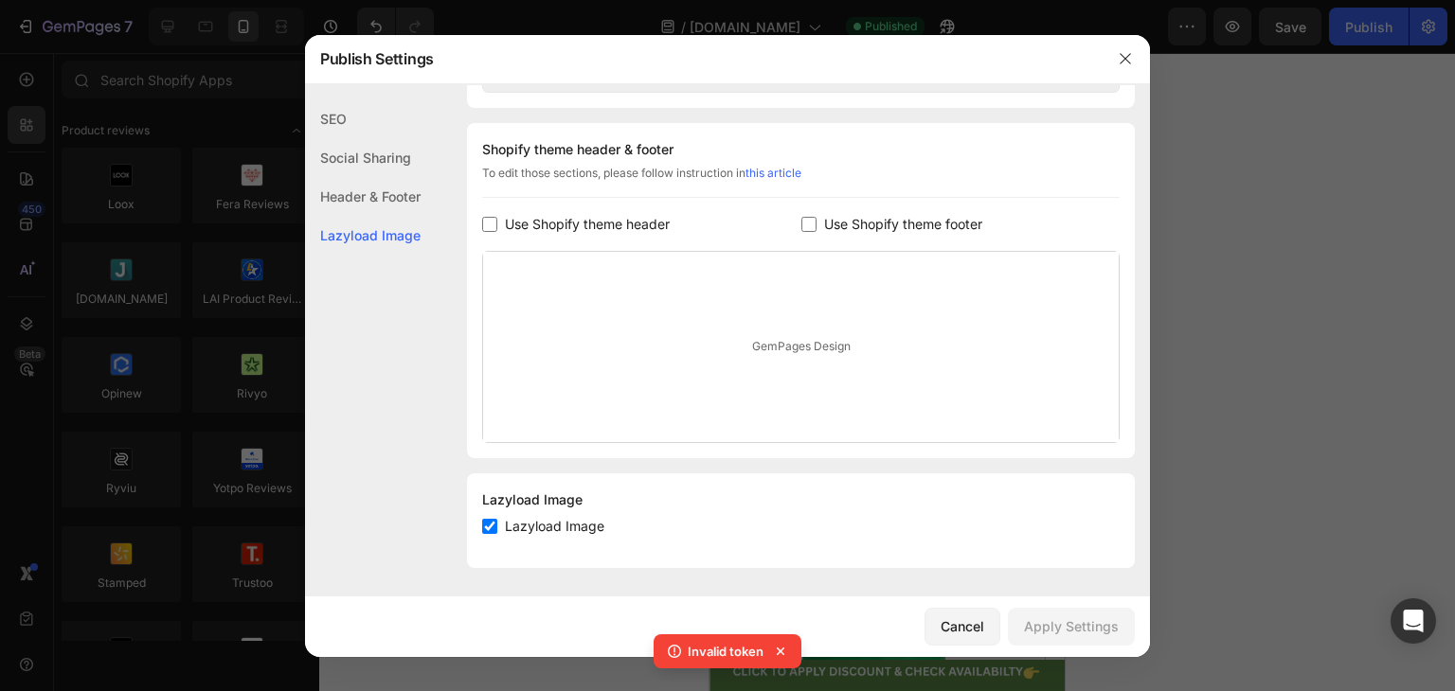
click at [410, 196] on div "Header & Footer" at bounding box center [363, 196] width 116 height 39
click at [385, 155] on div "Social Sharing" at bounding box center [363, 157] width 116 height 39
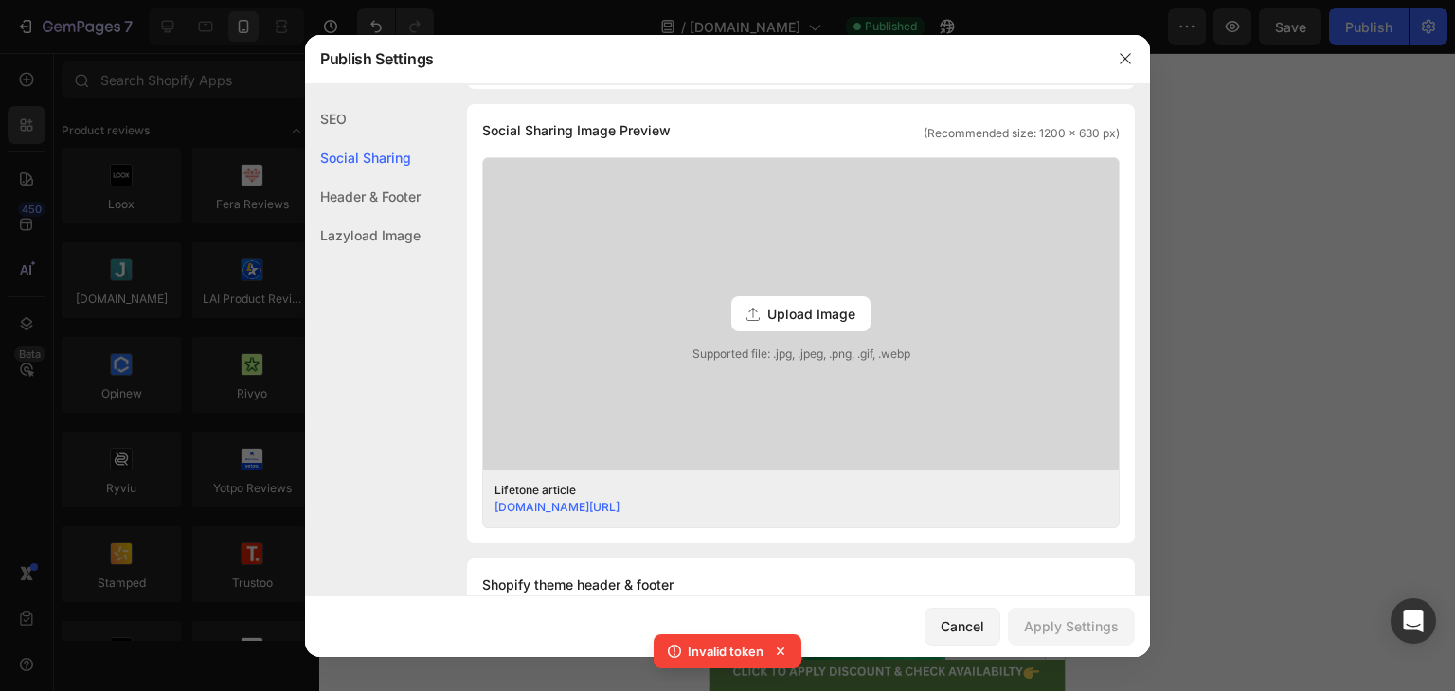
click at [348, 115] on div "SEO" at bounding box center [363, 118] width 116 height 39
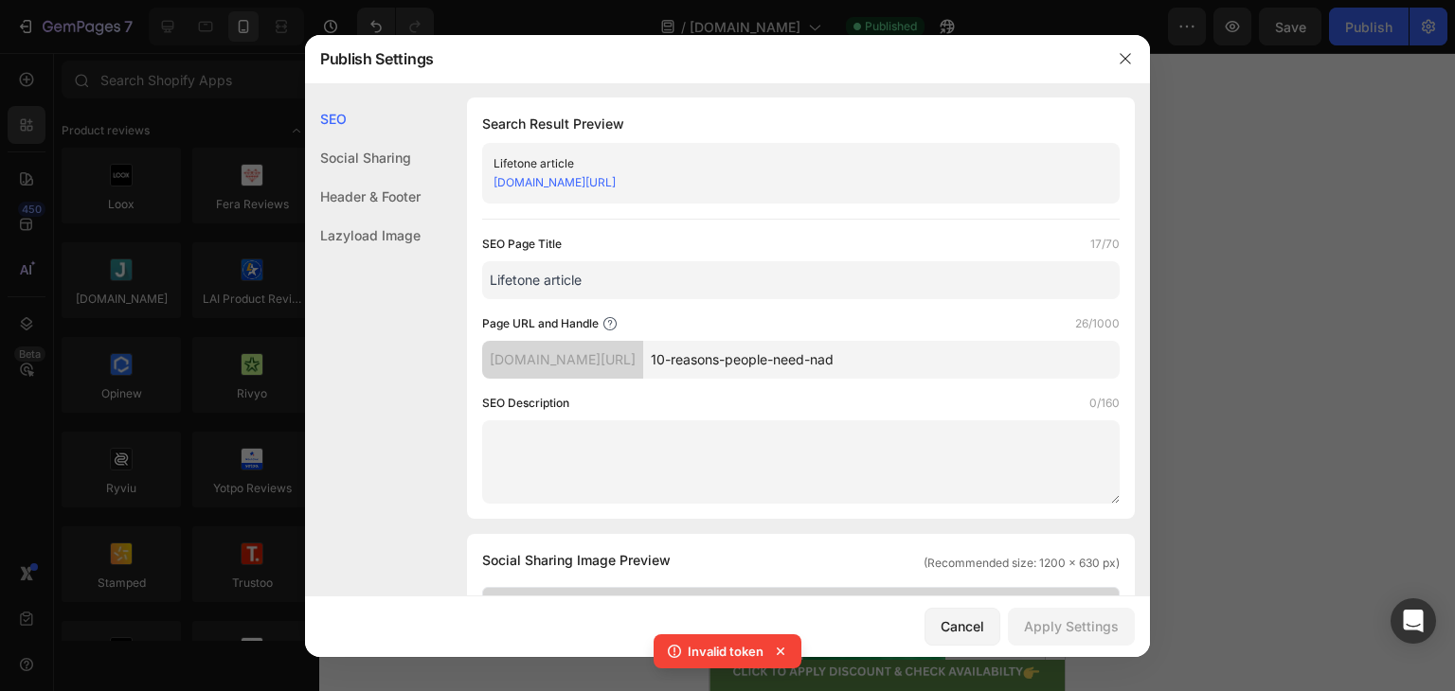
scroll to position [0, 0]
click at [1126, 63] on icon "button" at bounding box center [1124, 58] width 15 height 15
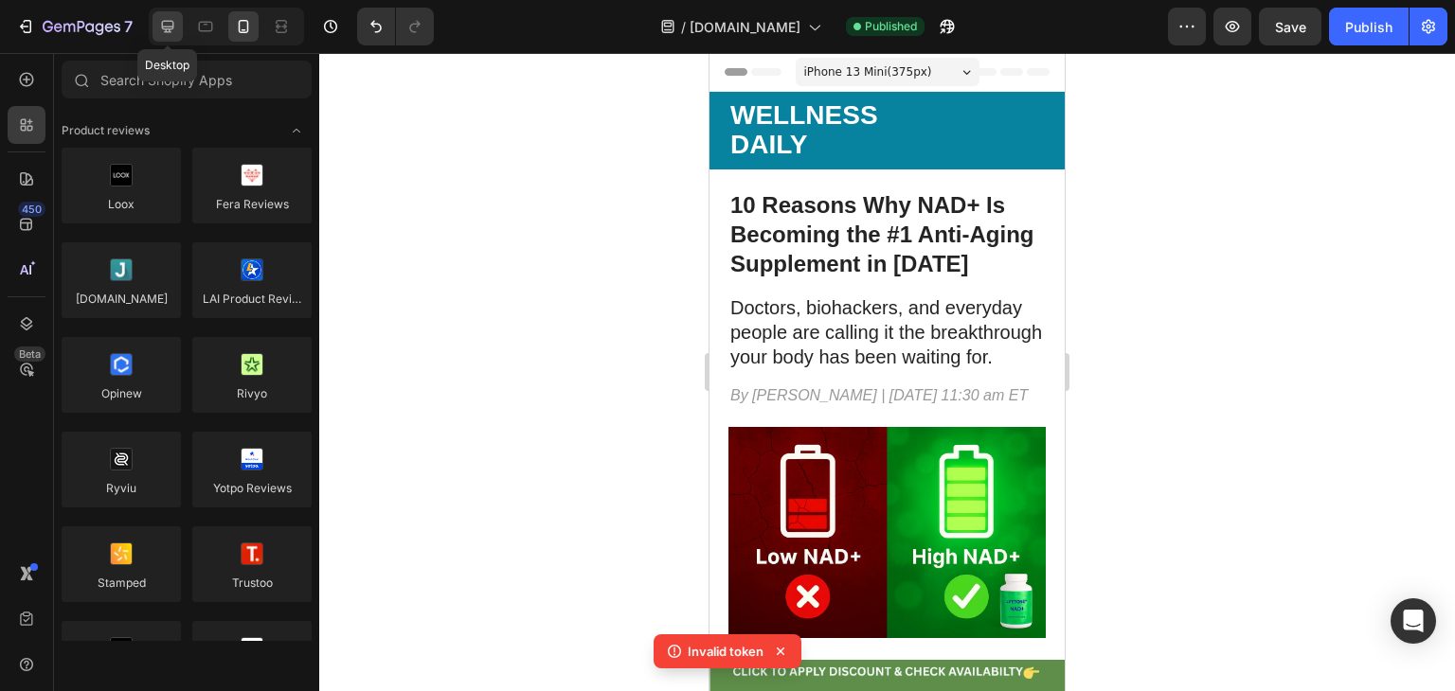
click at [162, 27] on icon at bounding box center [168, 27] width 12 height 12
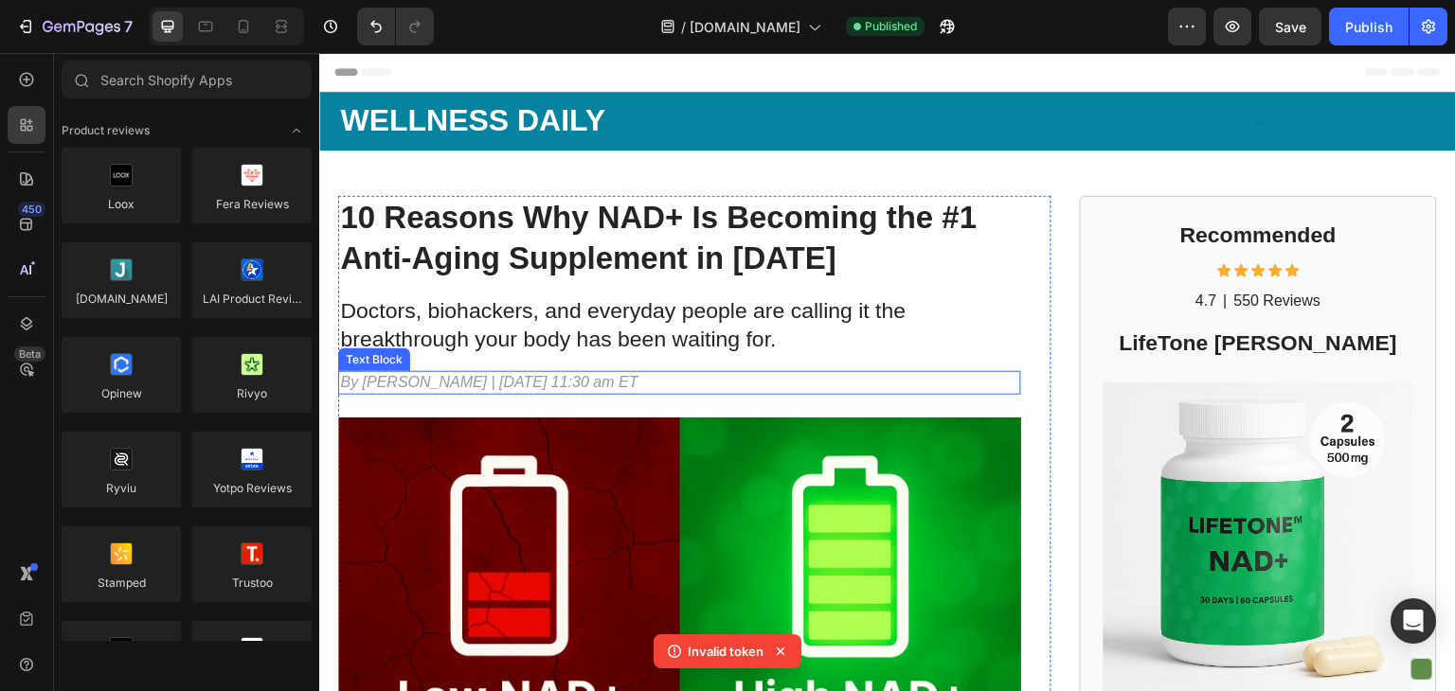
scroll to position [404, 0]
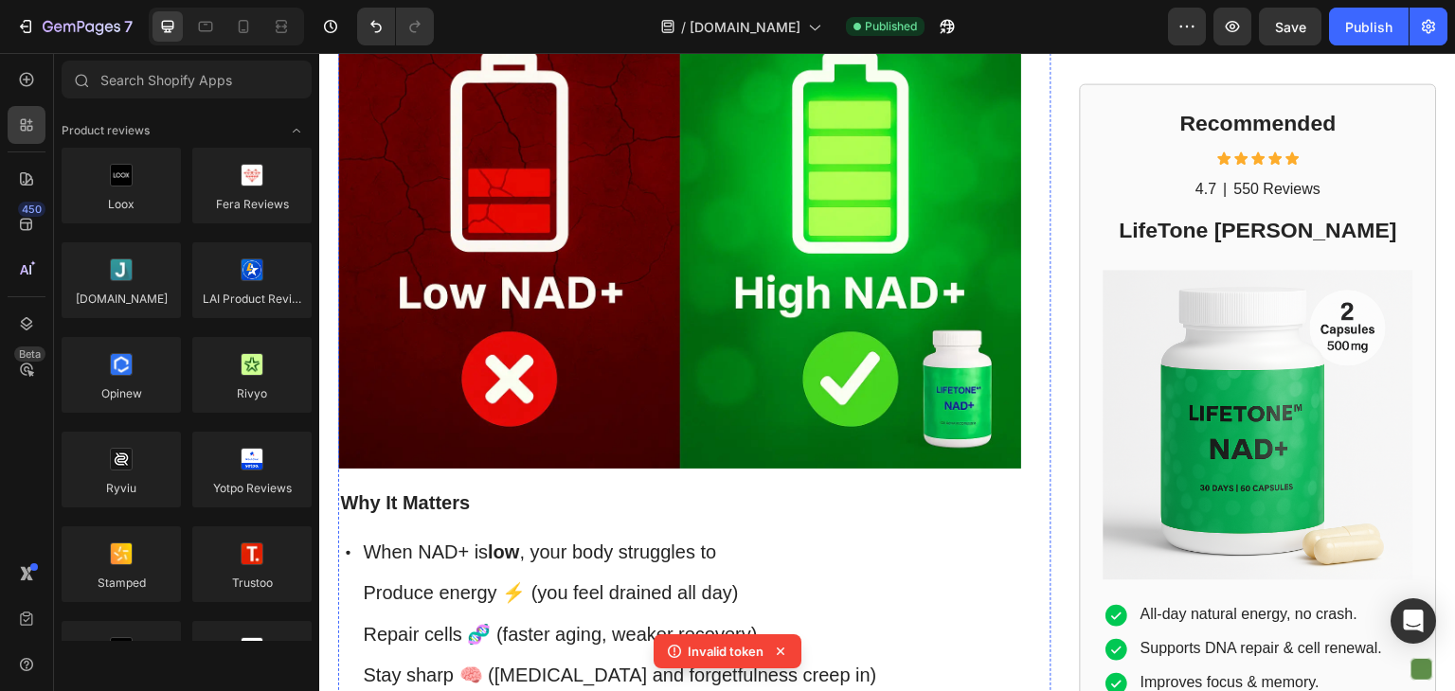
click at [724, 320] on img at bounding box center [679, 241] width 683 height 456
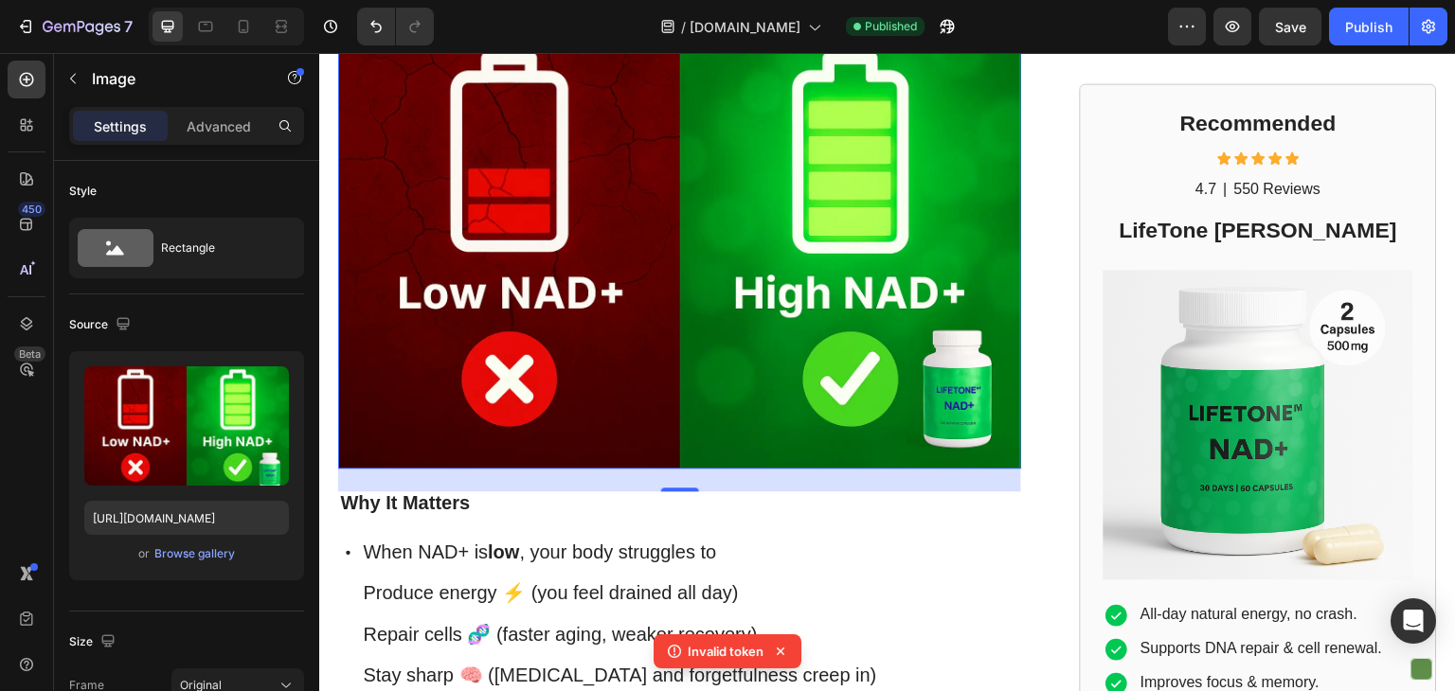
scroll to position [362, 0]
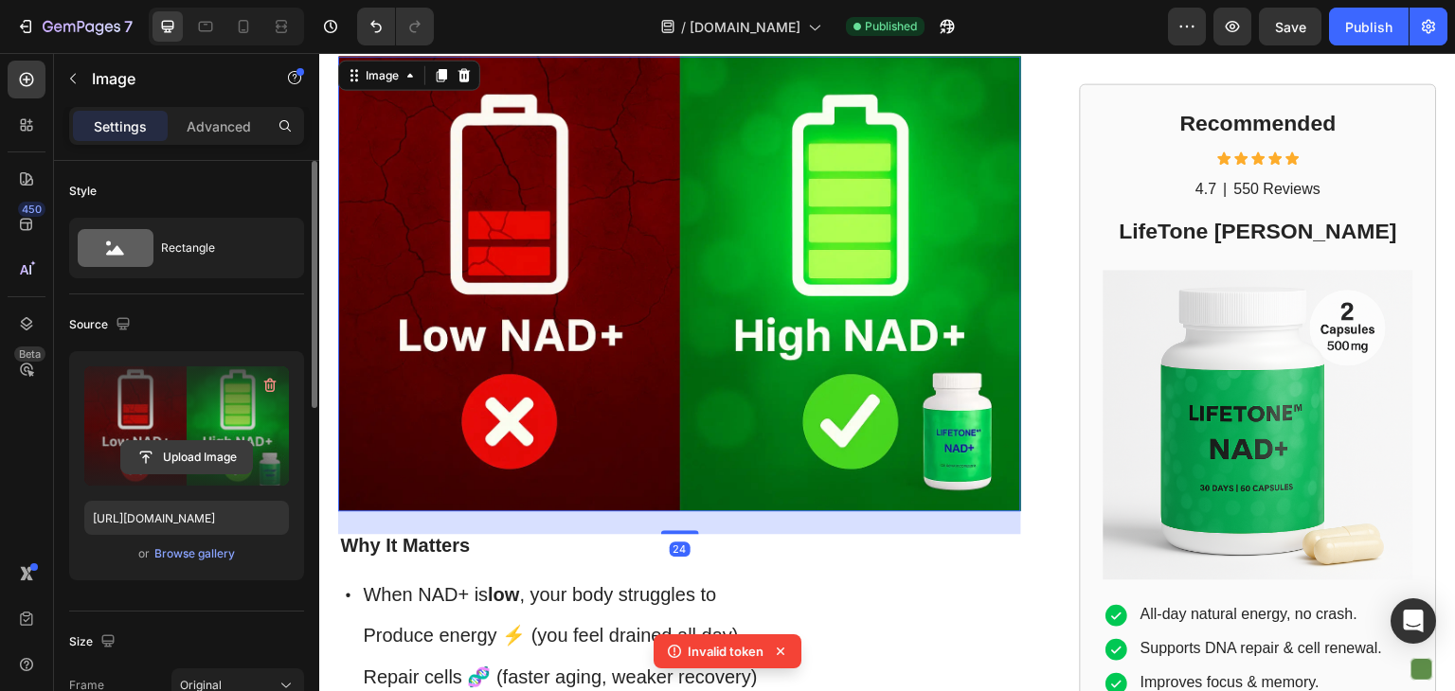
click at [208, 453] on input "file" at bounding box center [186, 457] width 131 height 32
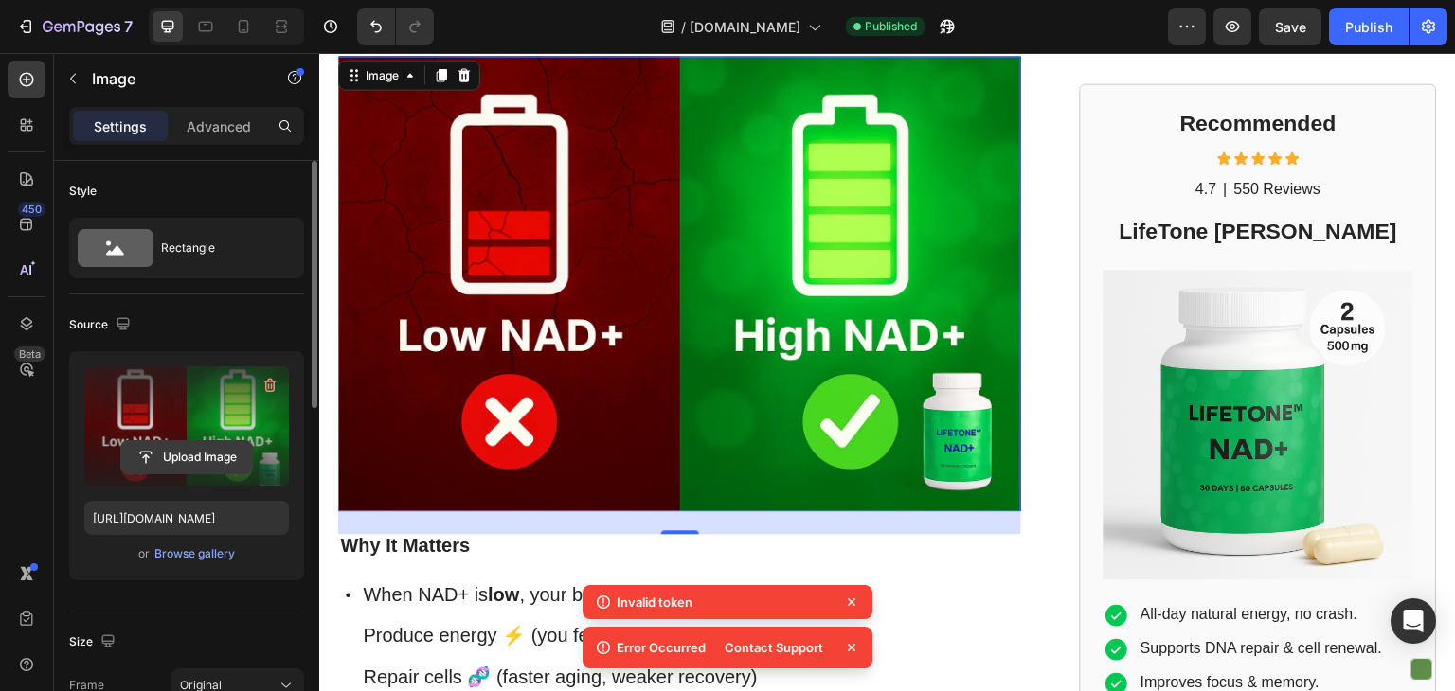
click at [208, 448] on input "file" at bounding box center [186, 457] width 131 height 32
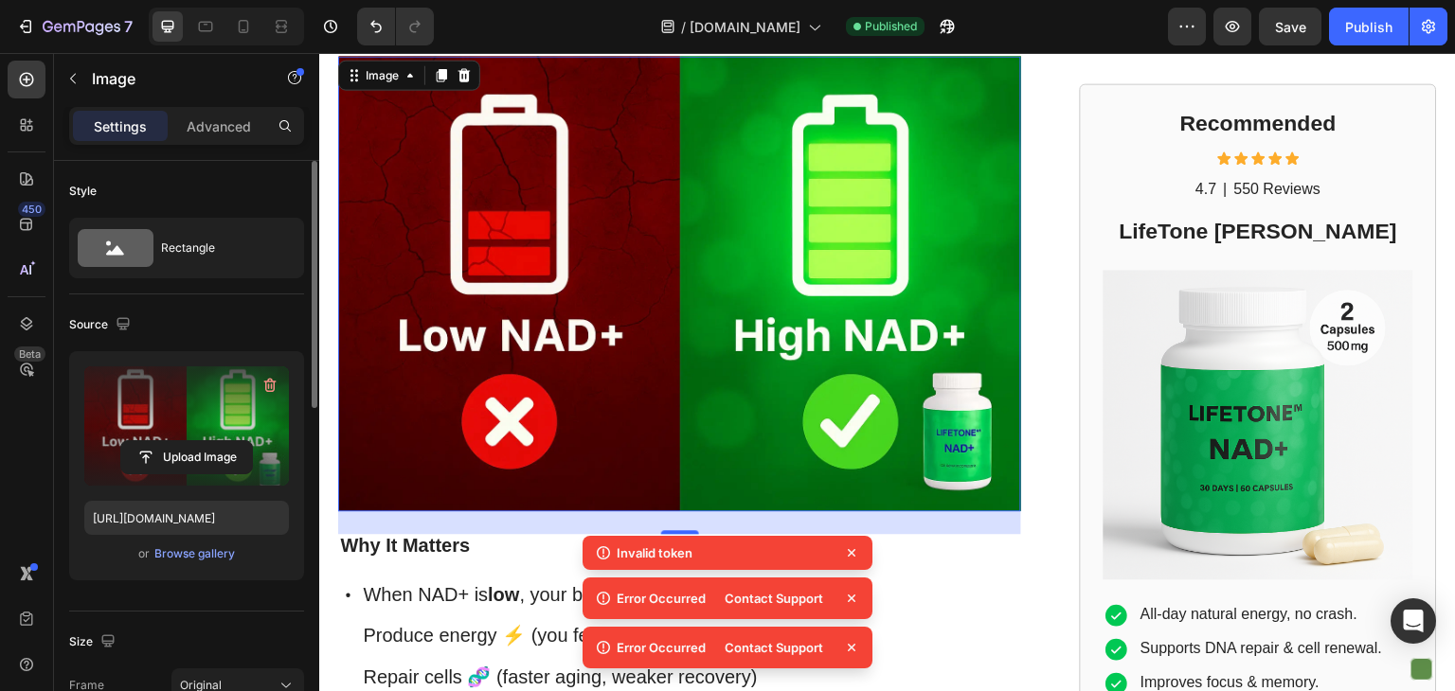
click at [854, 558] on icon at bounding box center [851, 553] width 19 height 19
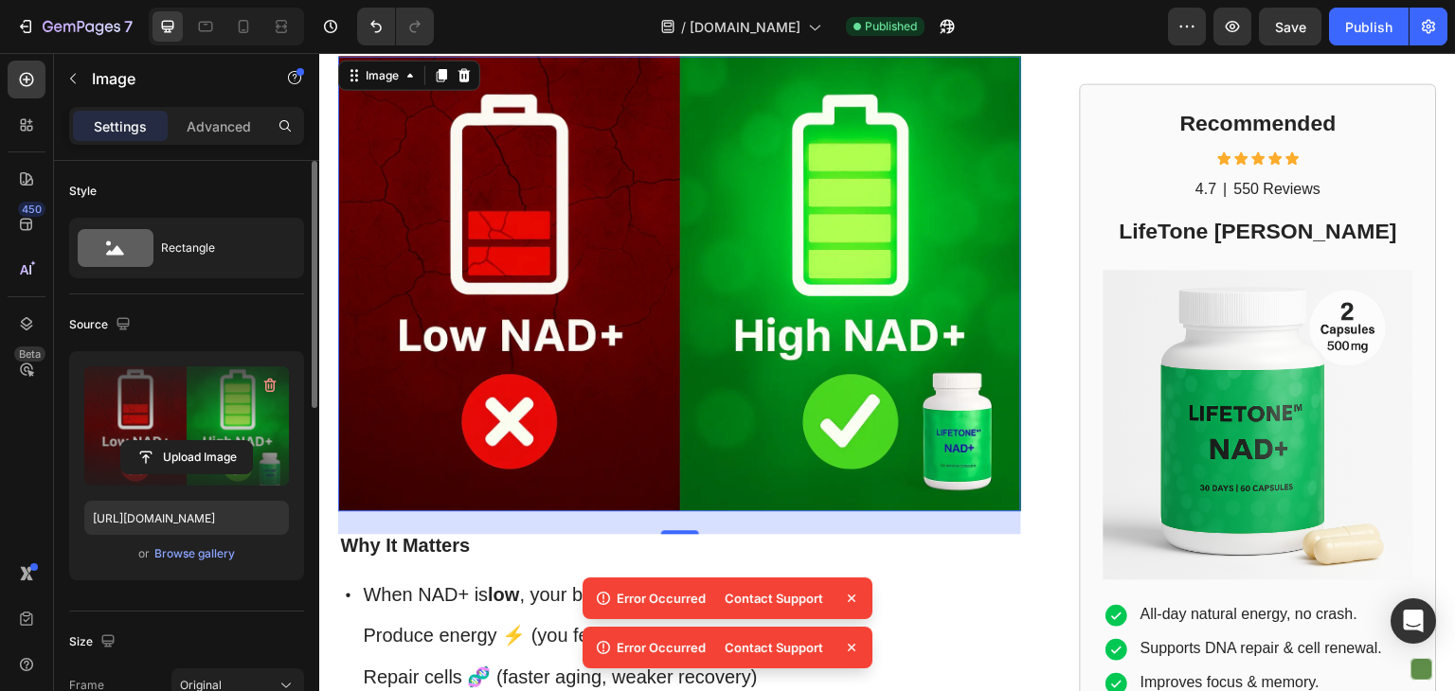
click at [851, 589] on icon at bounding box center [851, 598] width 19 height 19
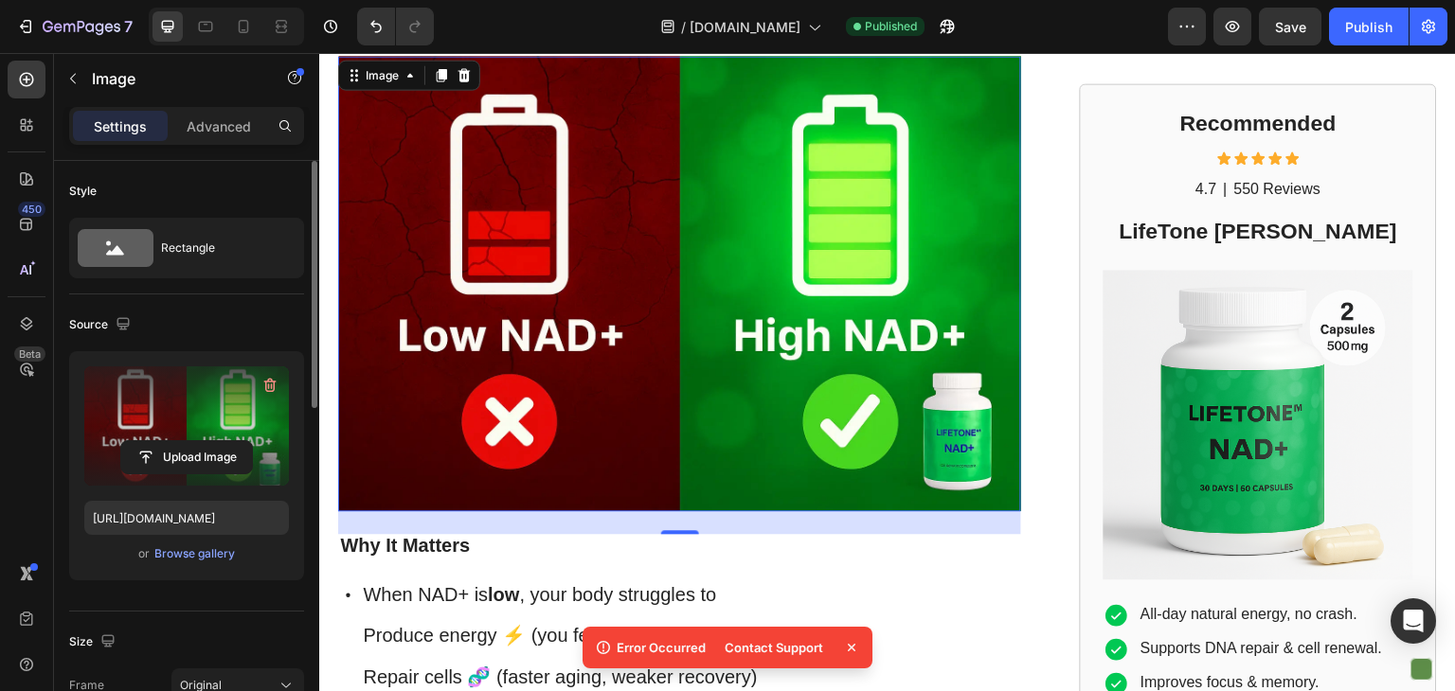
click at [845, 640] on icon at bounding box center [851, 647] width 19 height 19
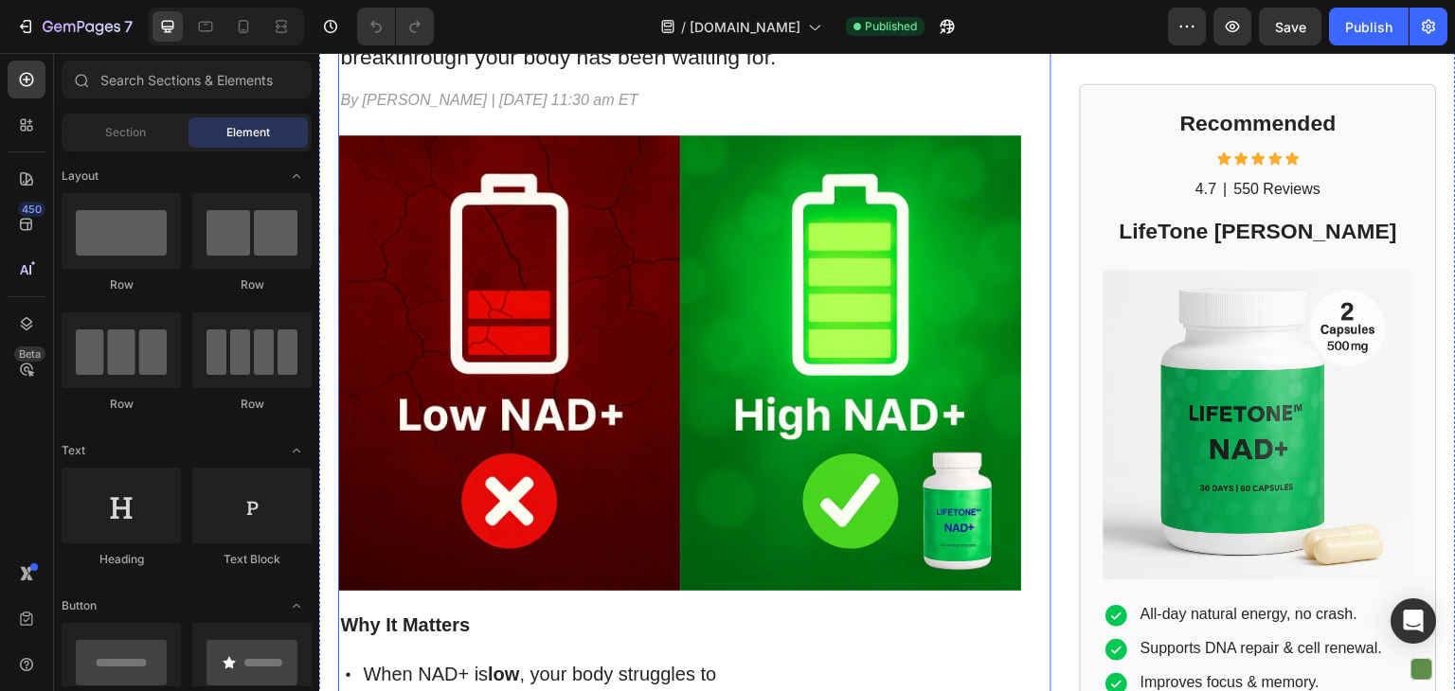
scroll to position [264, 0]
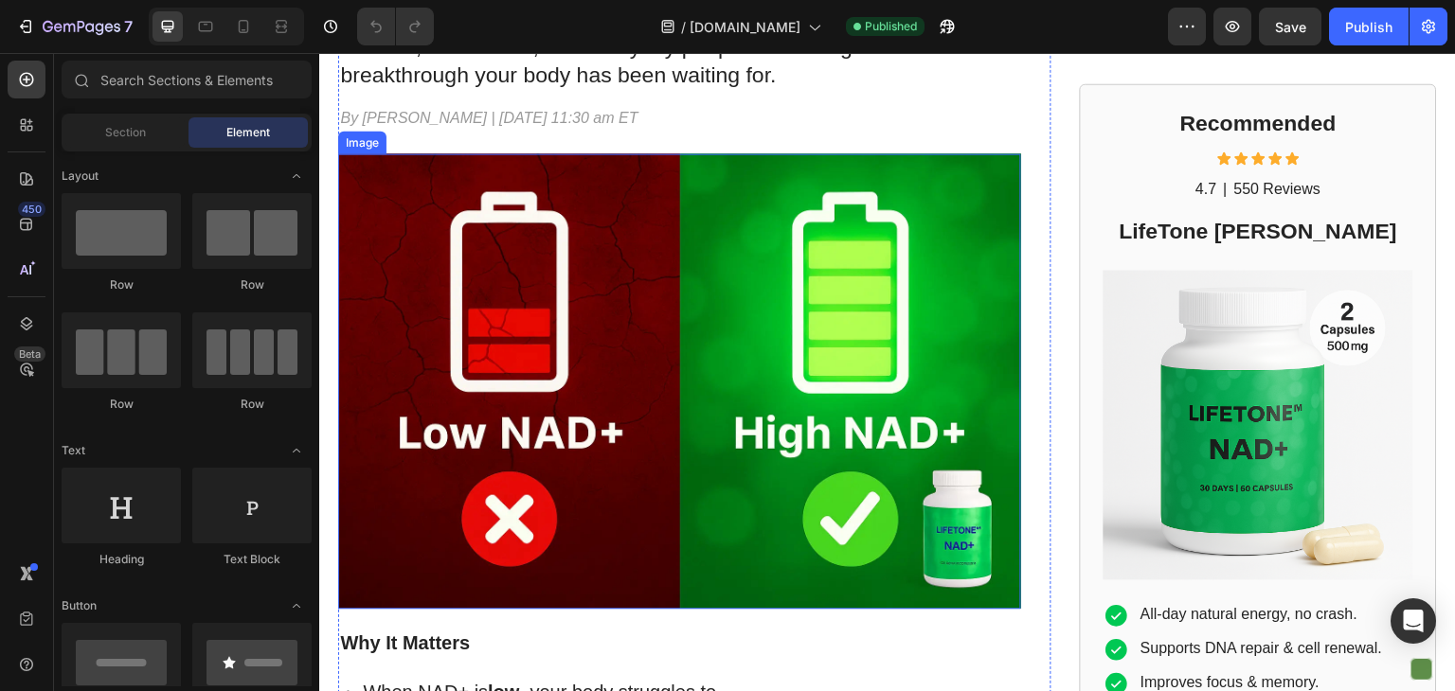
click at [670, 380] on img at bounding box center [679, 381] width 683 height 456
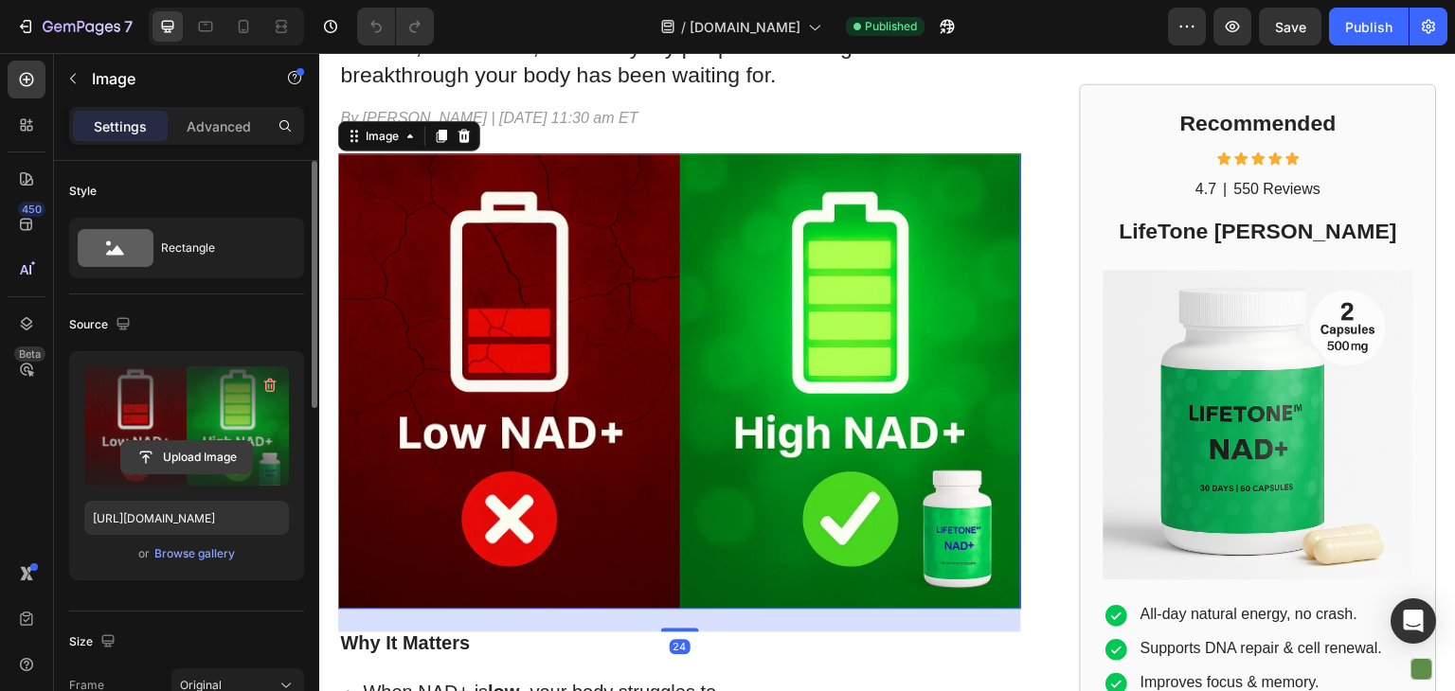
click at [188, 457] on input "file" at bounding box center [186, 457] width 131 height 32
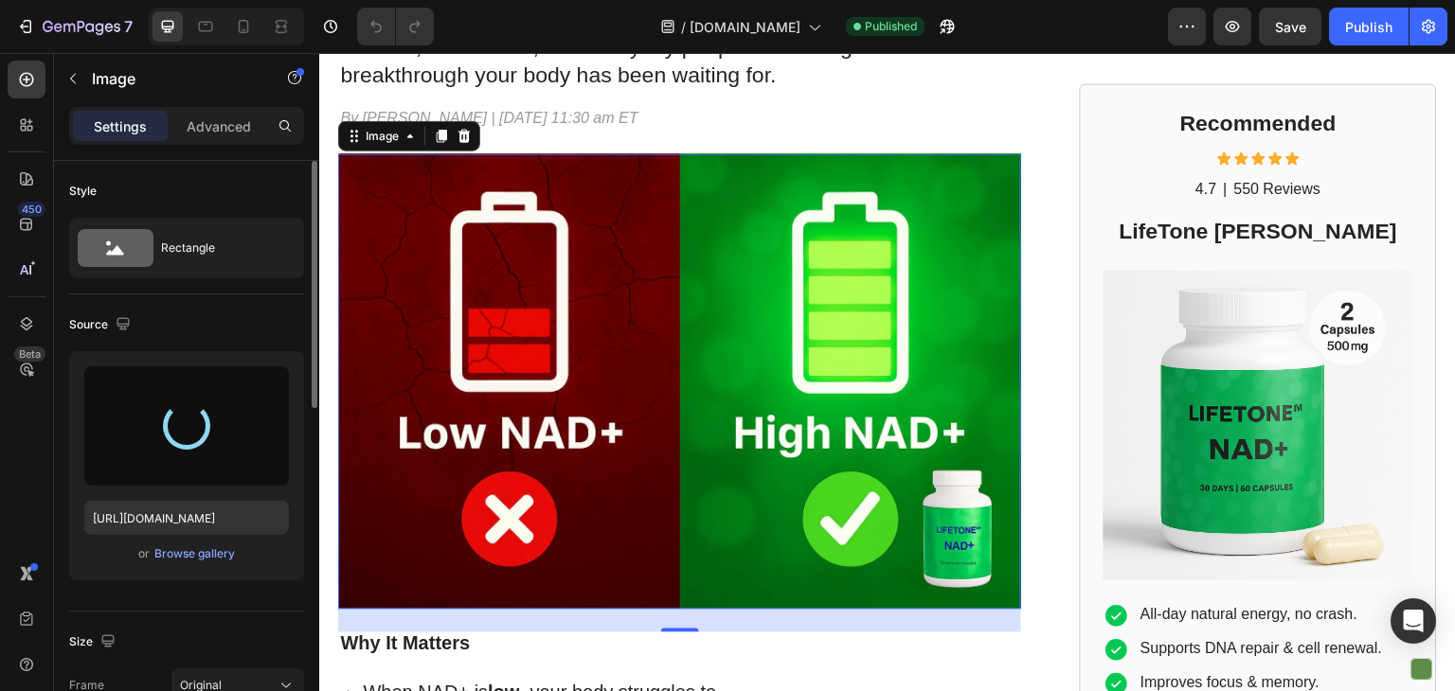
type input "[URL][DOMAIN_NAME]"
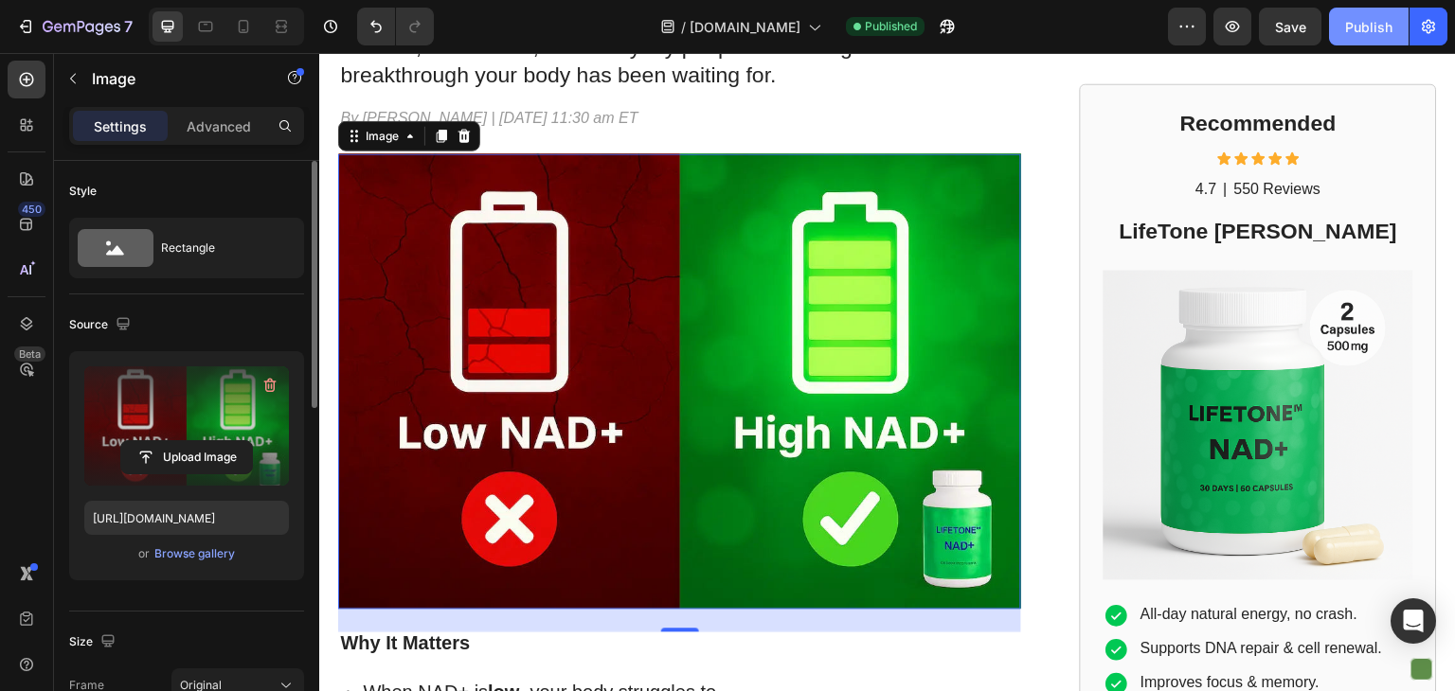
click at [1370, 33] on div "Publish" at bounding box center [1368, 27] width 47 height 20
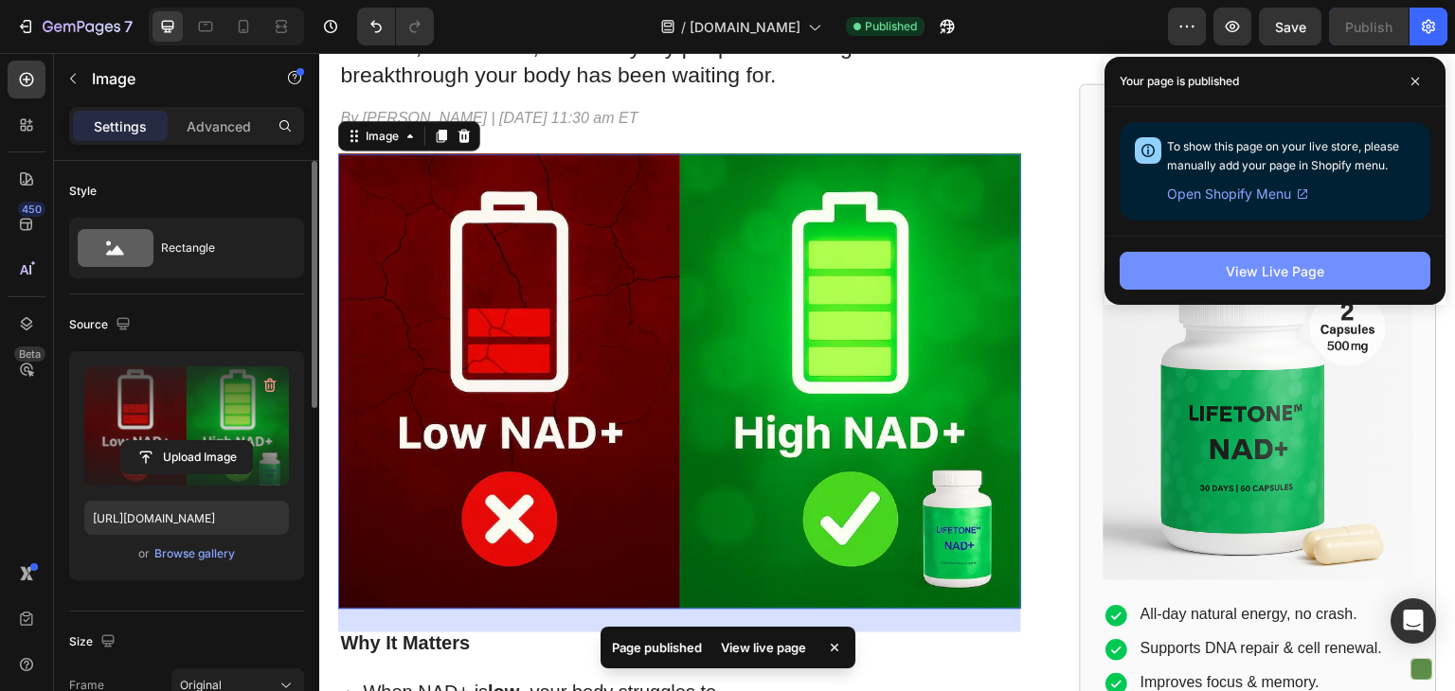
click at [1254, 257] on button "View Live Page" at bounding box center [1274, 271] width 311 height 38
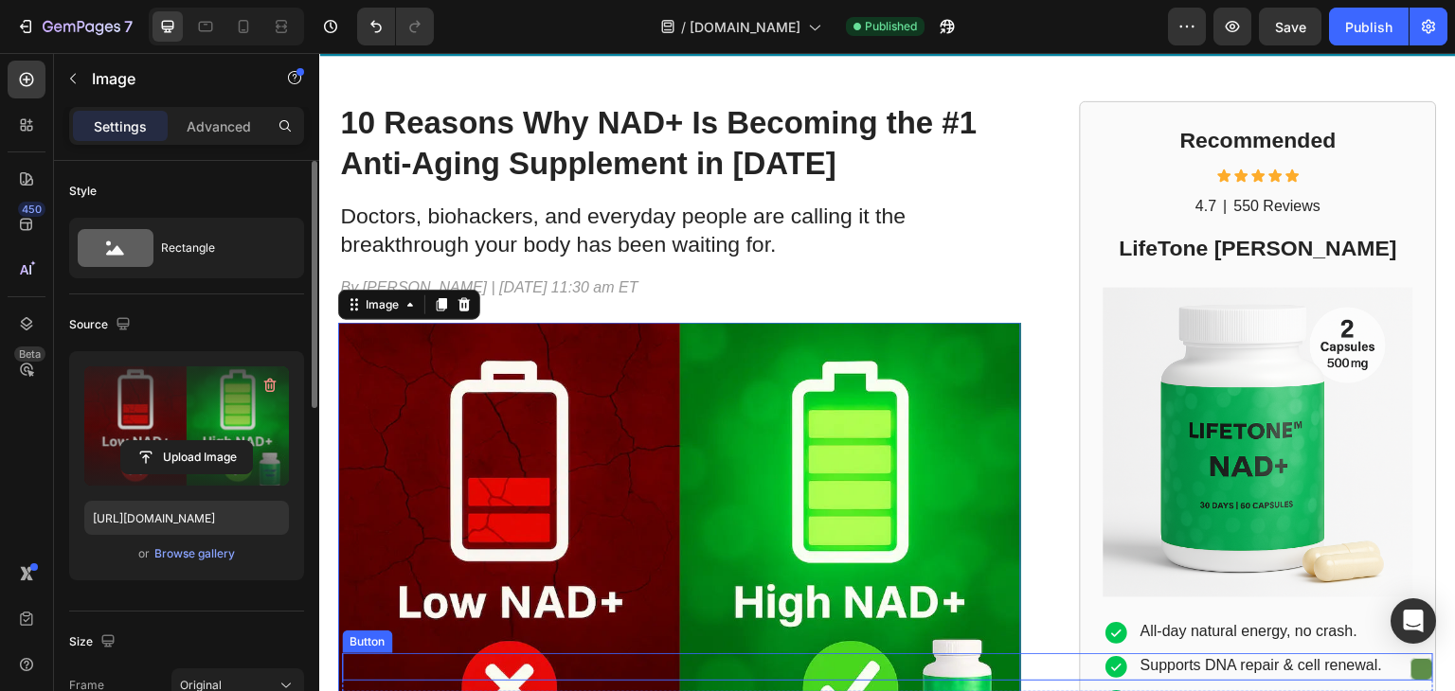
scroll to position [94, 0]
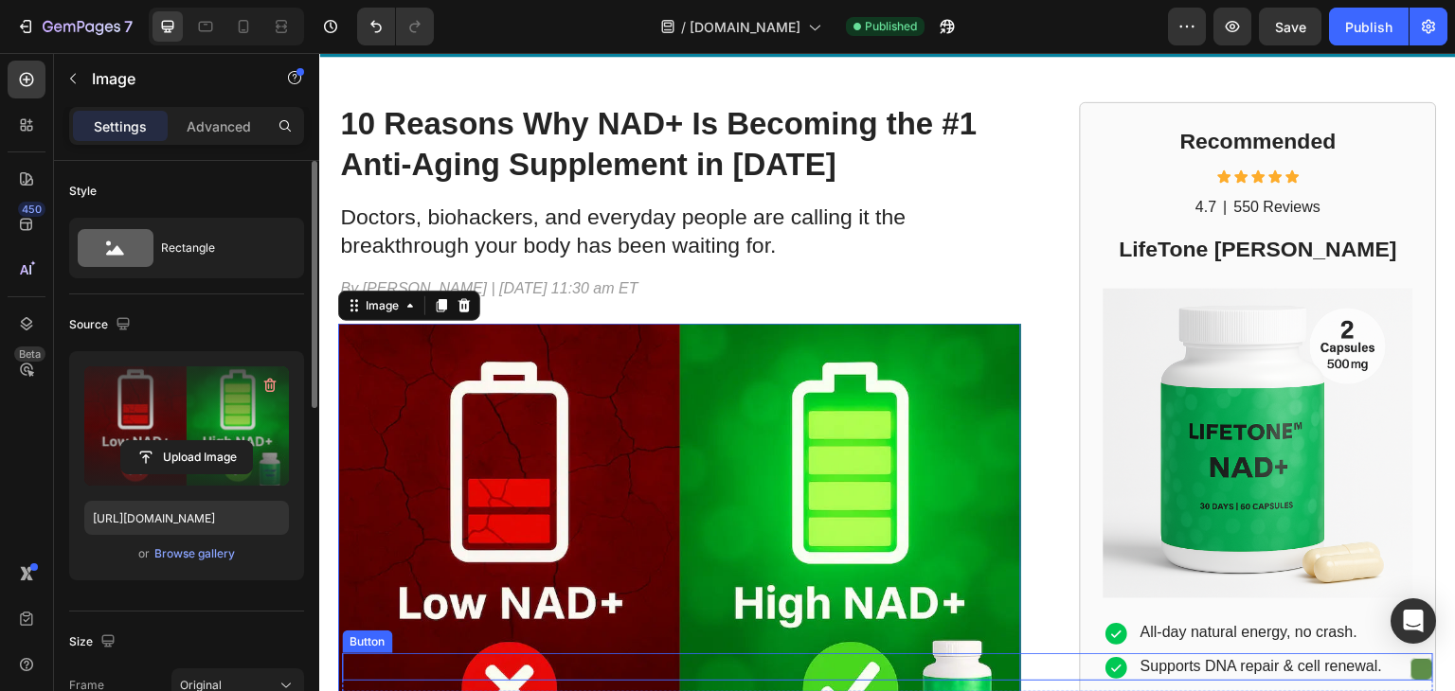
click at [747, 668] on div "Button" at bounding box center [887, 666] width 1091 height 27
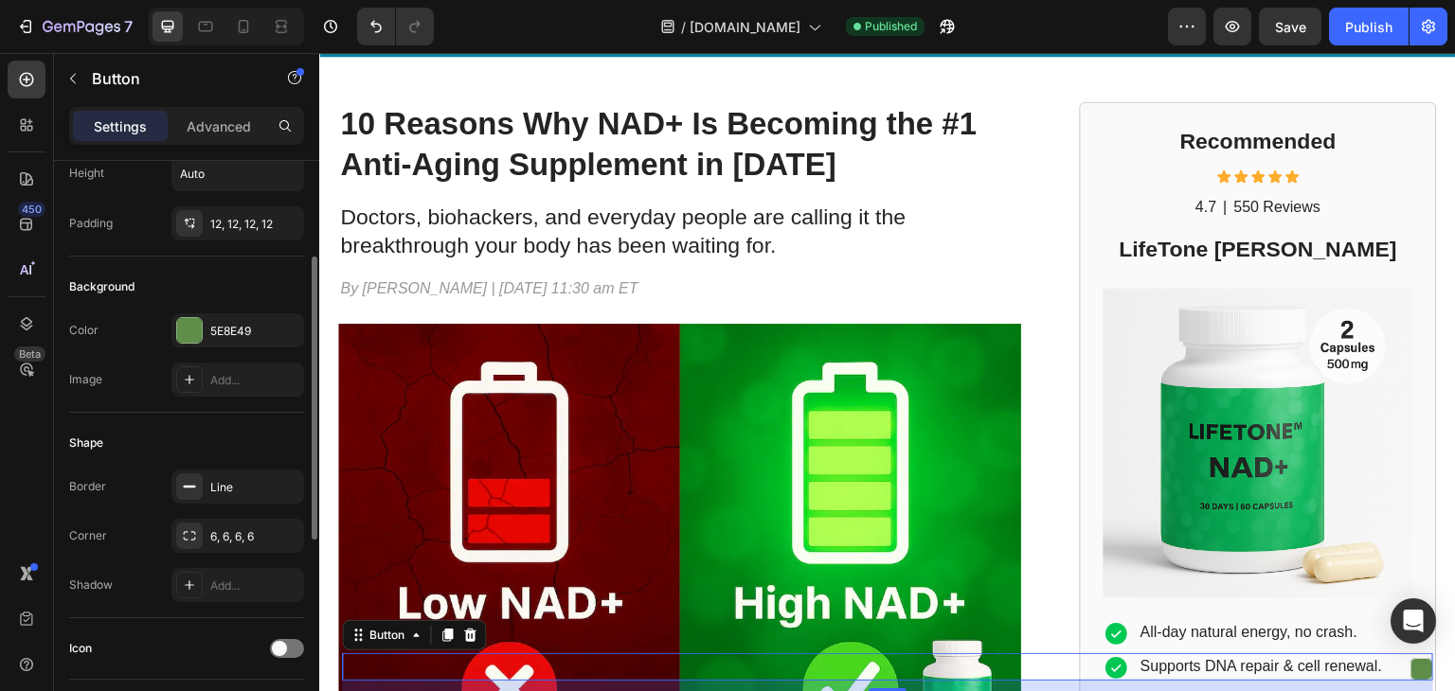
scroll to position [142, 0]
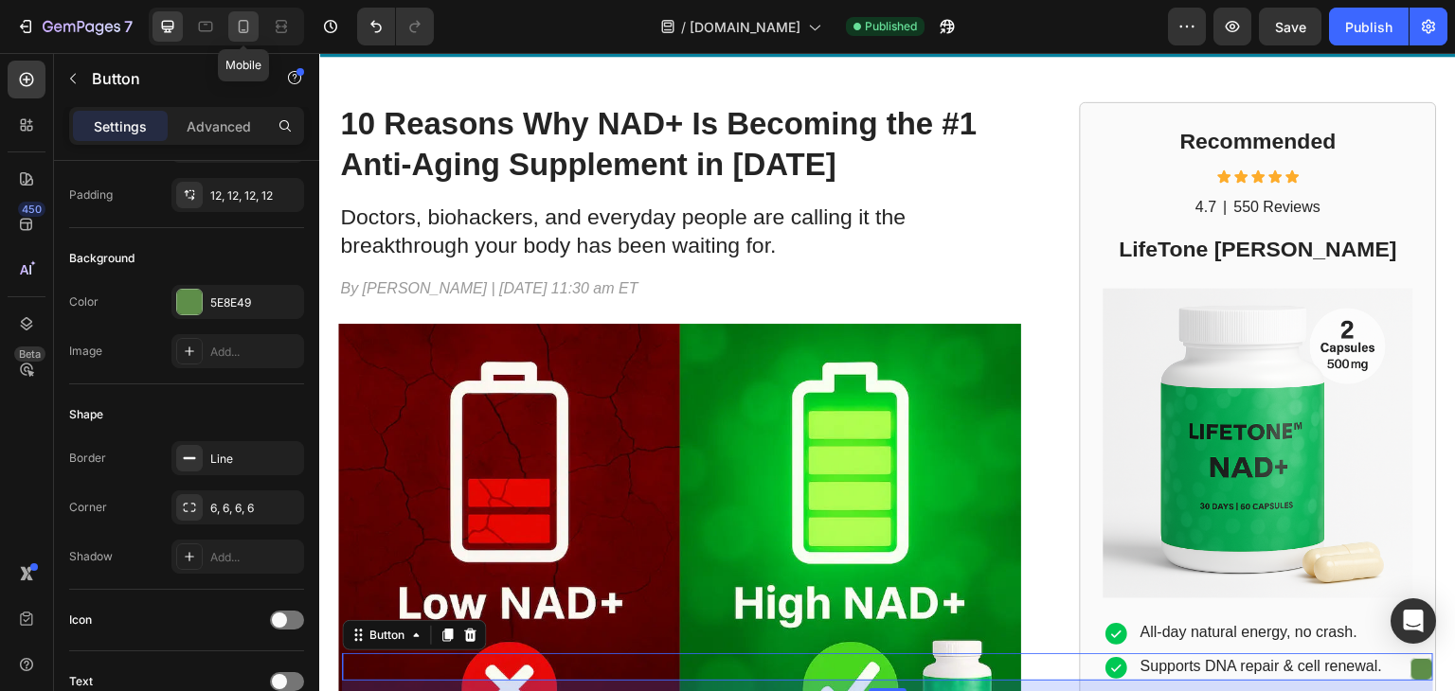
click at [235, 19] on icon at bounding box center [243, 26] width 19 height 19
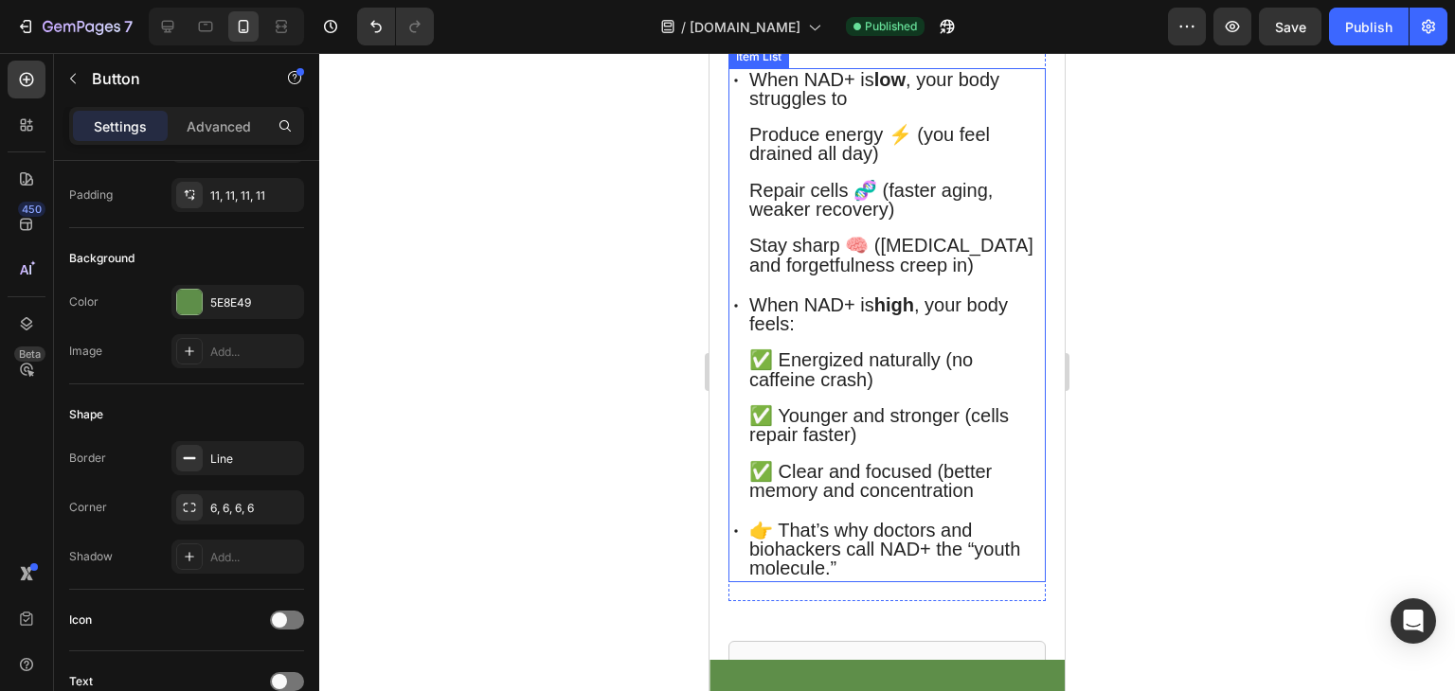
scroll to position [634, 0]
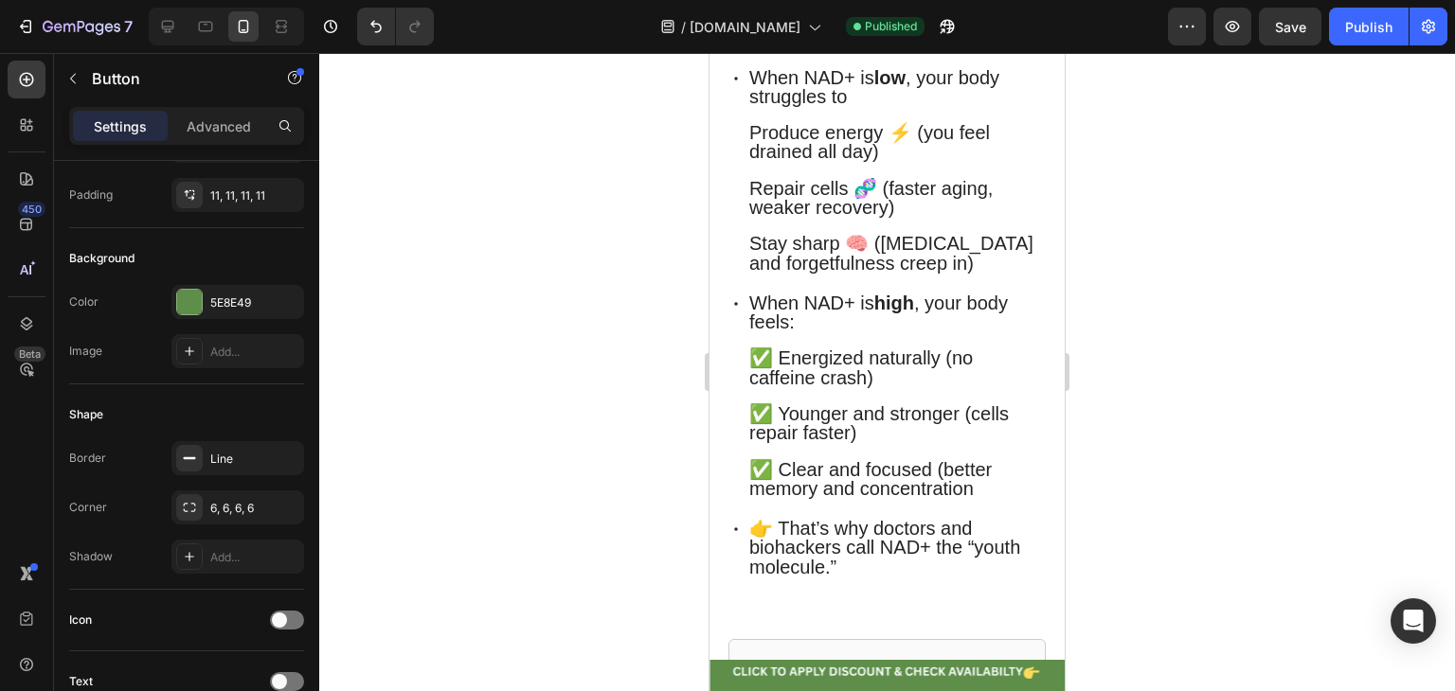
click at [934, 670] on div "Button 12" at bounding box center [886, 673] width 355 height 27
click at [724, 673] on div at bounding box center [728, 676] width 8 height 15
click at [761, 670] on div "Button 12" at bounding box center [886, 673] width 355 height 27
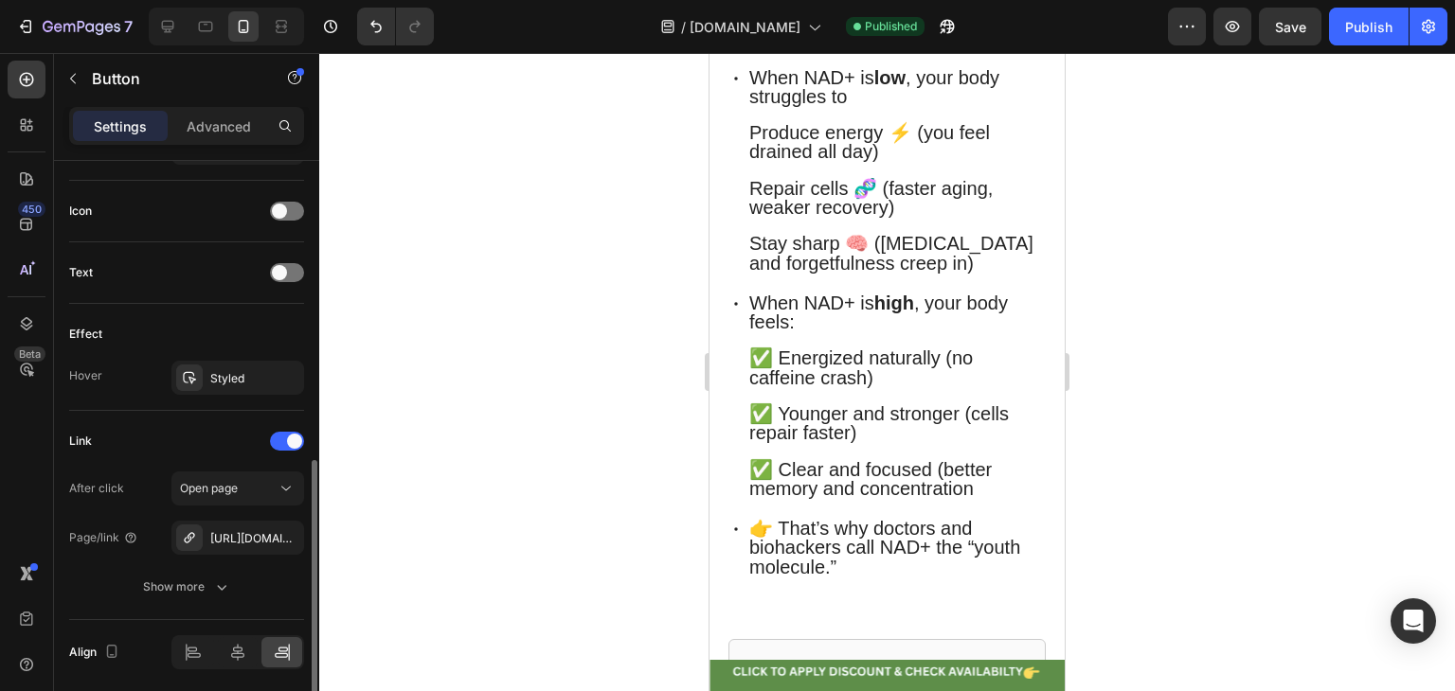
scroll to position [572, 0]
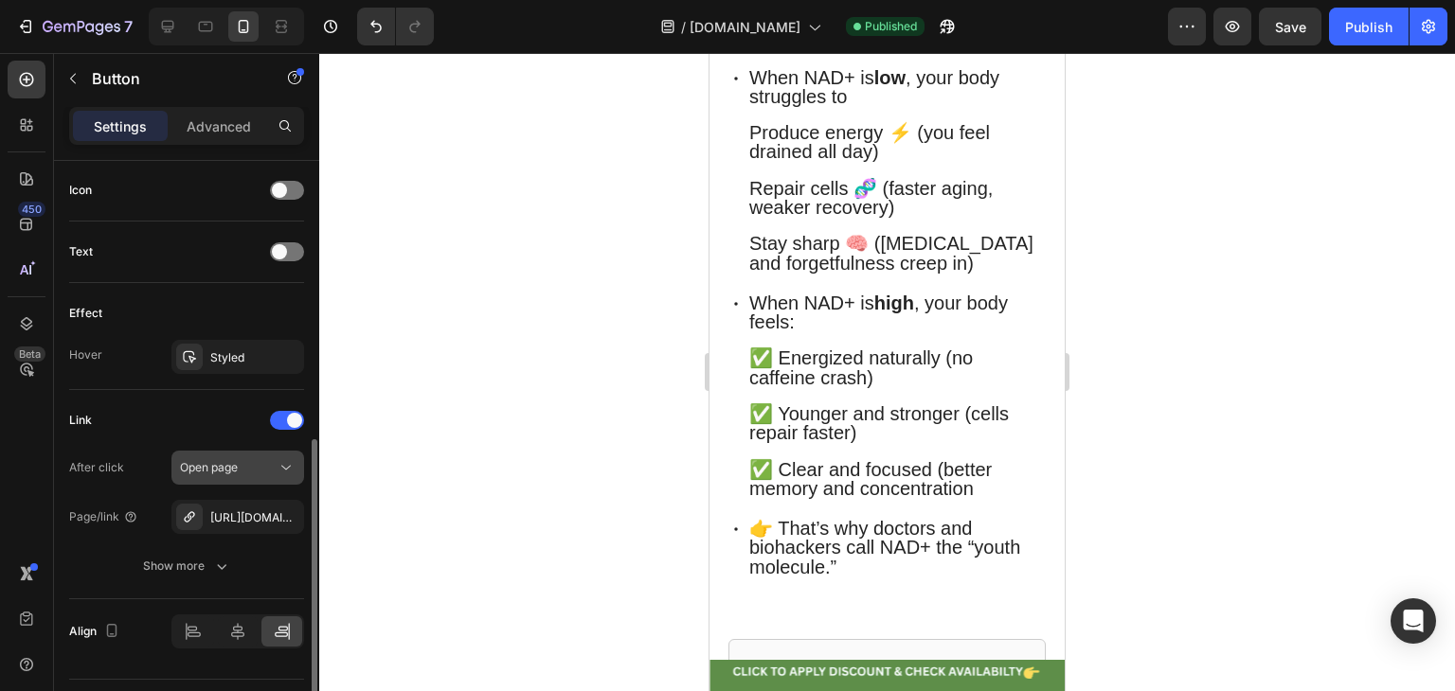
click at [242, 472] on div "Open page" at bounding box center [228, 467] width 97 height 17
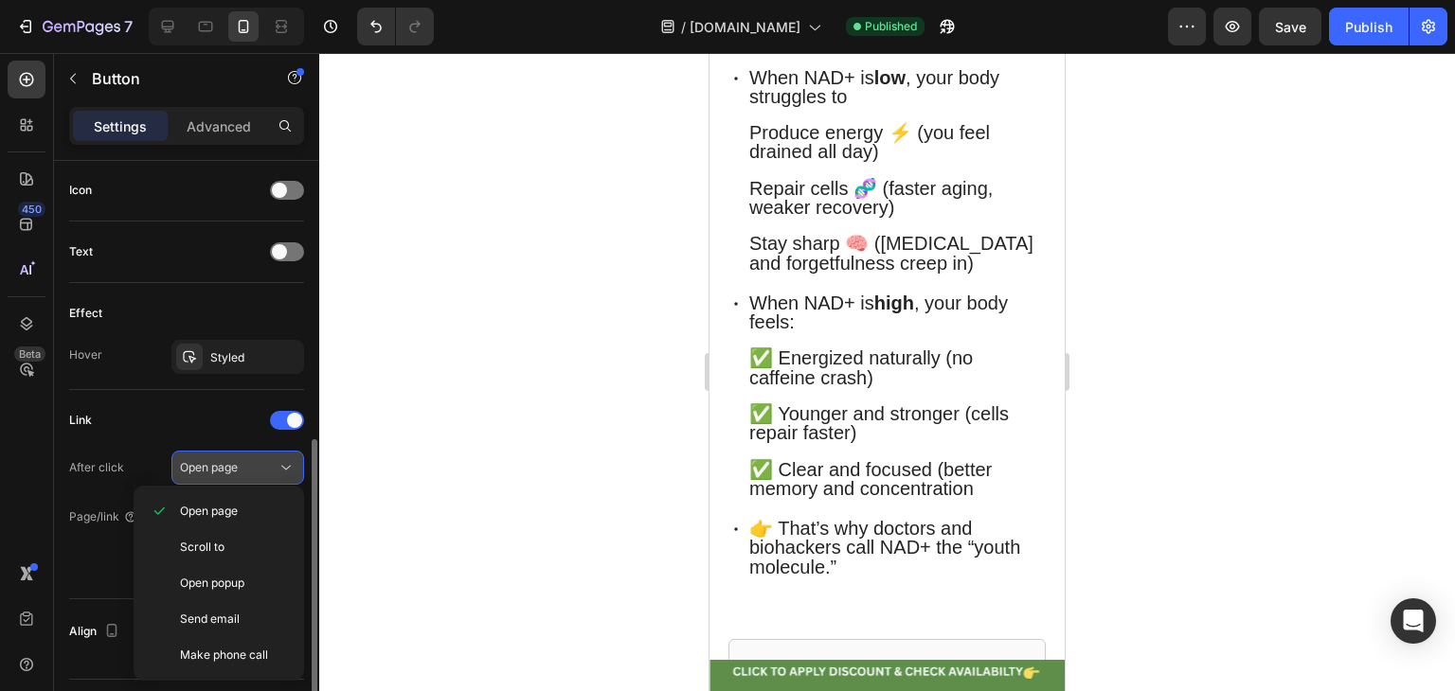
click at [238, 471] on span "Open page" at bounding box center [209, 467] width 58 height 17
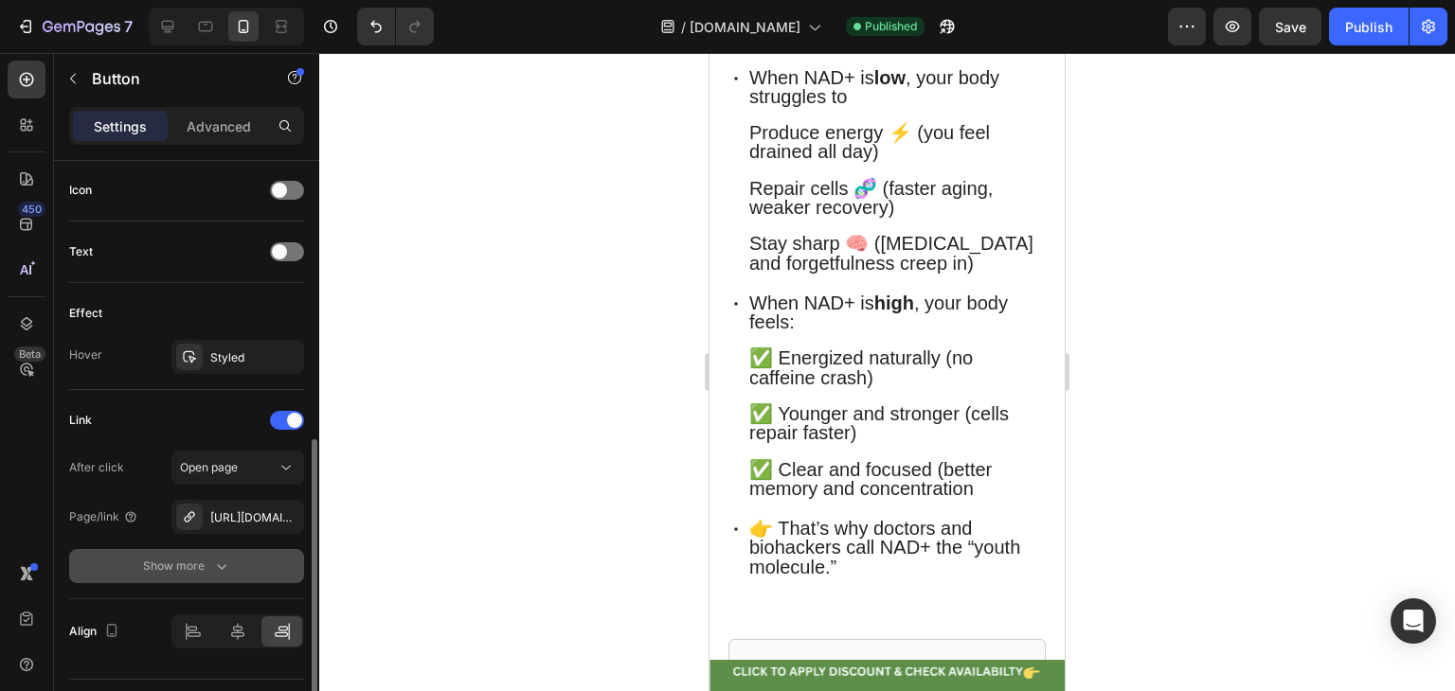
click at [203, 557] on div "Show more" at bounding box center [187, 566] width 88 height 19
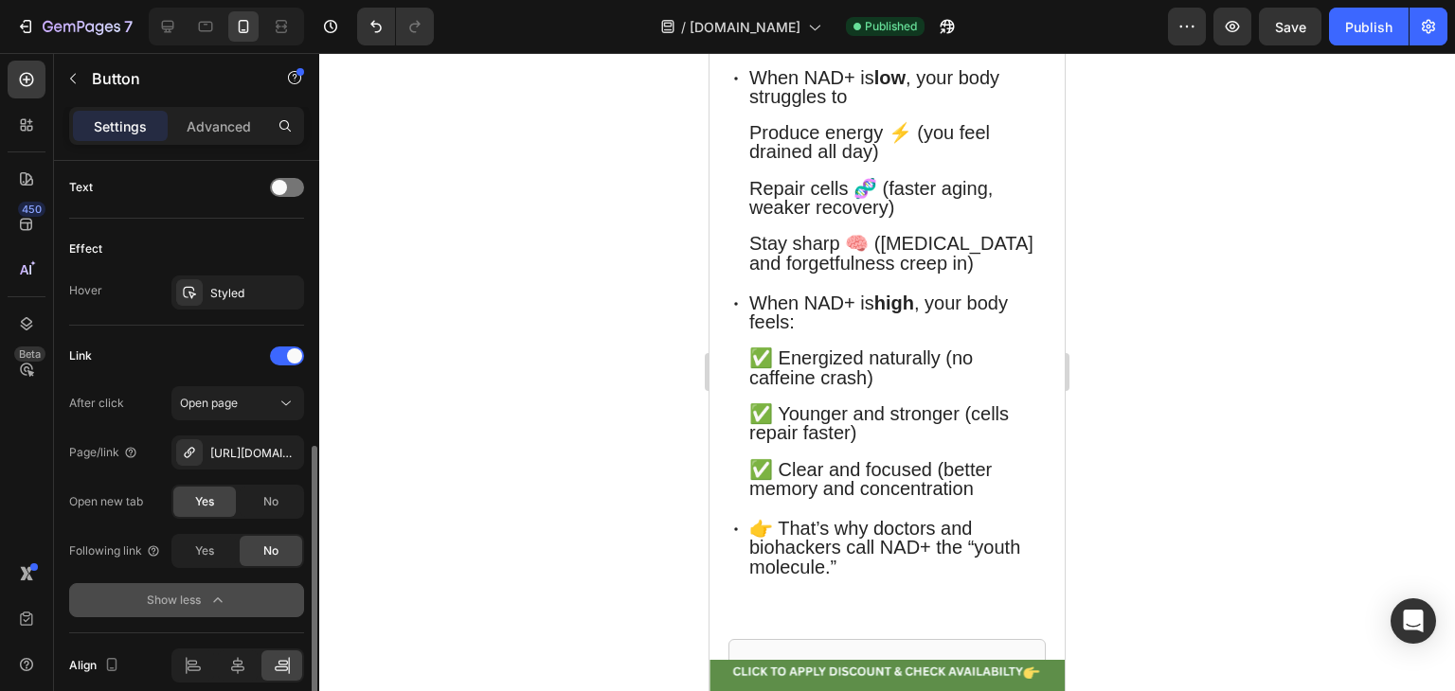
scroll to position [636, 0]
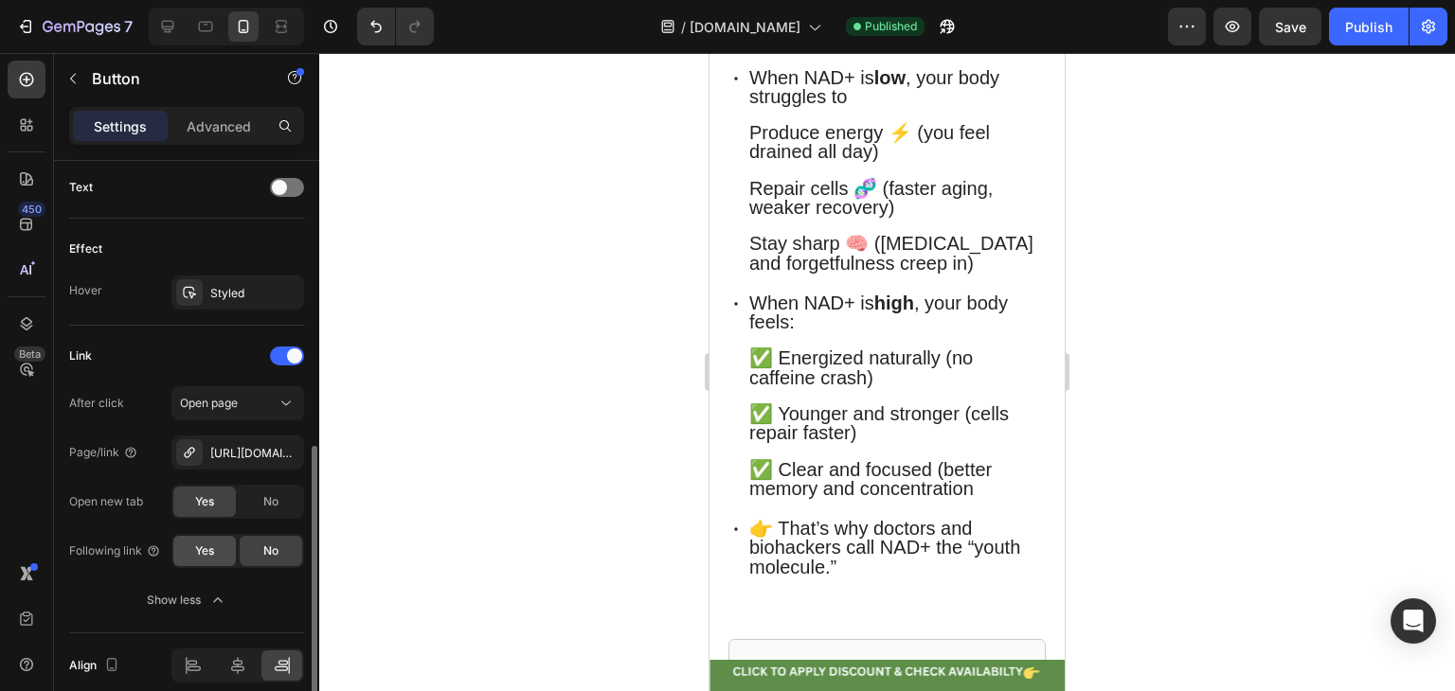
click at [206, 548] on span "Yes" at bounding box center [204, 551] width 19 height 17
click at [265, 549] on span "No" at bounding box center [270, 551] width 15 height 17
click at [966, 682] on div "Button 12" at bounding box center [886, 673] width 355 height 27
click at [1005, 670] on div "Button 12" at bounding box center [886, 673] width 355 height 27
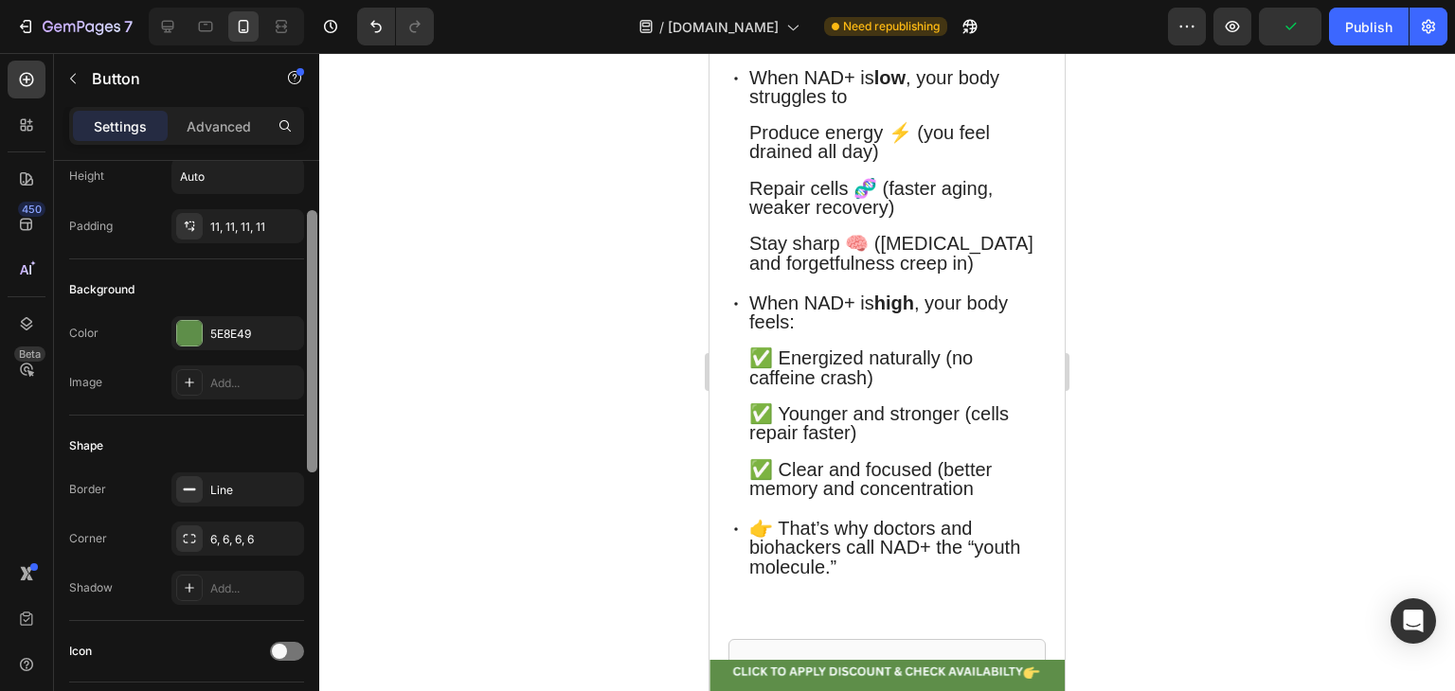
scroll to position [413, 0]
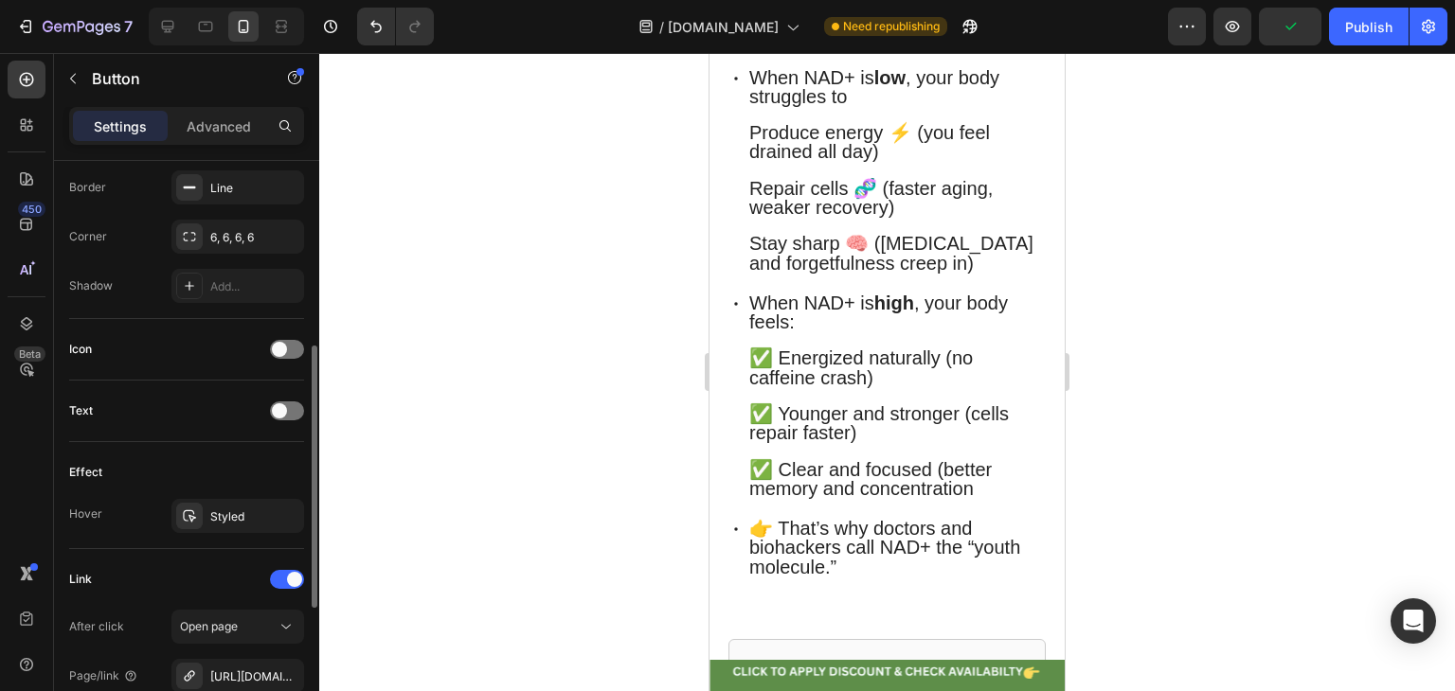
click at [818, 674] on div "Button 12" at bounding box center [886, 673] width 355 height 27
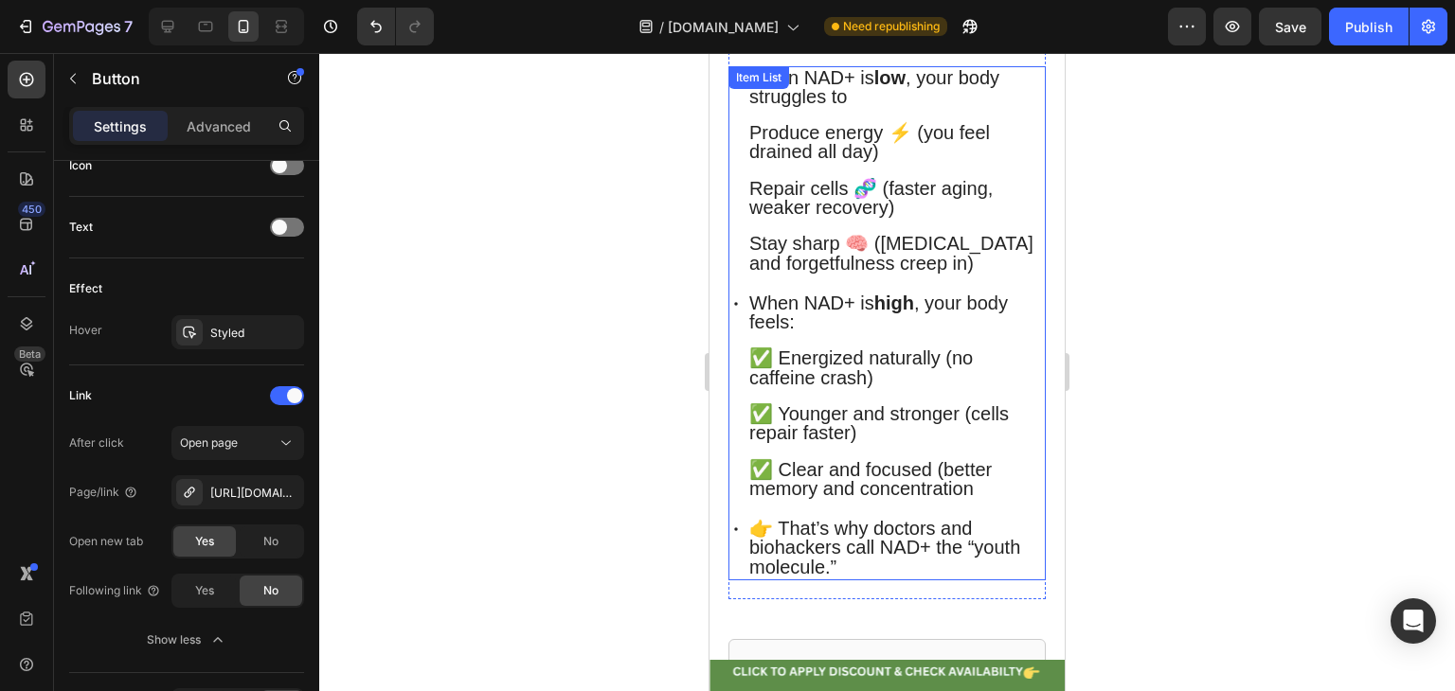
scroll to position [634, 0]
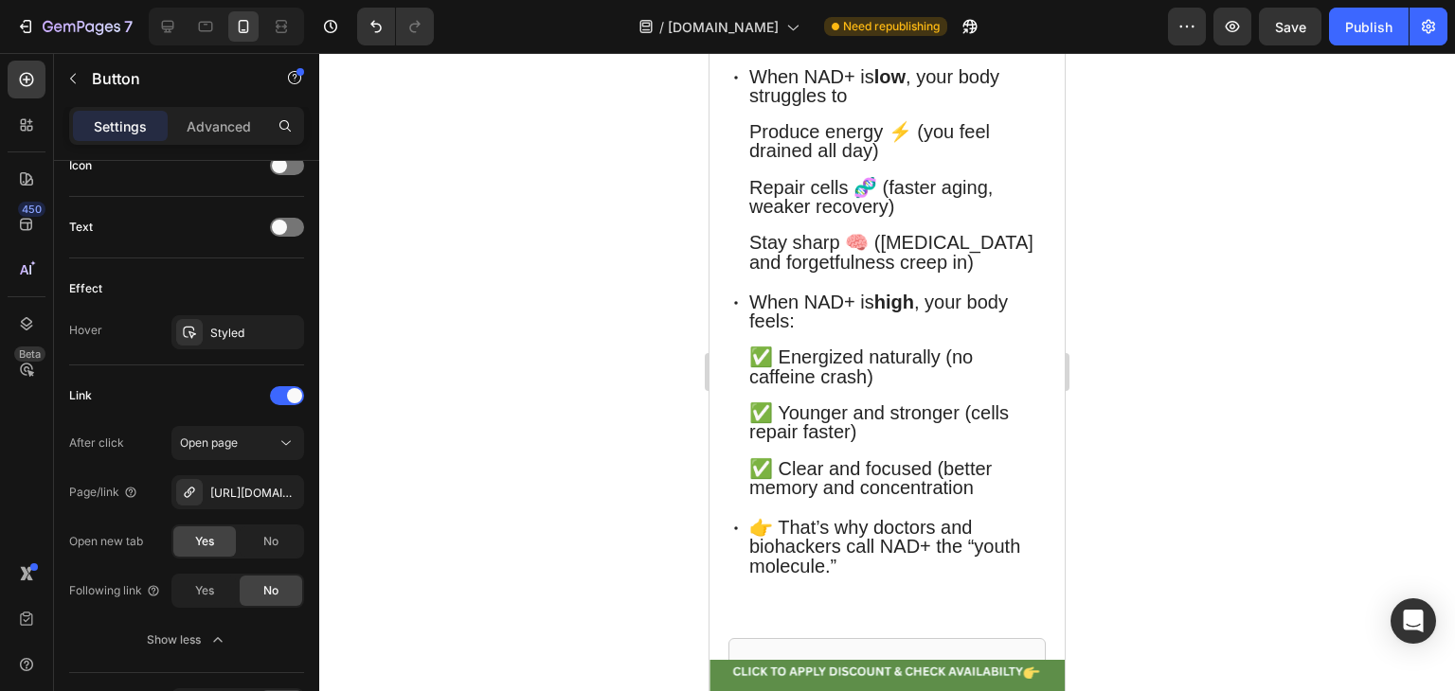
click at [992, 661] on div "Button 12" at bounding box center [886, 673] width 355 height 27
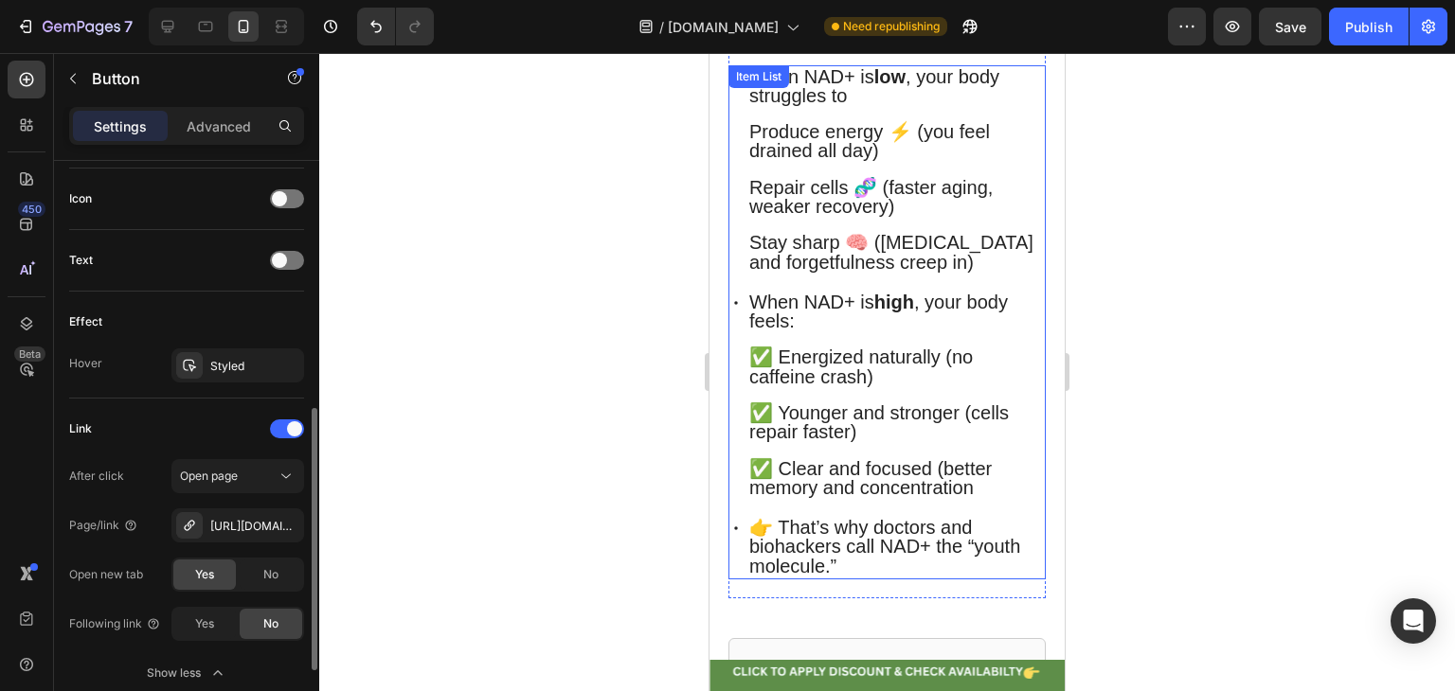
scroll to position [557, 0]
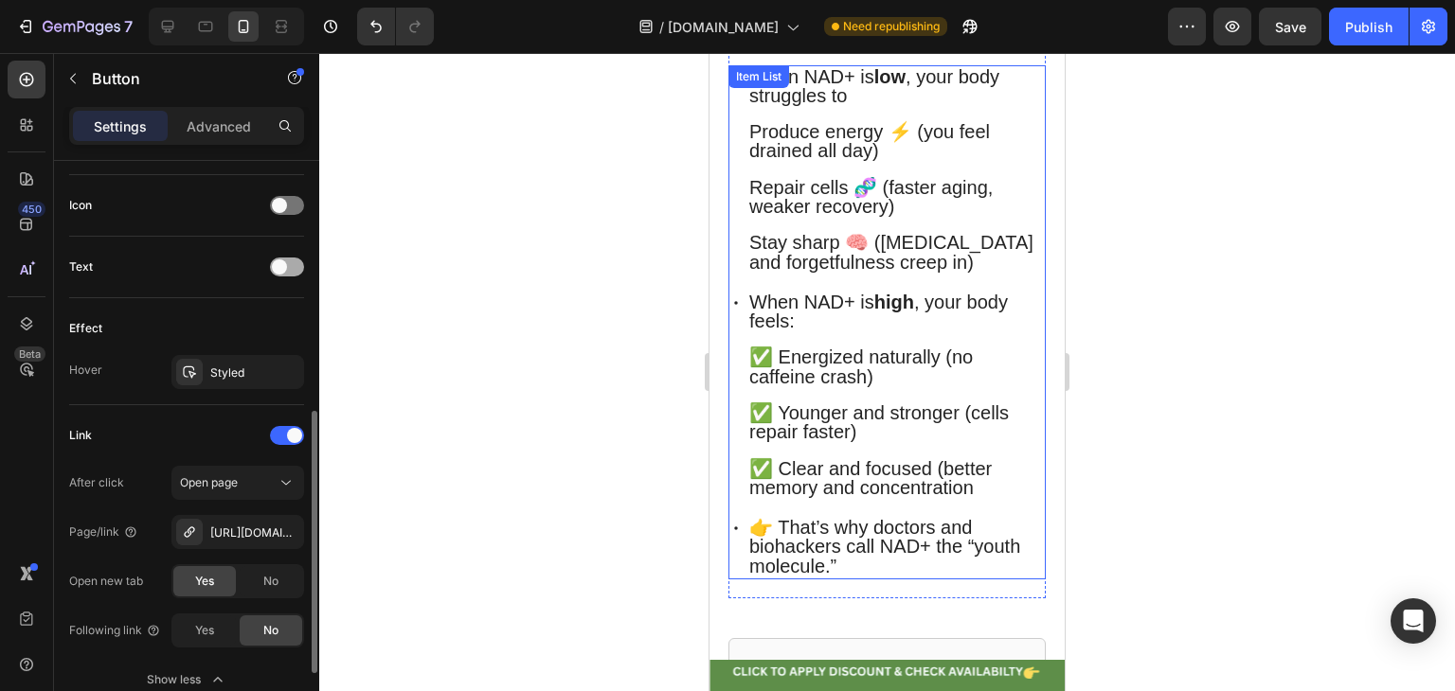
click at [284, 261] on span at bounding box center [279, 266] width 15 height 15
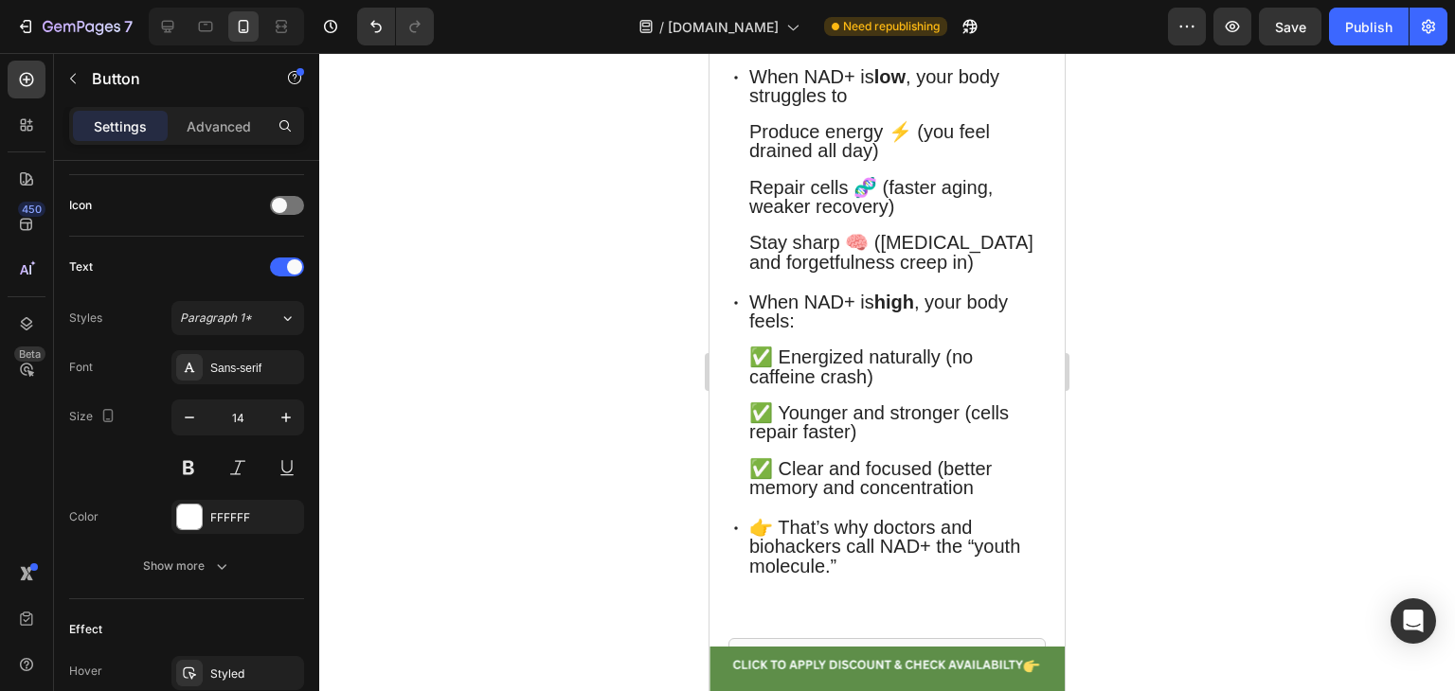
click at [889, 664] on div "Button Button 12" at bounding box center [886, 667] width 355 height 40
click at [853, 664] on div "Button Button 12" at bounding box center [886, 667] width 355 height 40
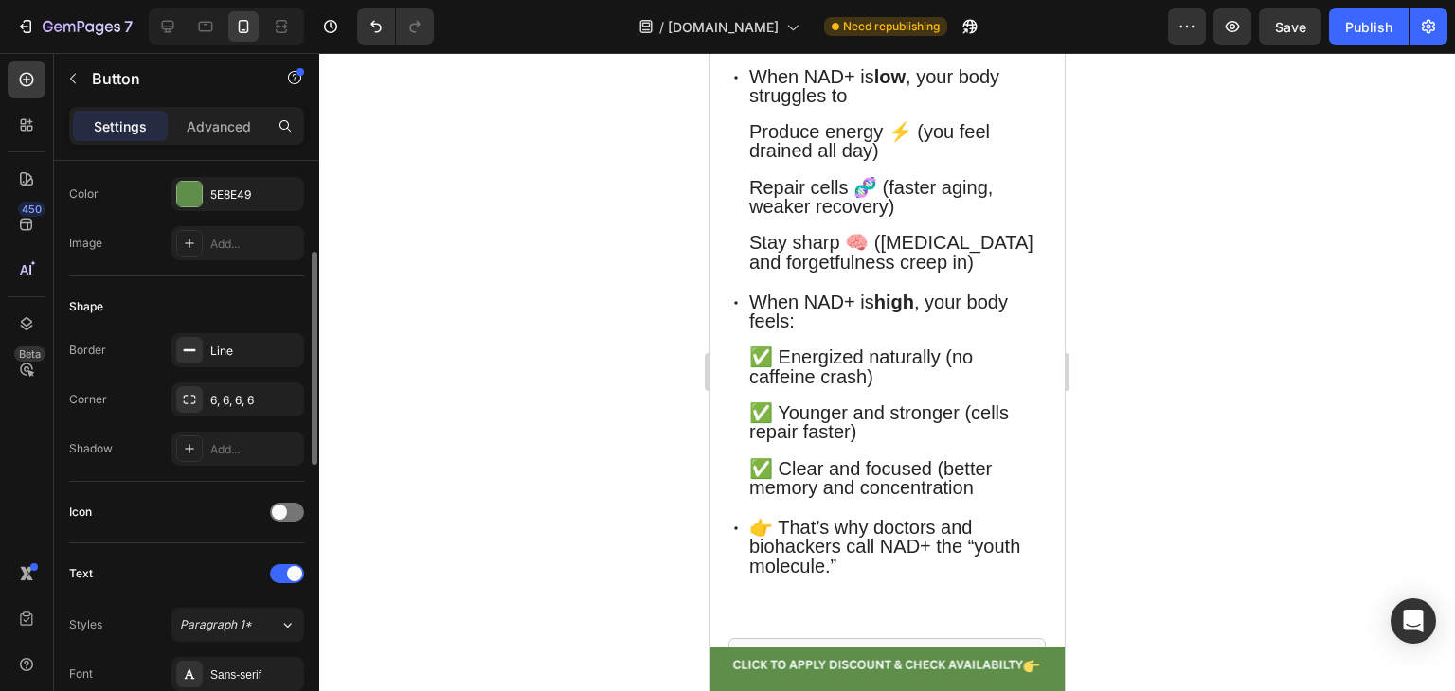
scroll to position [153, 0]
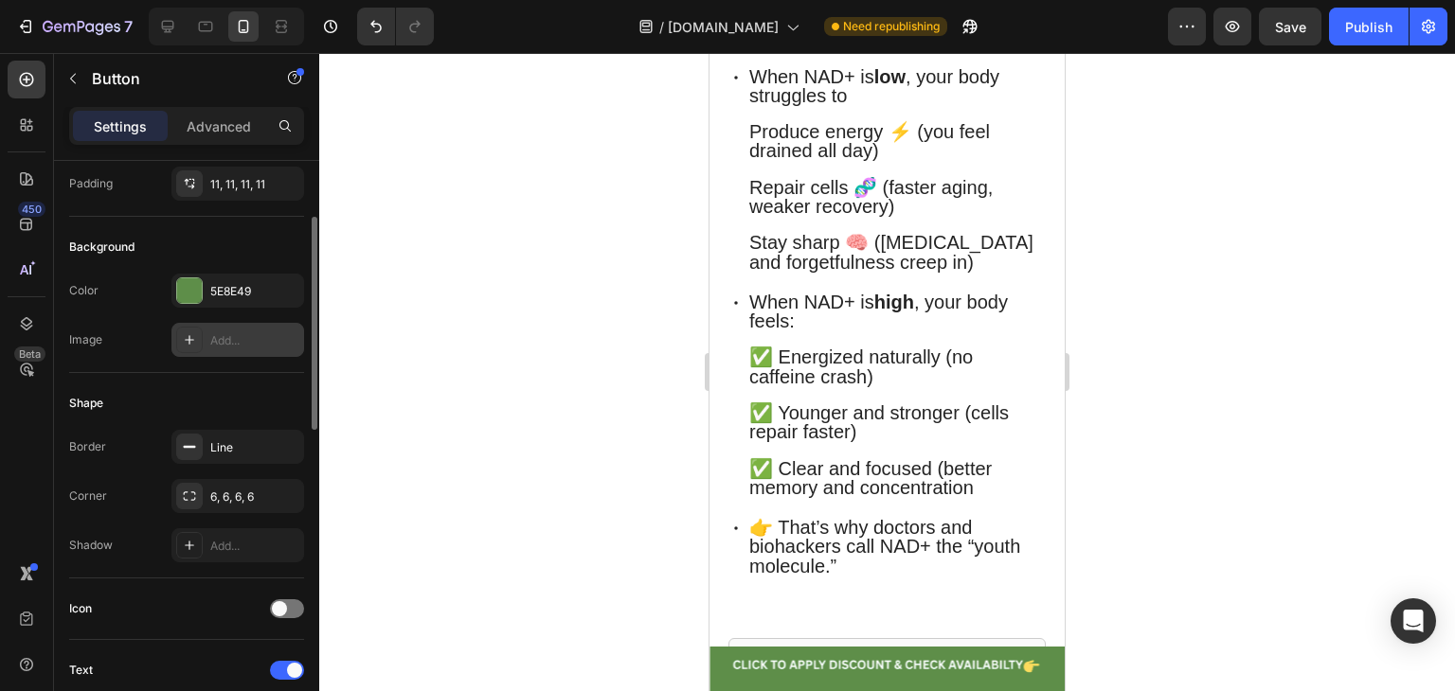
click at [222, 353] on div "Add..." at bounding box center [237, 340] width 133 height 34
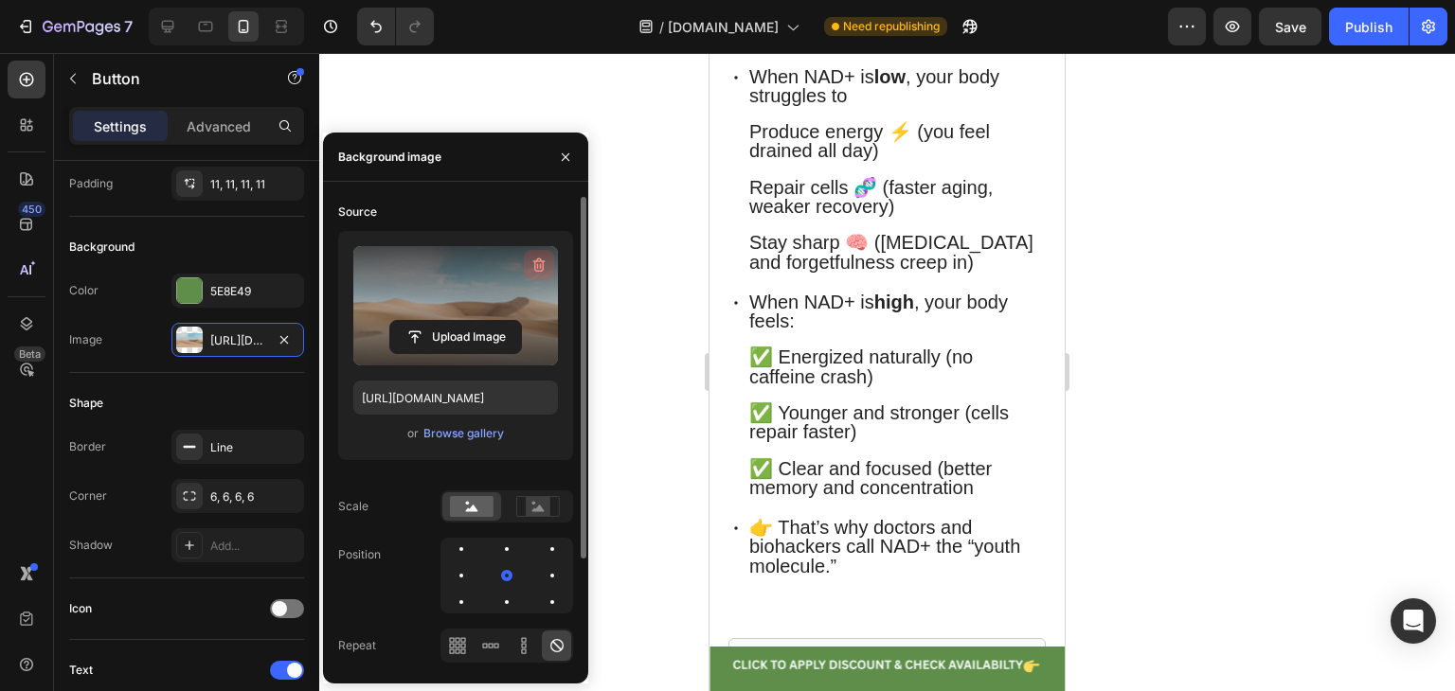
click at [541, 265] on icon "button" at bounding box center [541, 266] width 2 height 6
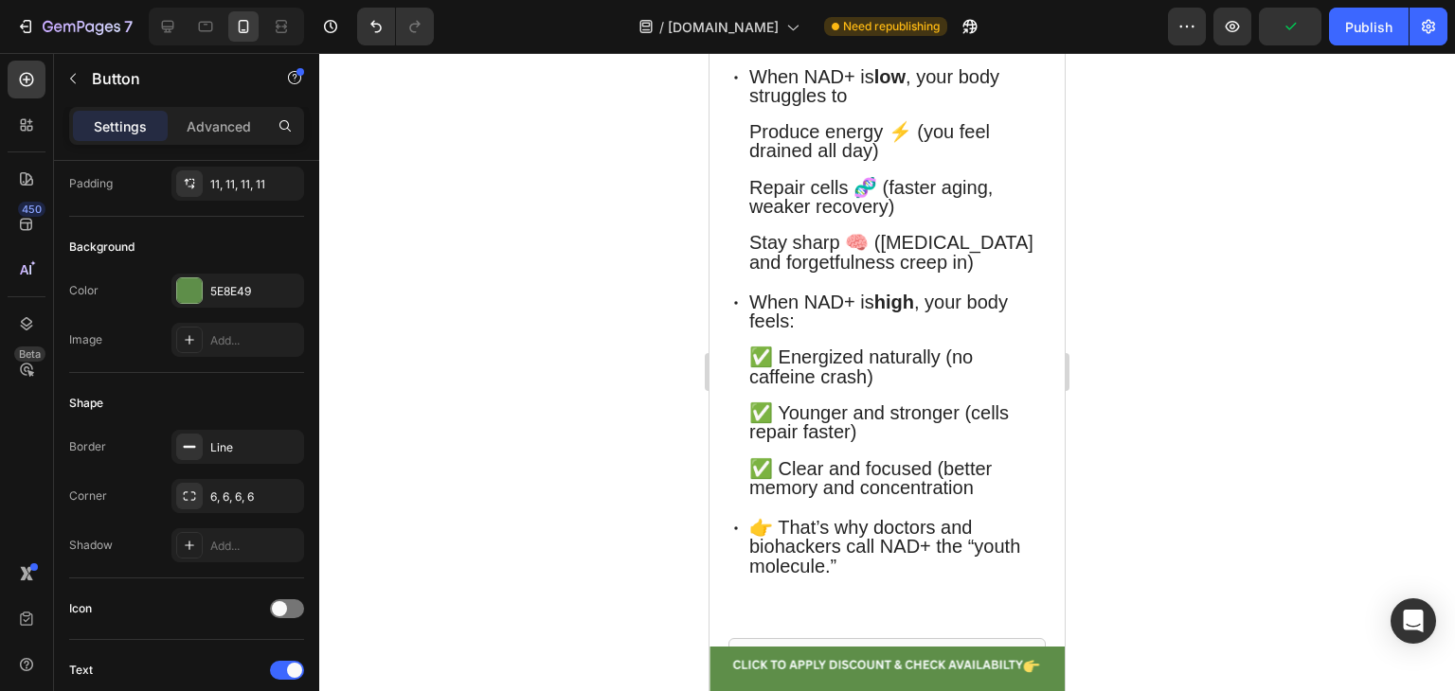
click at [755, 655] on div "Button Button 12" at bounding box center [886, 667] width 355 height 40
click at [692, 647] on div at bounding box center [886, 372] width 1135 height 638
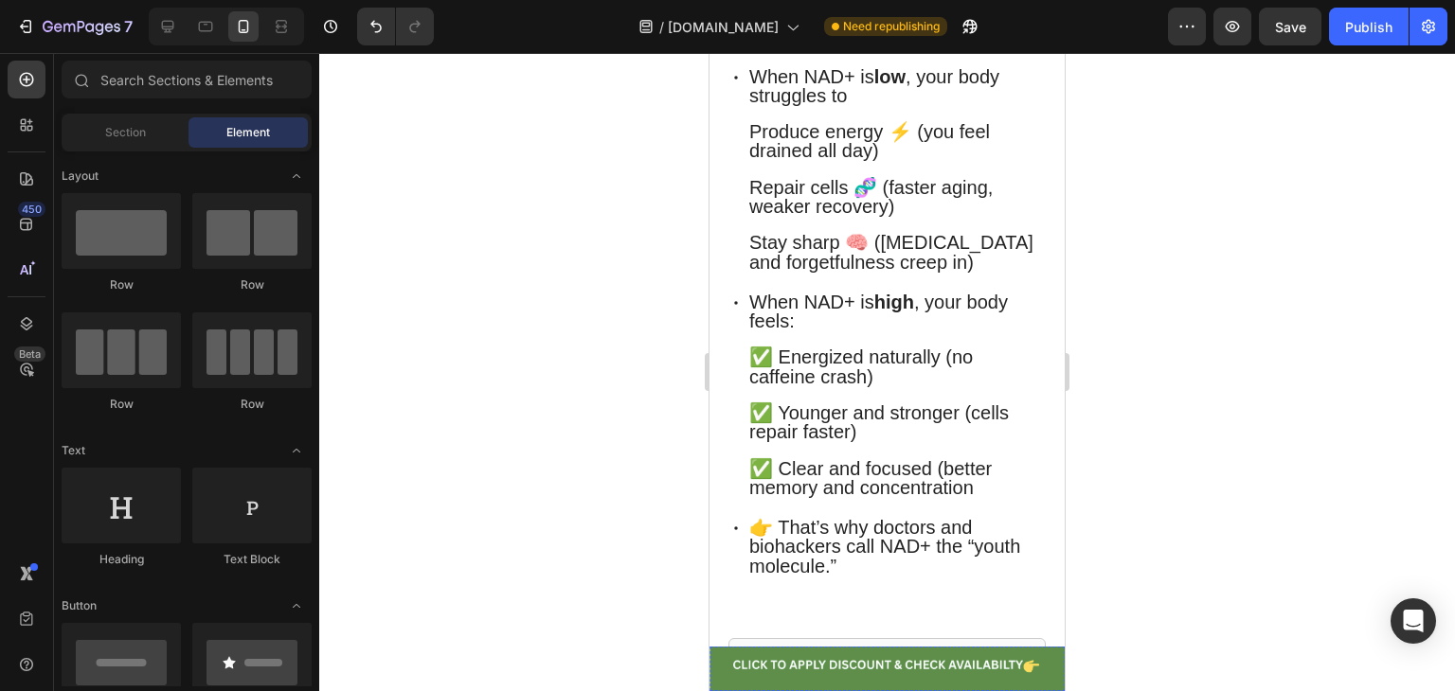
click at [724, 654] on div "Button Button" at bounding box center [886, 667] width 355 height 40
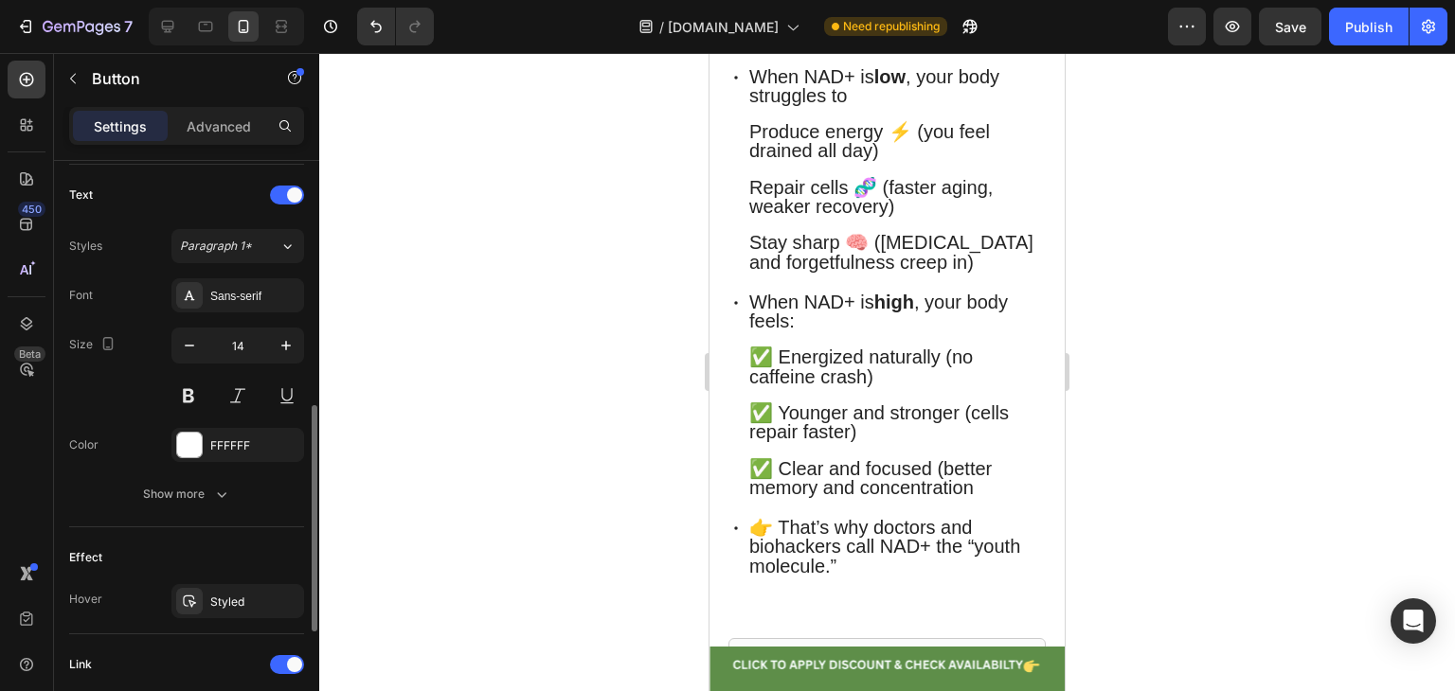
scroll to position [712, 0]
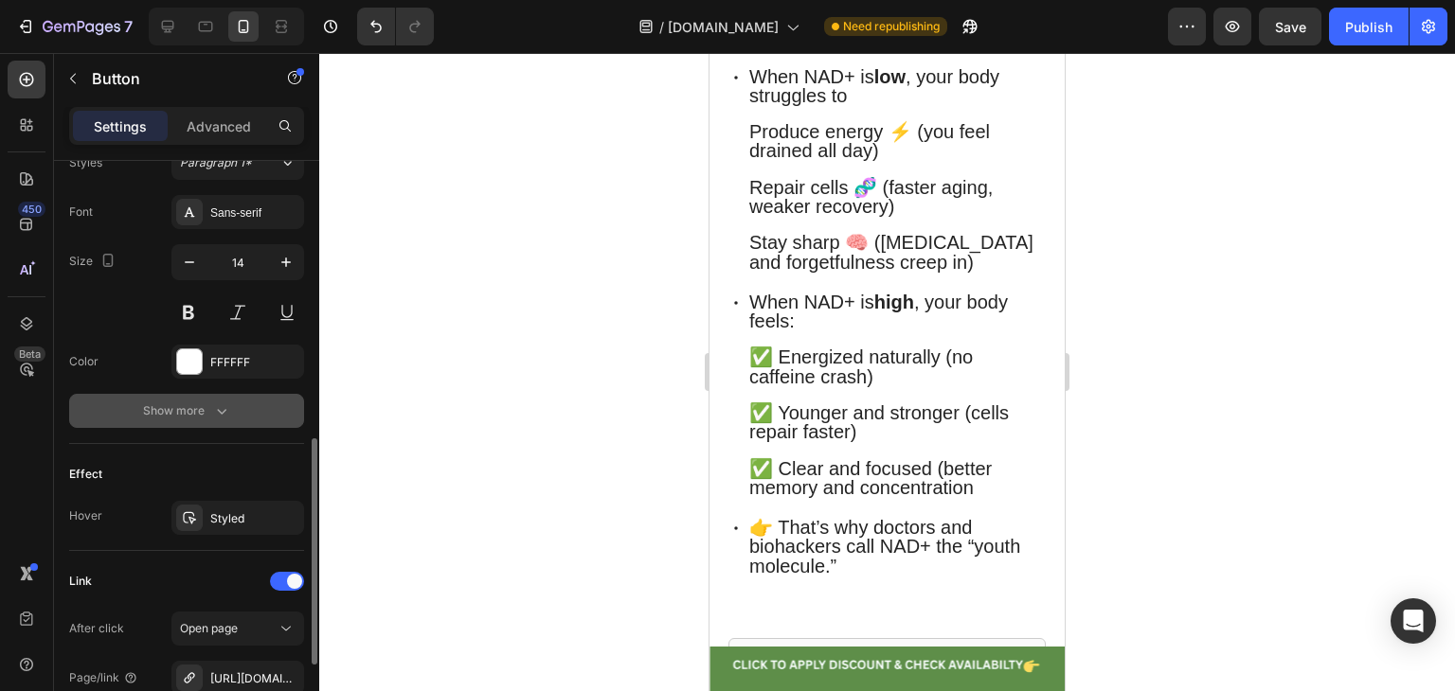
click at [171, 410] on div "Show more" at bounding box center [187, 411] width 88 height 19
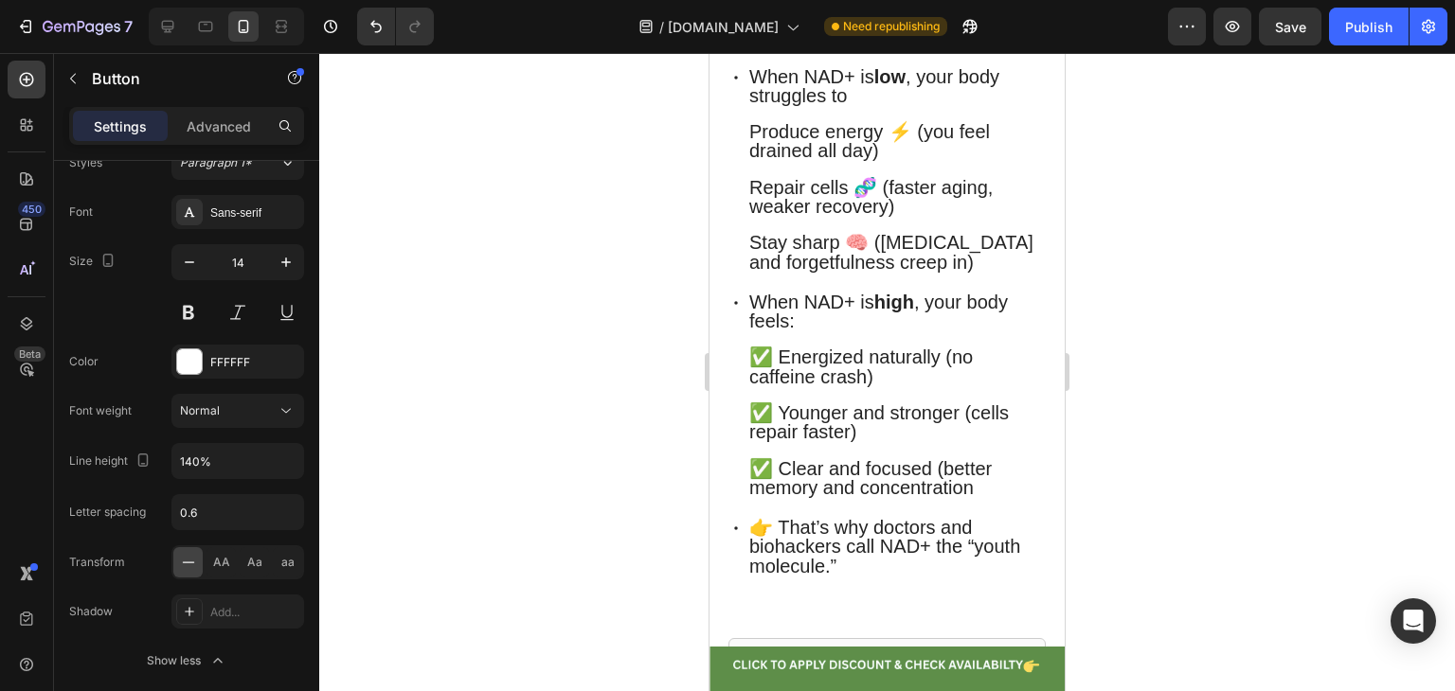
click at [1027, 655] on link "Button" at bounding box center [1019, 667] width 63 height 40
click at [1003, 668] on p "Button" at bounding box center [1019, 666] width 42 height 19
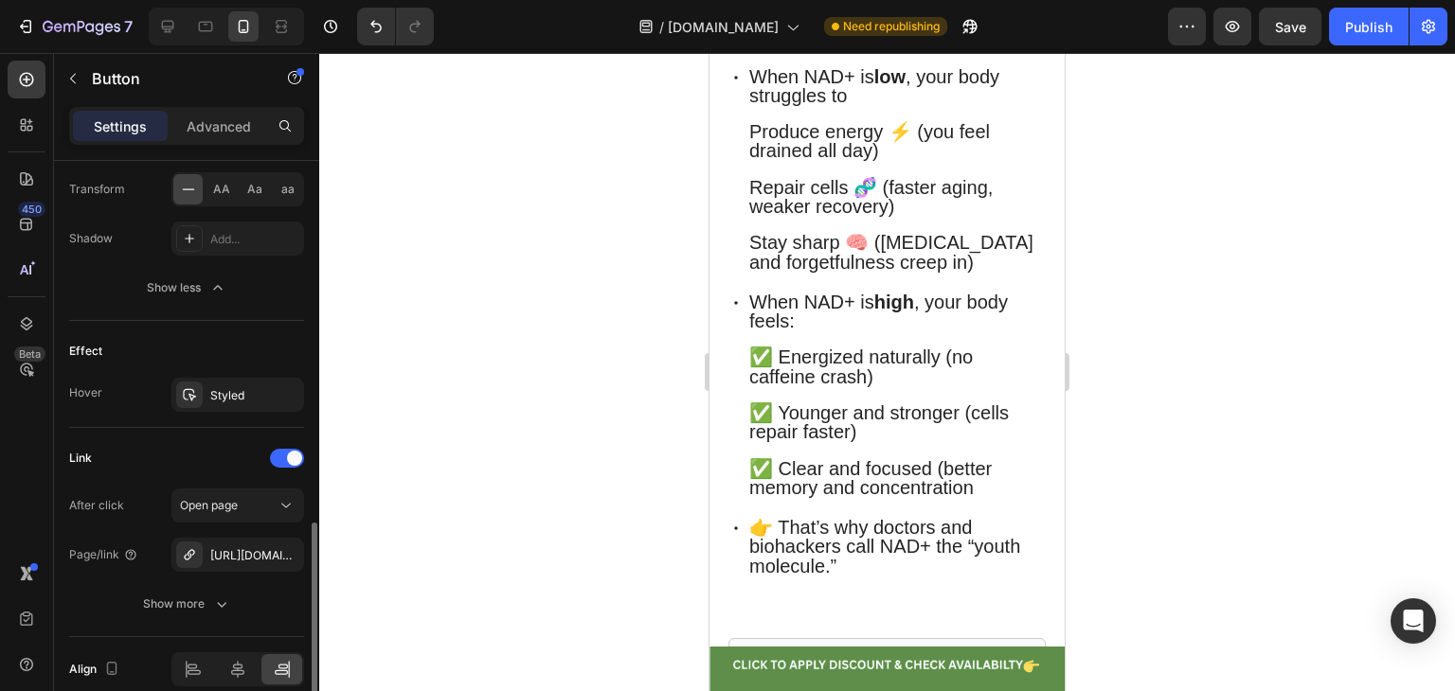
scroll to position [1084, 0]
click at [238, 509] on span "Open page" at bounding box center [209, 506] width 58 height 17
click at [879, 660] on div "Button Button 5" at bounding box center [886, 667] width 355 height 40
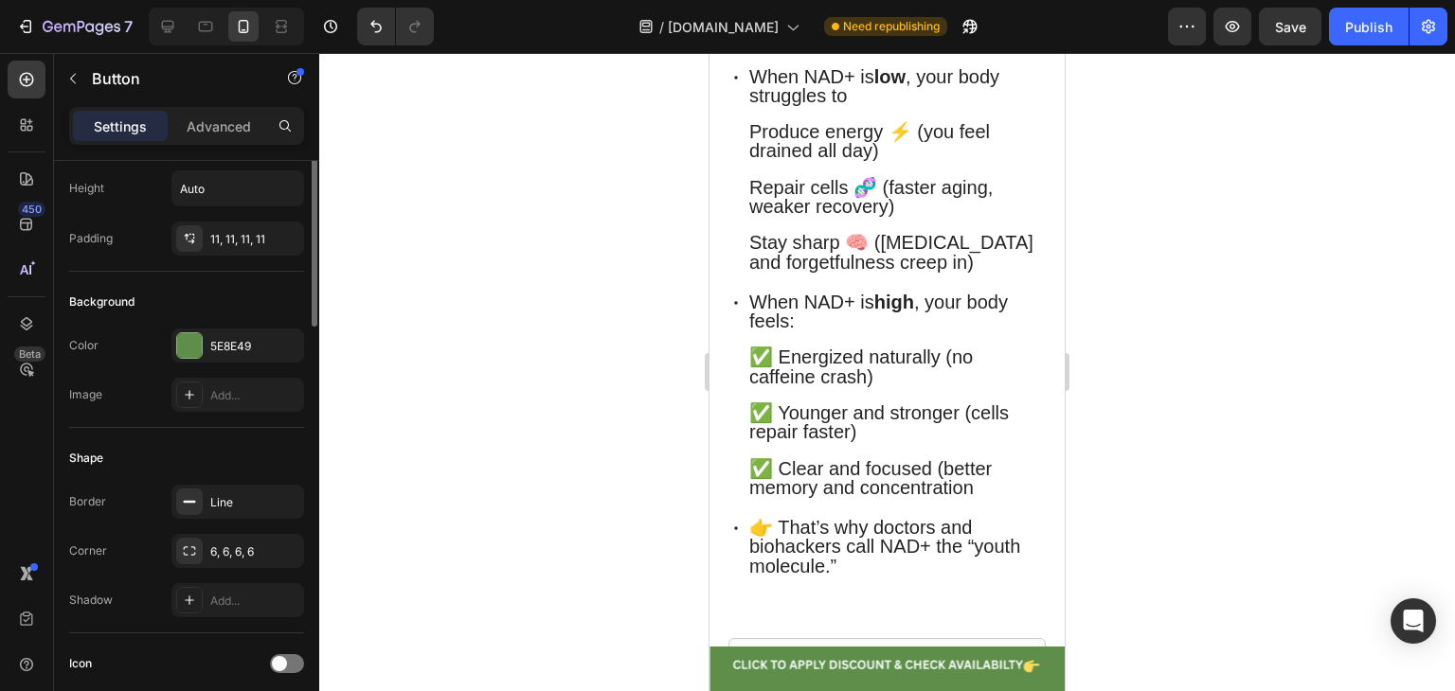
scroll to position [53, 0]
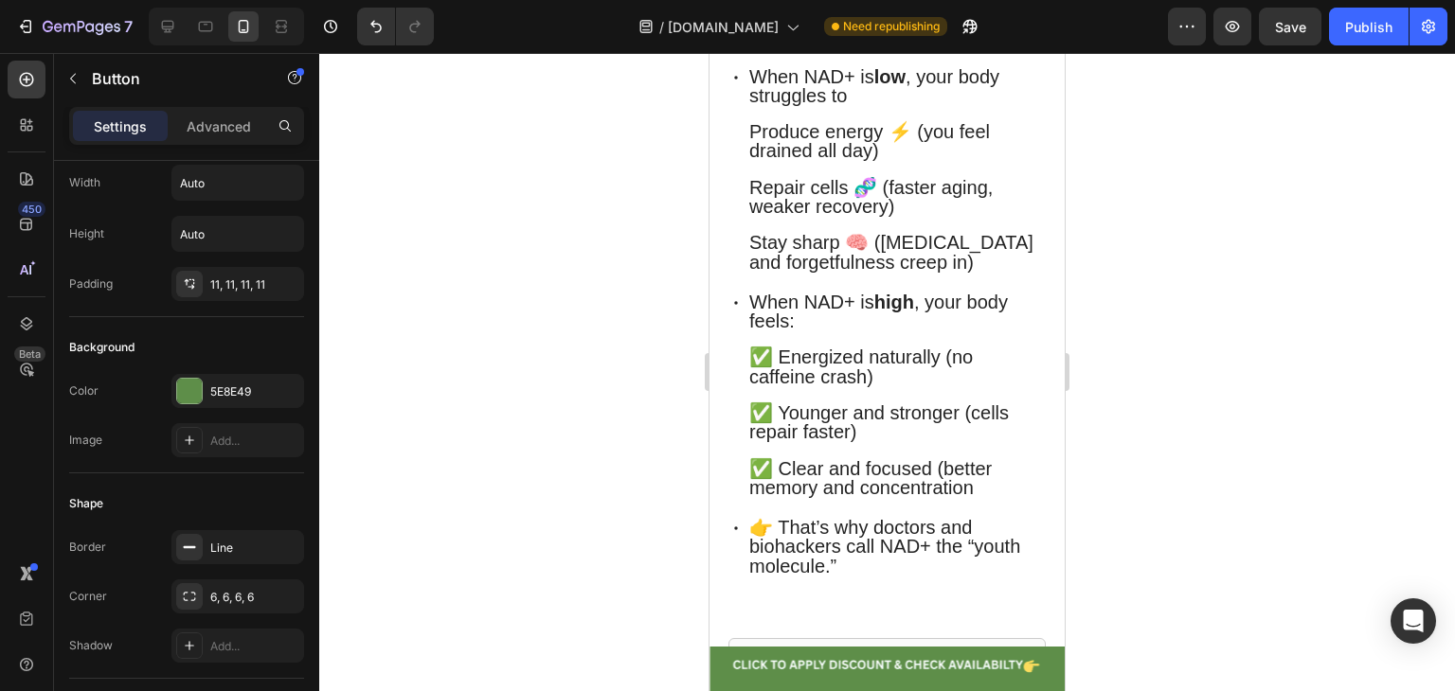
click at [721, 661] on div "Button Button 5" at bounding box center [886, 667] width 355 height 40
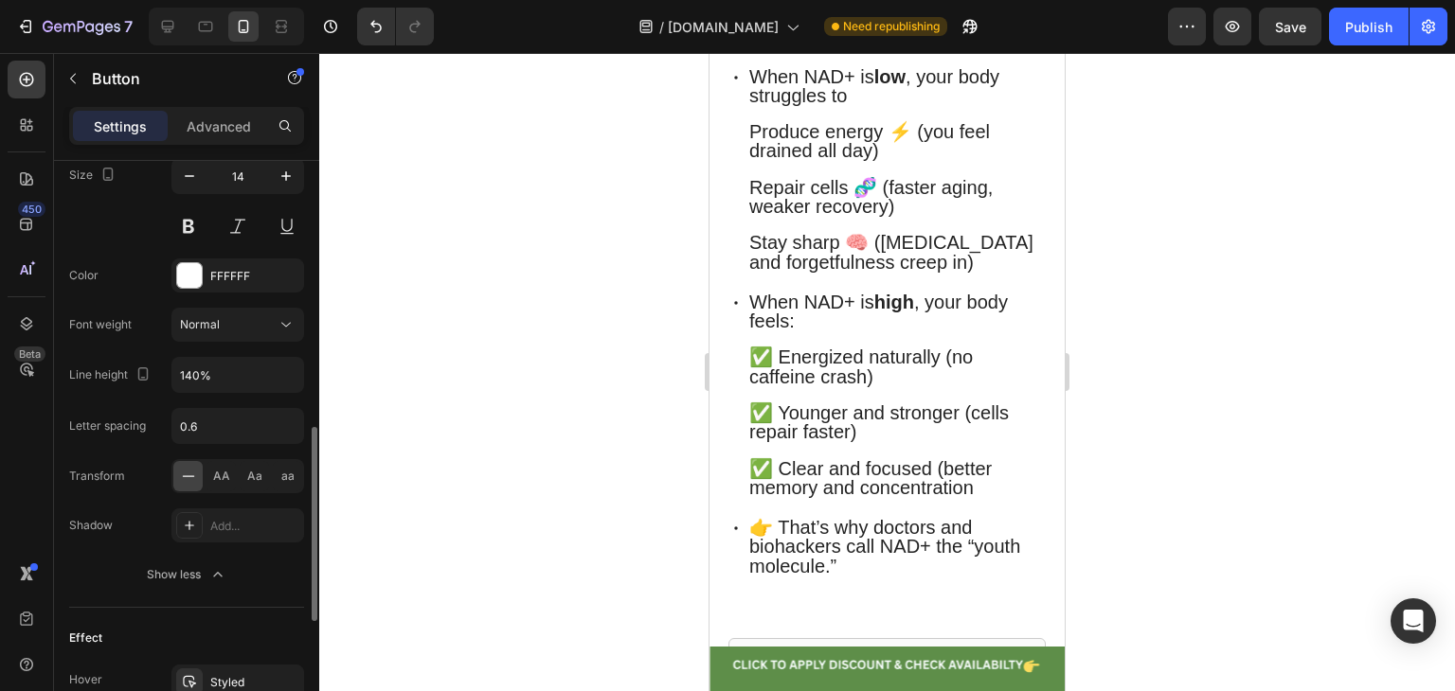
scroll to position [1168, 0]
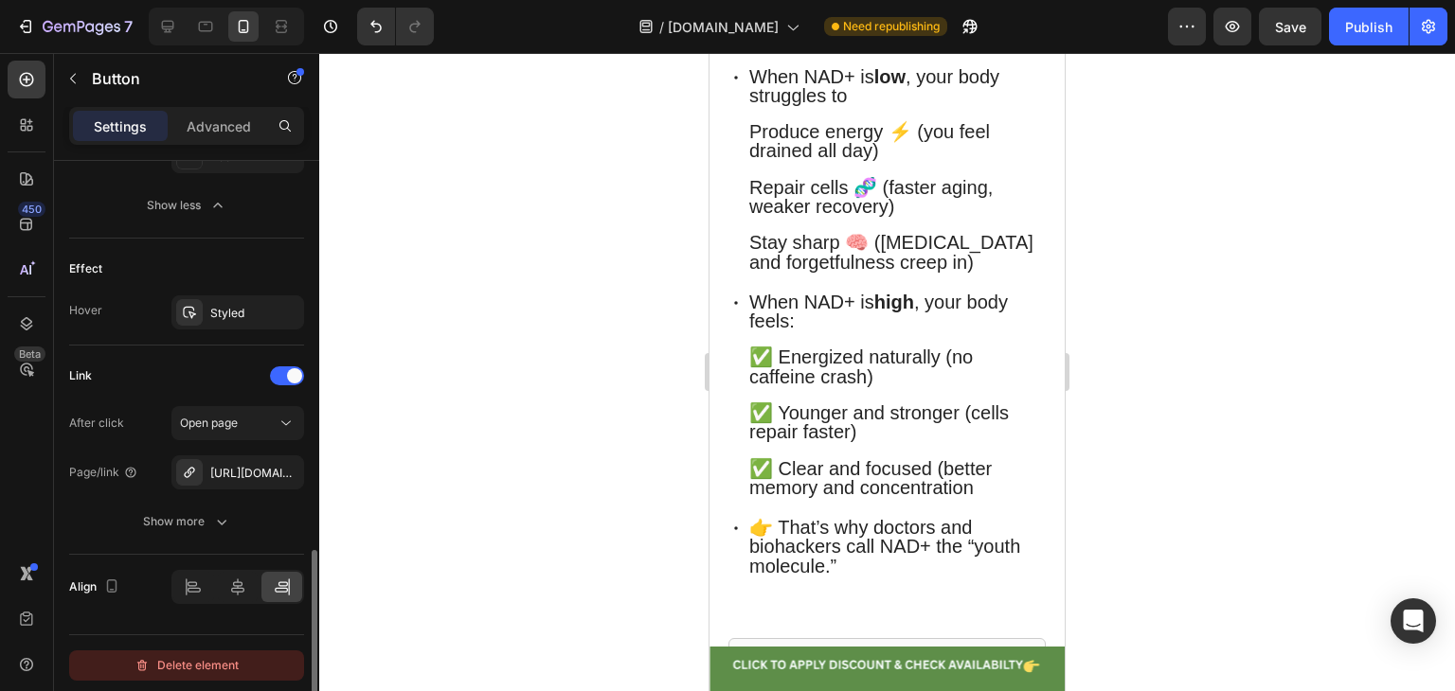
click at [164, 654] on div "Delete element" at bounding box center [186, 665] width 104 height 23
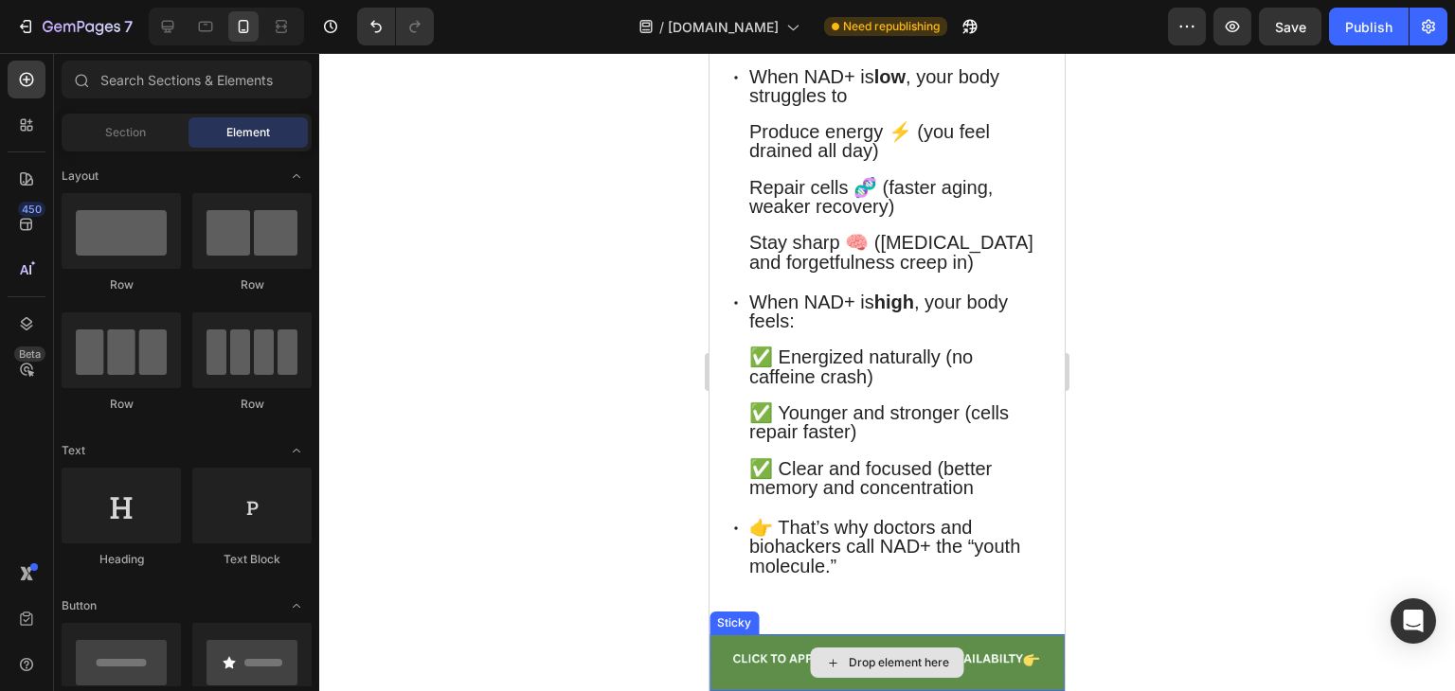
click at [1001, 656] on div "Drop element here" at bounding box center [886, 662] width 355 height 57
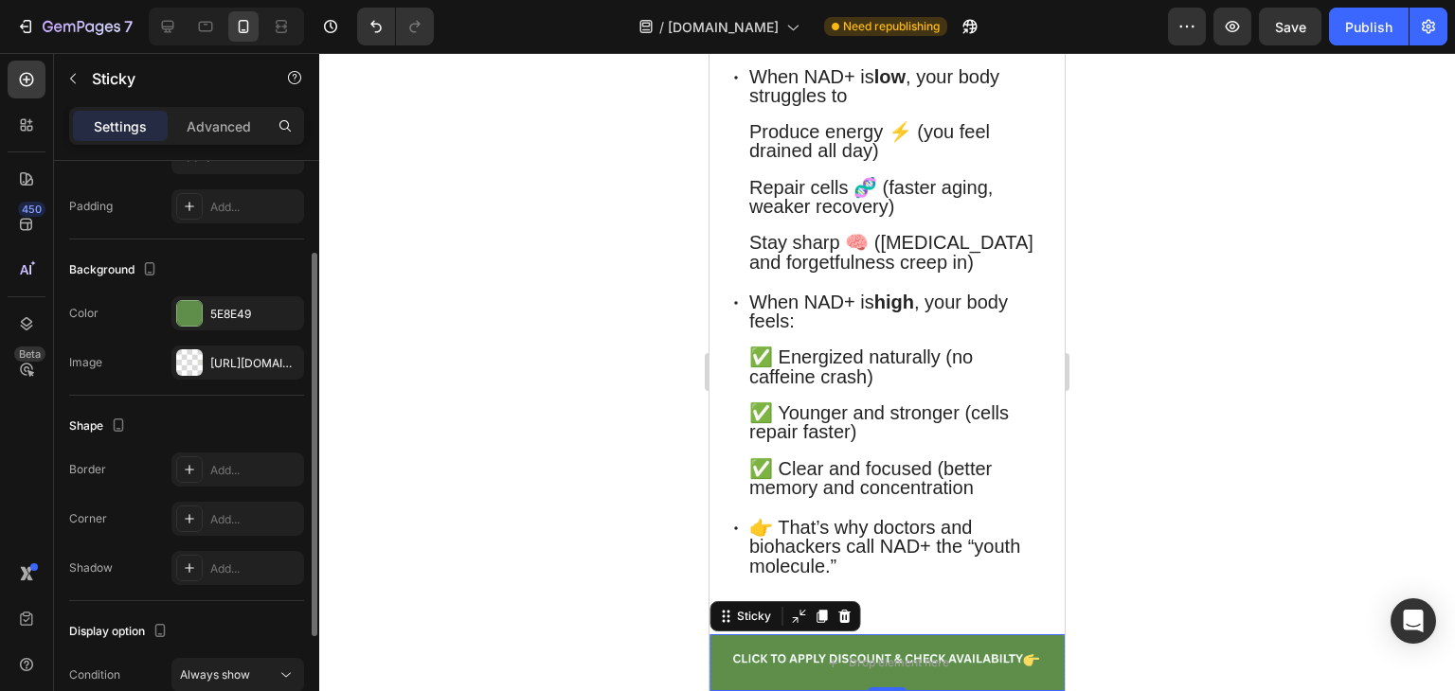
scroll to position [303, 0]
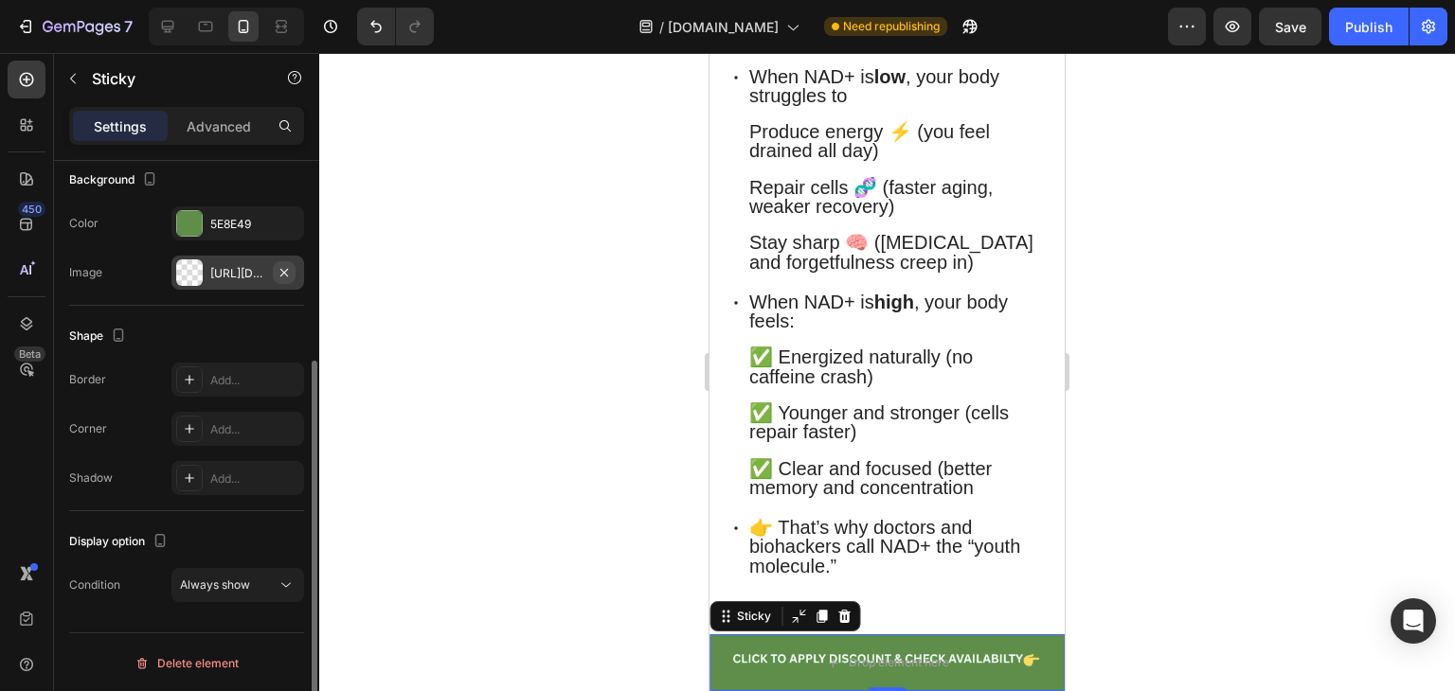
drag, startPoint x: 288, startPoint y: 268, endPoint x: 291, endPoint y: 278, distance: 10.8
click at [291, 278] on button "button" at bounding box center [284, 272] width 23 height 23
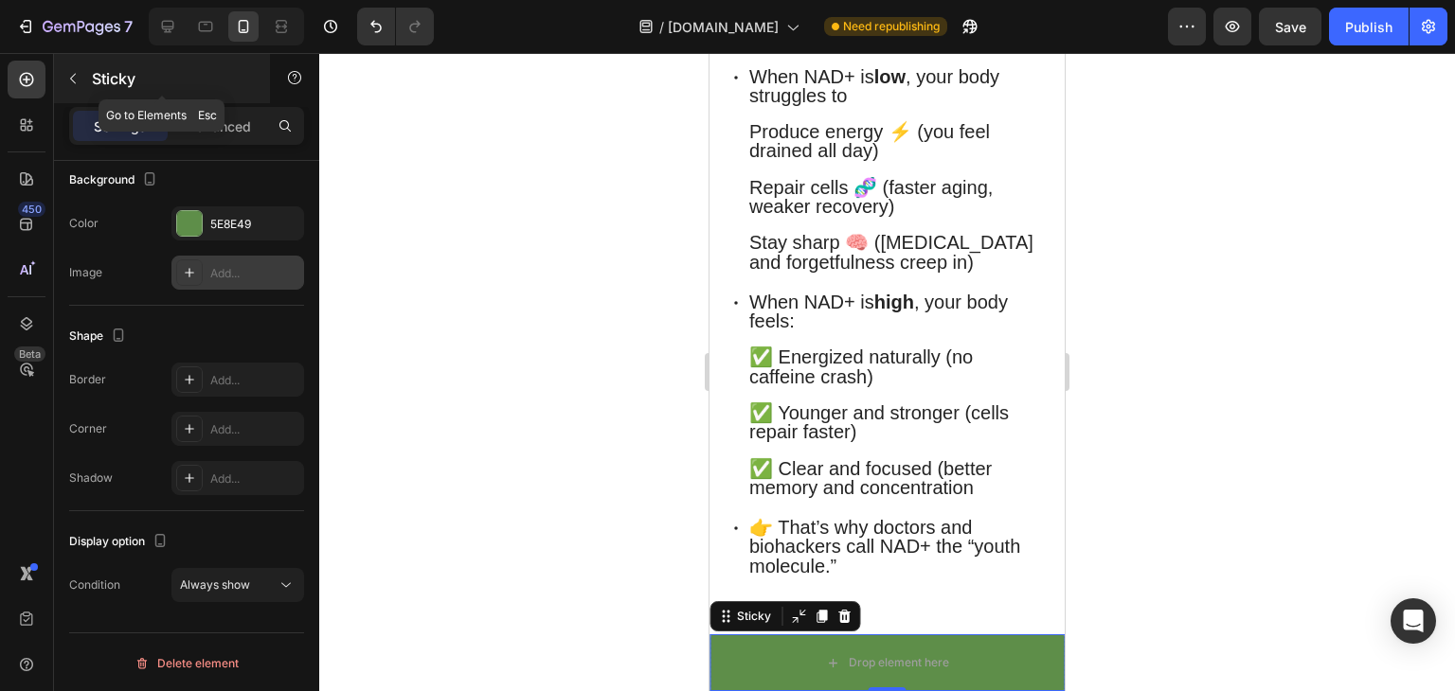
click at [72, 87] on button "button" at bounding box center [73, 78] width 30 height 30
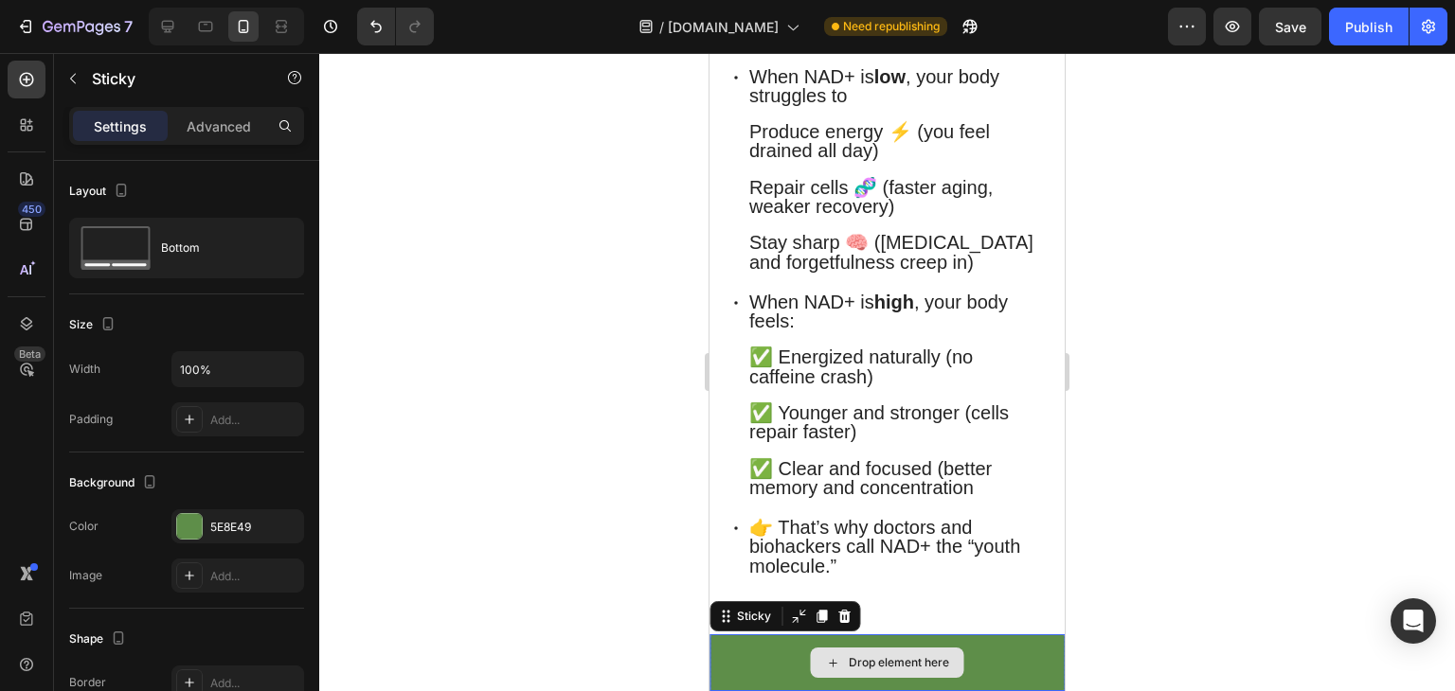
click at [748, 656] on div "Drop element here" at bounding box center [886, 662] width 355 height 57
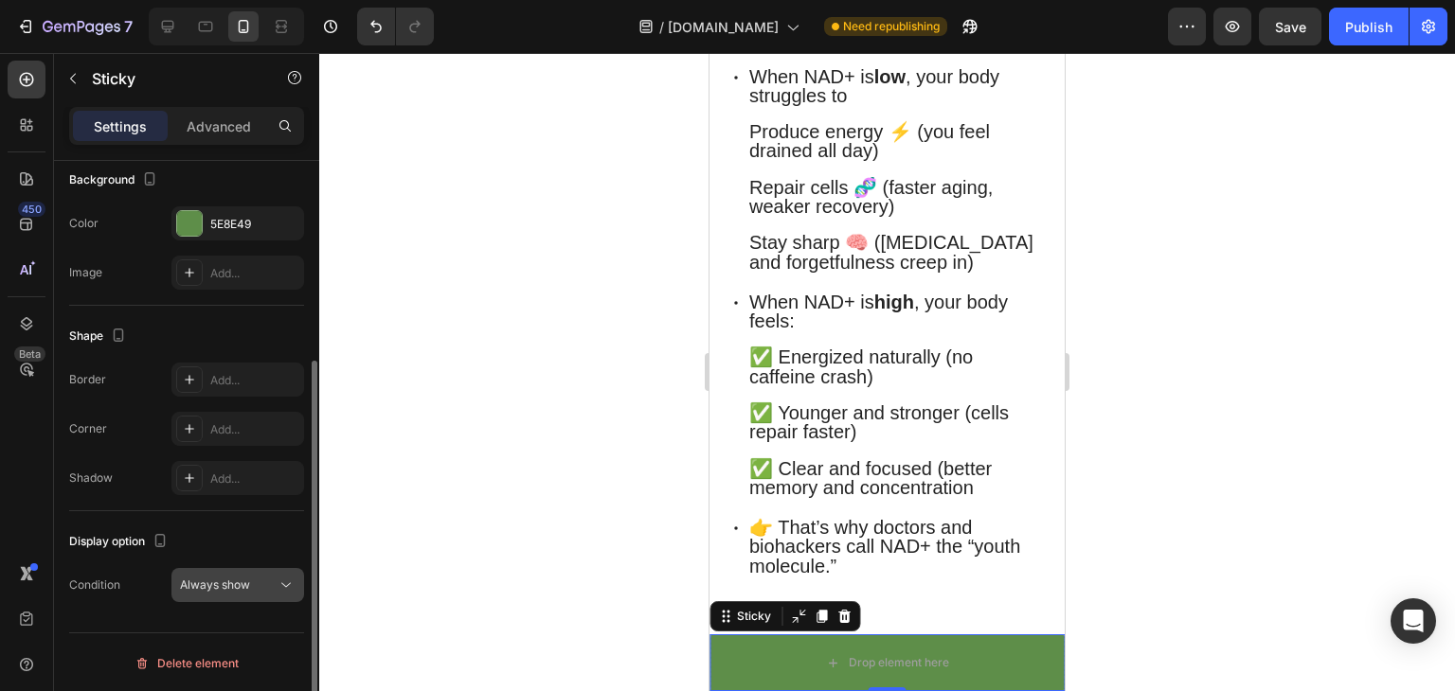
click at [258, 594] on button "Always show" at bounding box center [237, 585] width 133 height 34
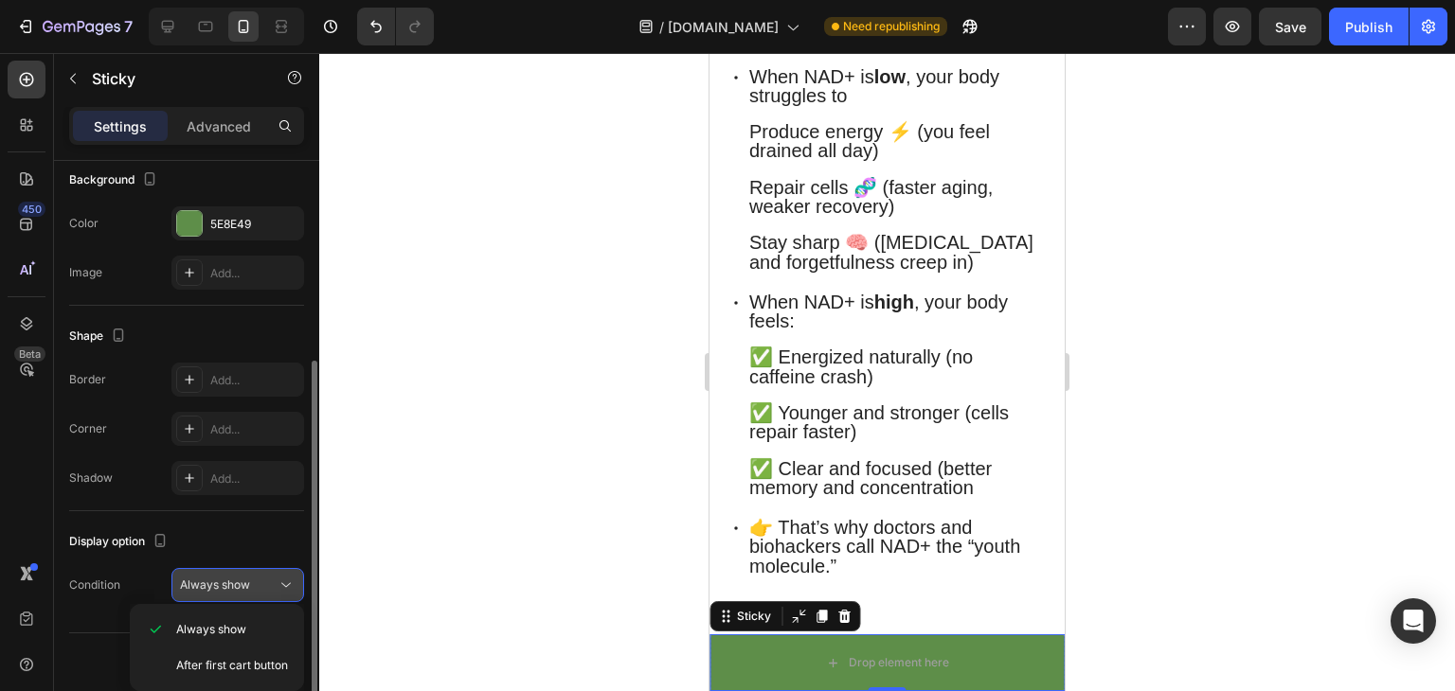
click at [261, 582] on div "Always show" at bounding box center [228, 585] width 97 height 17
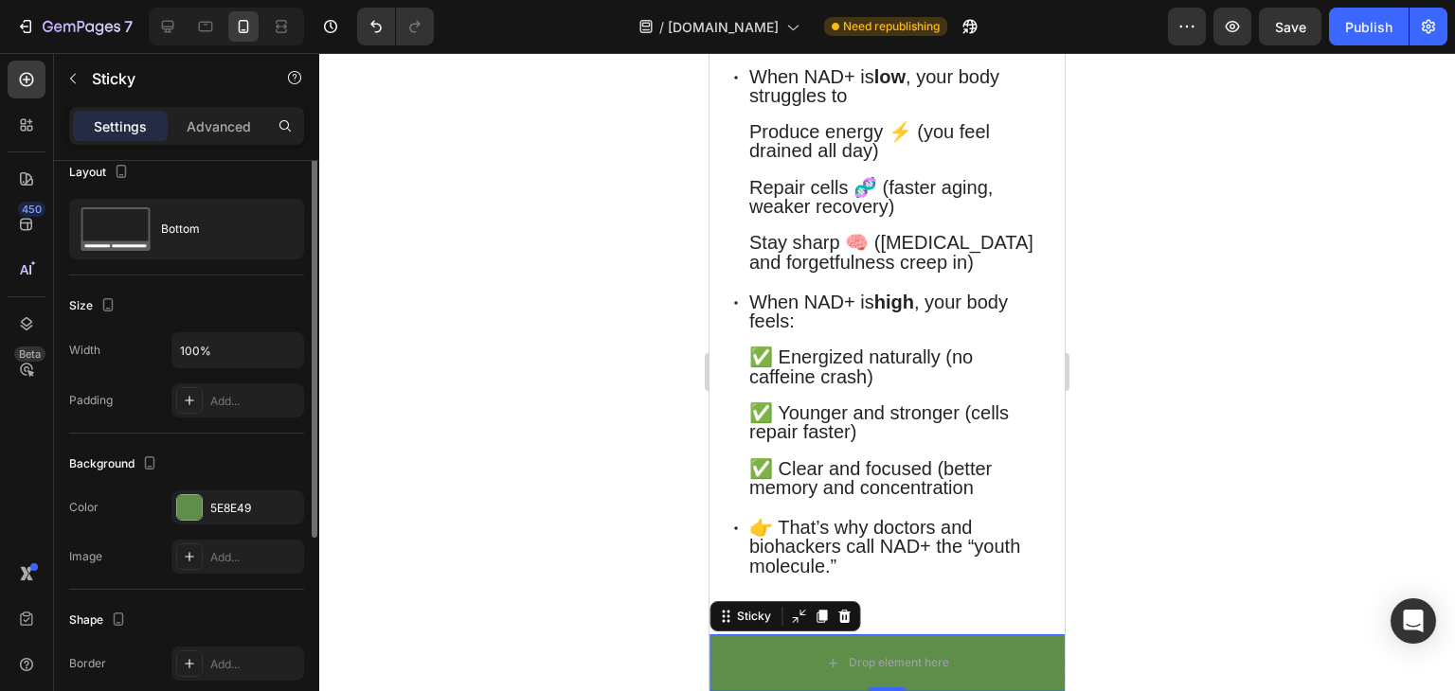
scroll to position [4, 0]
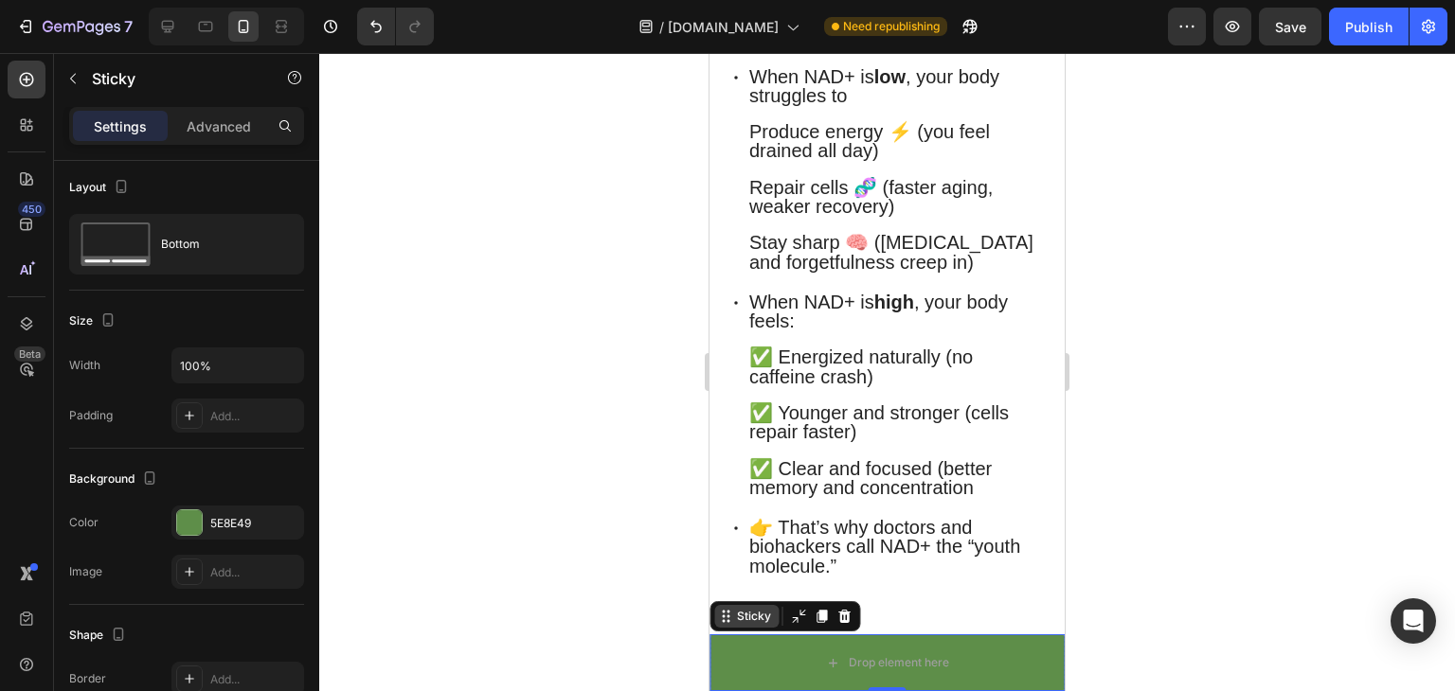
click at [759, 615] on div "Sticky" at bounding box center [754, 616] width 42 height 17
click at [791, 618] on icon at bounding box center [798, 616] width 15 height 15
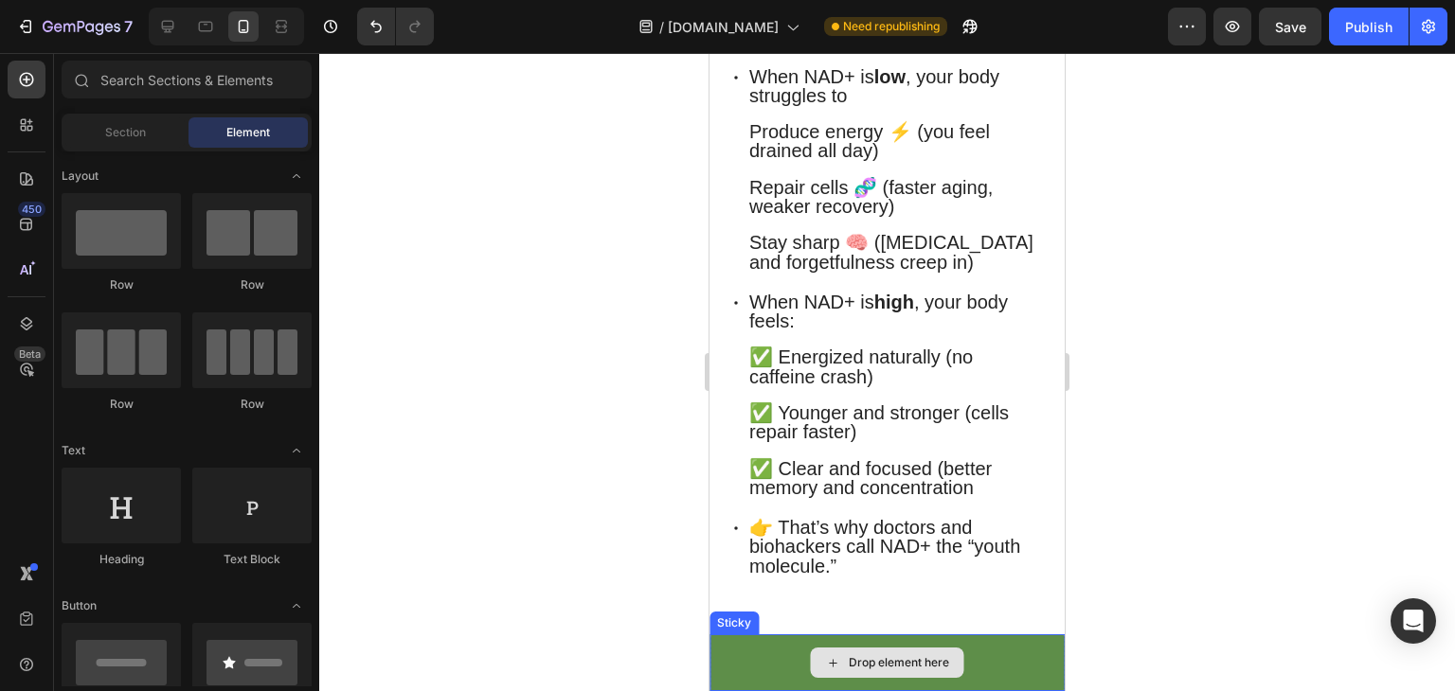
click at [773, 669] on div "Drop element here" at bounding box center [886, 662] width 355 height 57
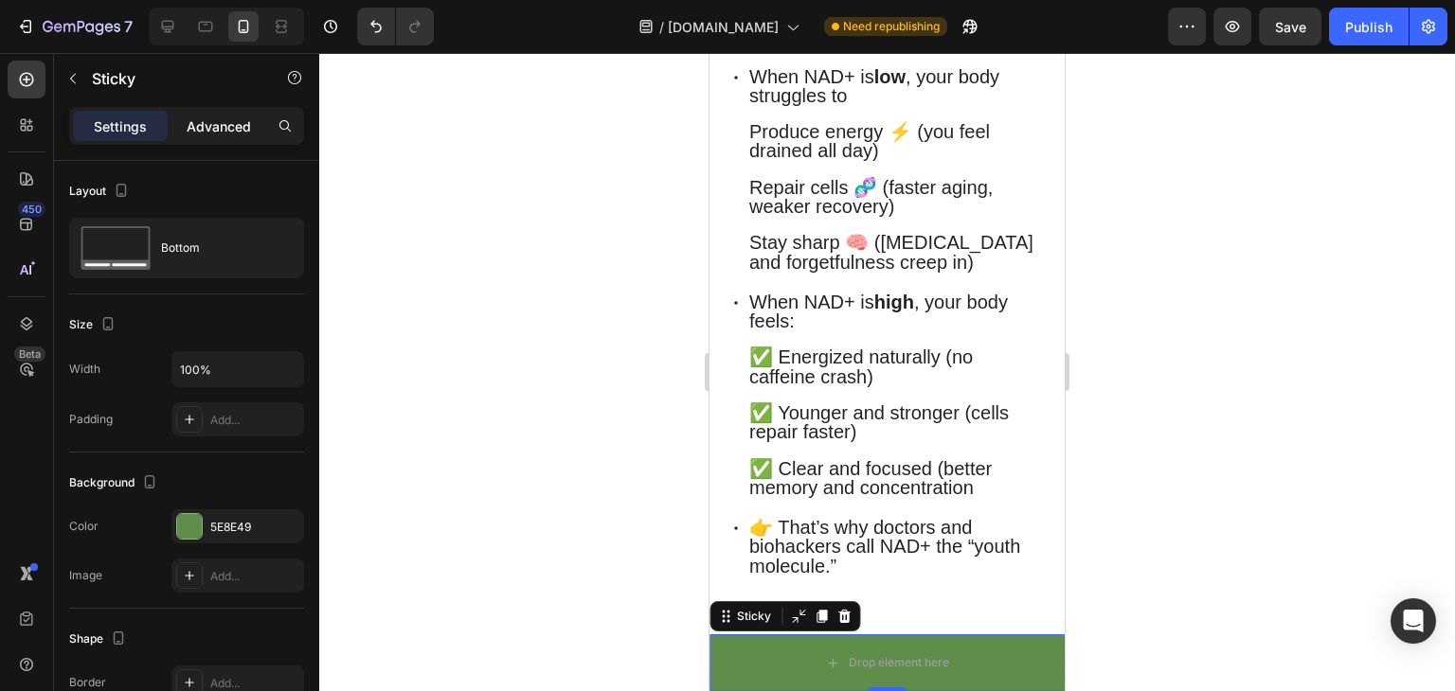
click at [208, 134] on p "Advanced" at bounding box center [219, 126] width 64 height 20
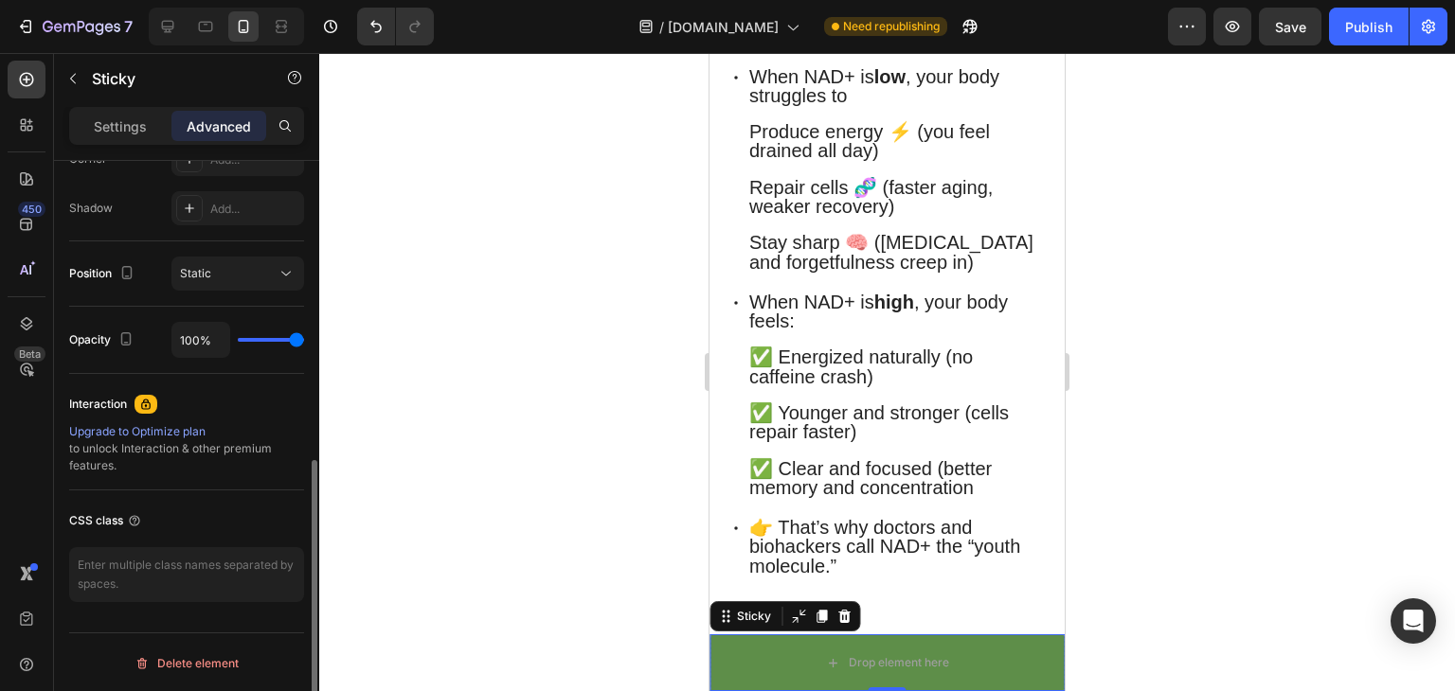
scroll to position [580, 0]
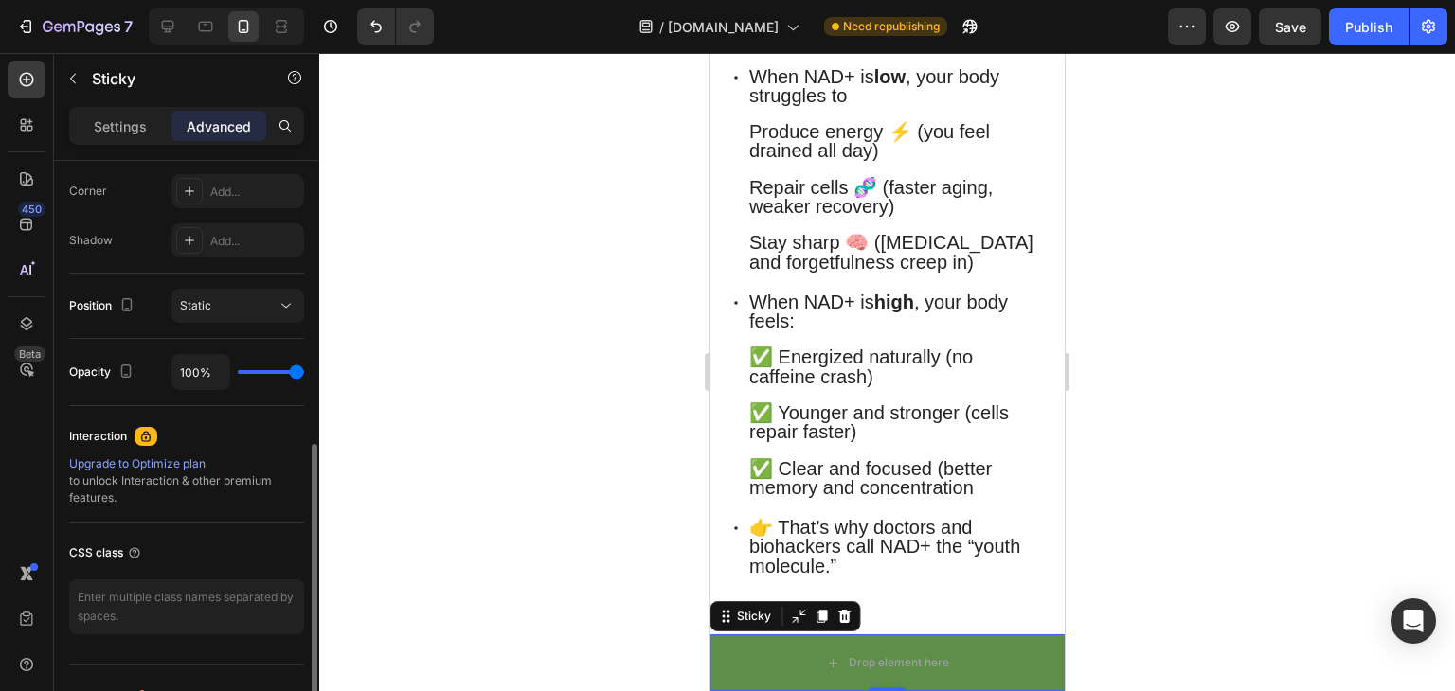
click at [95, 103] on div "Sticky" at bounding box center [162, 80] width 216 height 54
click at [100, 122] on p "Settings" at bounding box center [120, 126] width 53 height 20
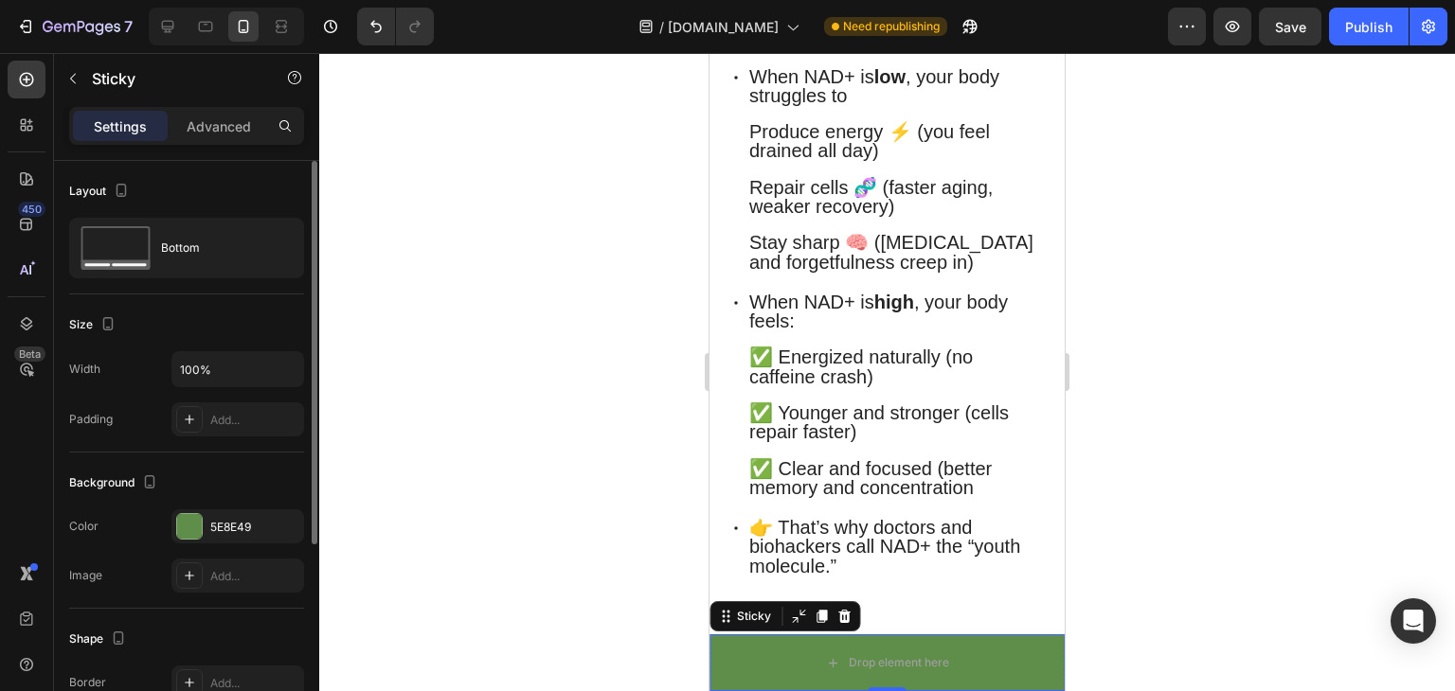
scroll to position [0, 0]
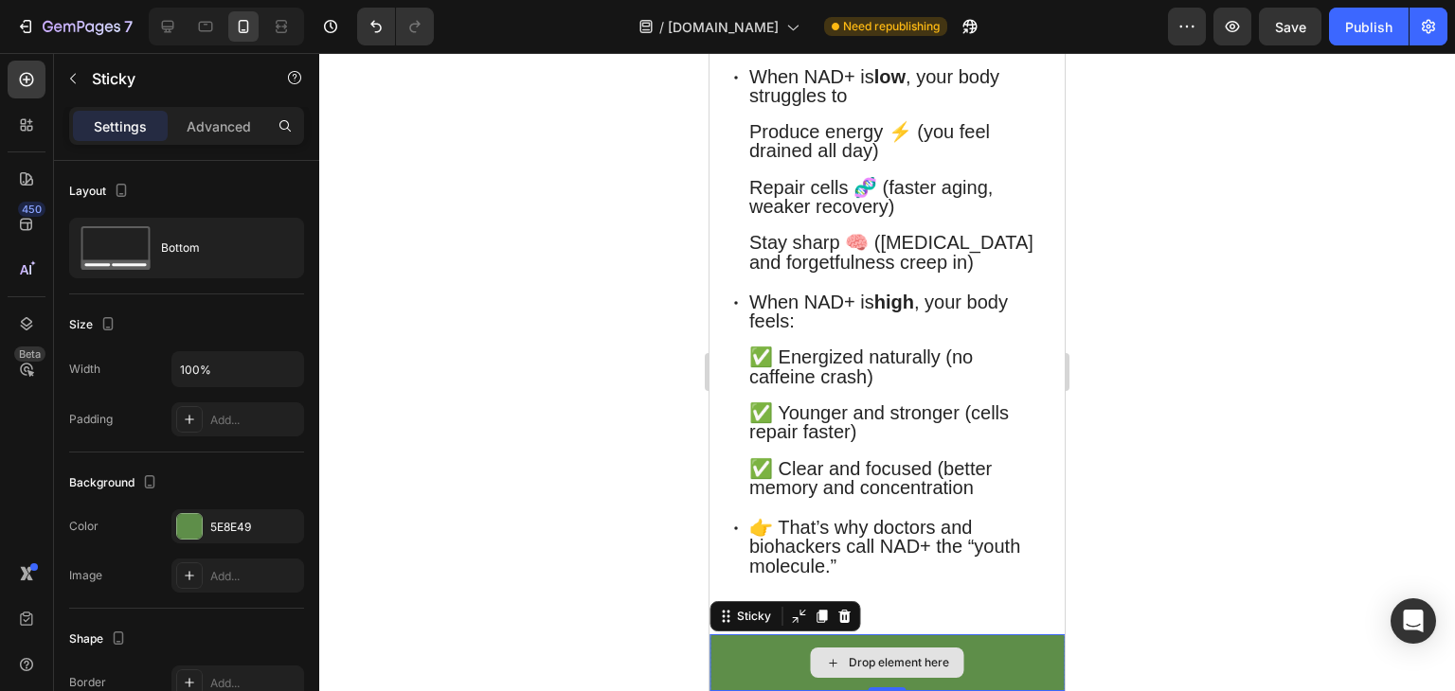
click at [1022, 657] on div "Drop element here" at bounding box center [886, 662] width 355 height 57
